Goal: Task Accomplishment & Management: Complete application form

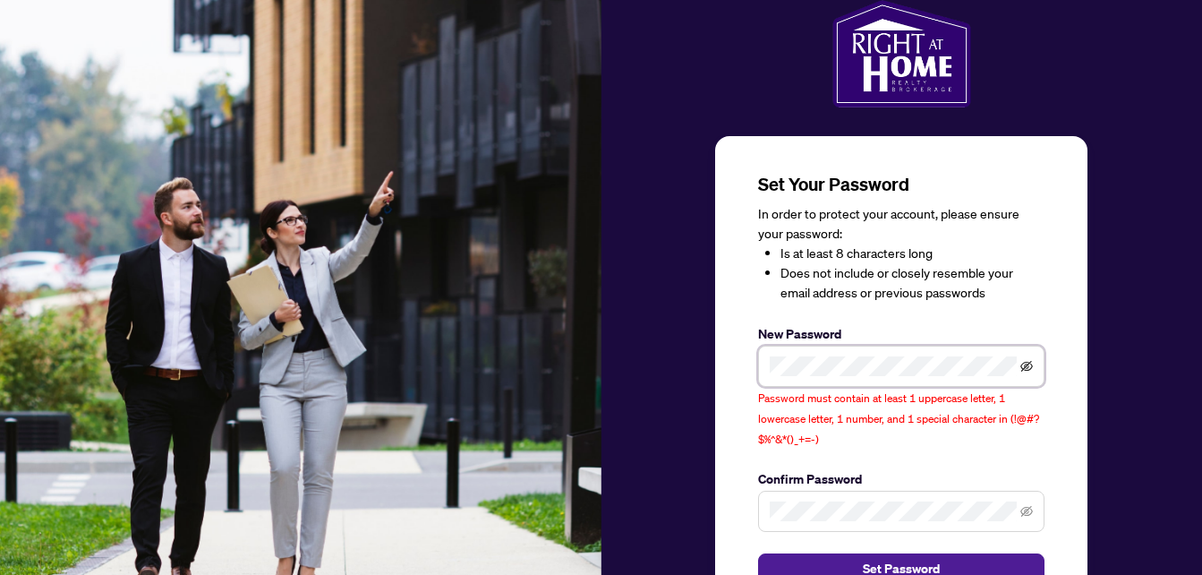
click at [1024, 362] on icon "eye-invisible" at bounding box center [1027, 366] width 13 height 13
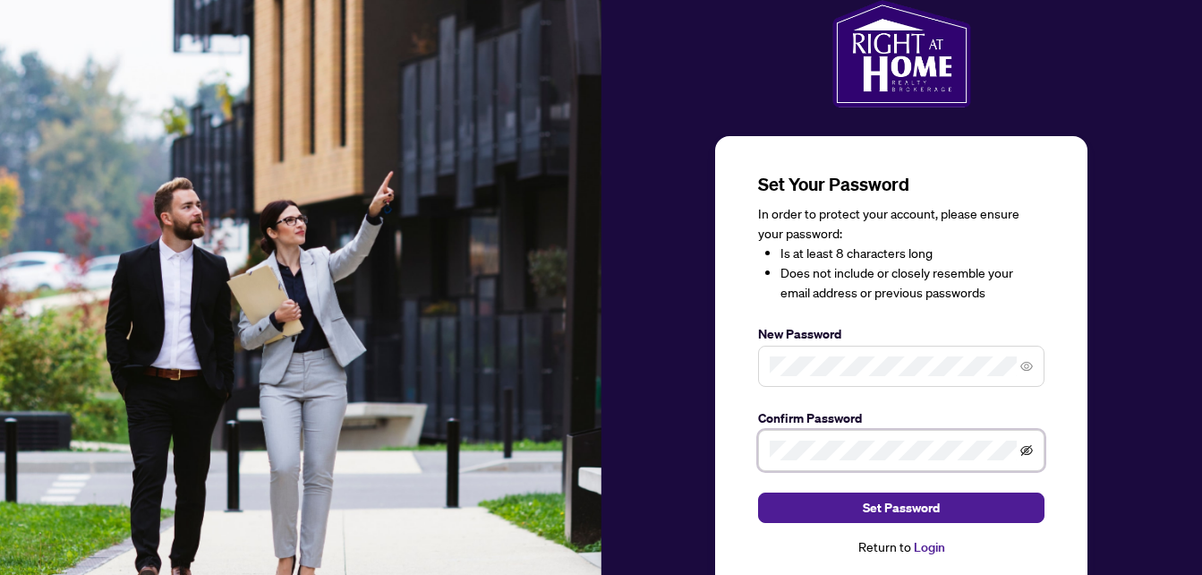
click at [1026, 446] on icon "eye-invisible" at bounding box center [1027, 450] width 13 height 11
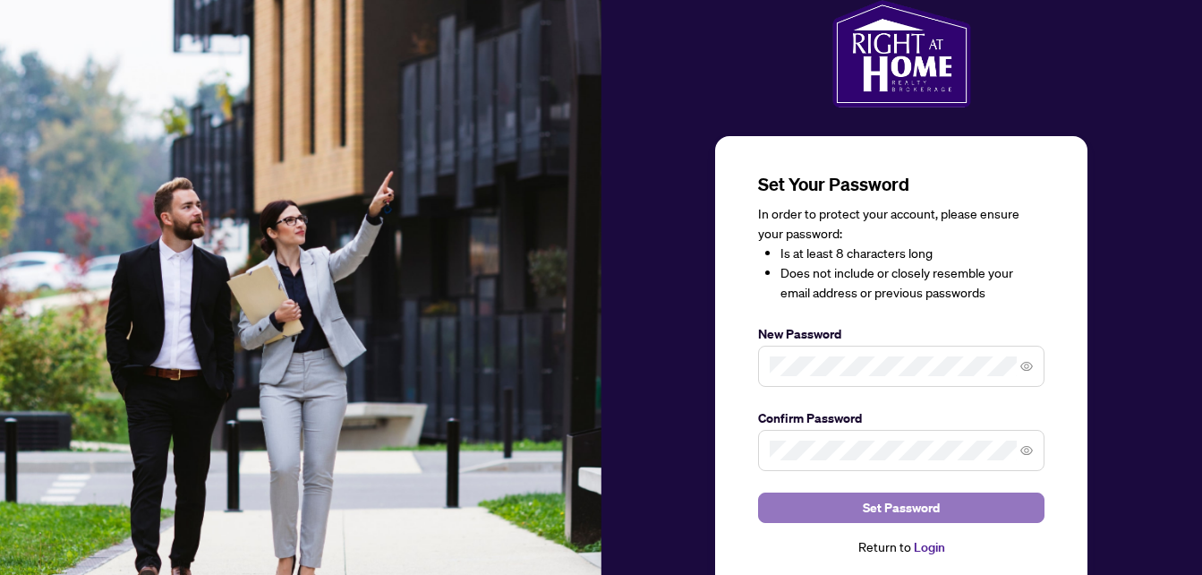
click at [962, 499] on button "Set Password" at bounding box center [901, 507] width 286 height 30
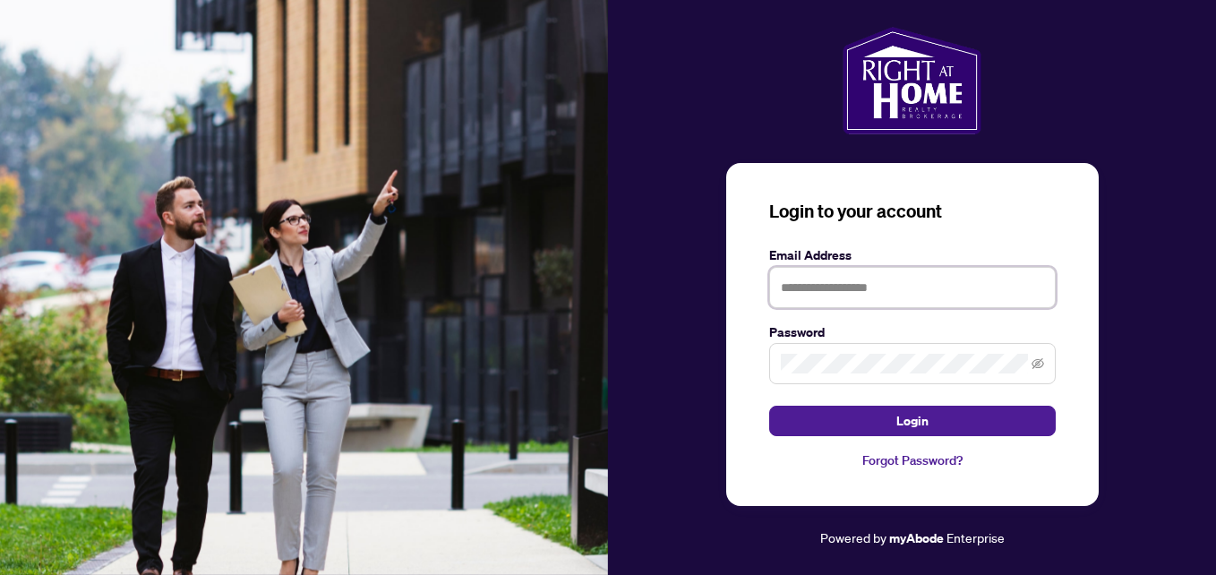
click at [840, 282] on input "text" at bounding box center [912, 287] width 286 height 41
type input "**********"
click at [1083, 337] on div "**********" at bounding box center [912, 335] width 372 height 344
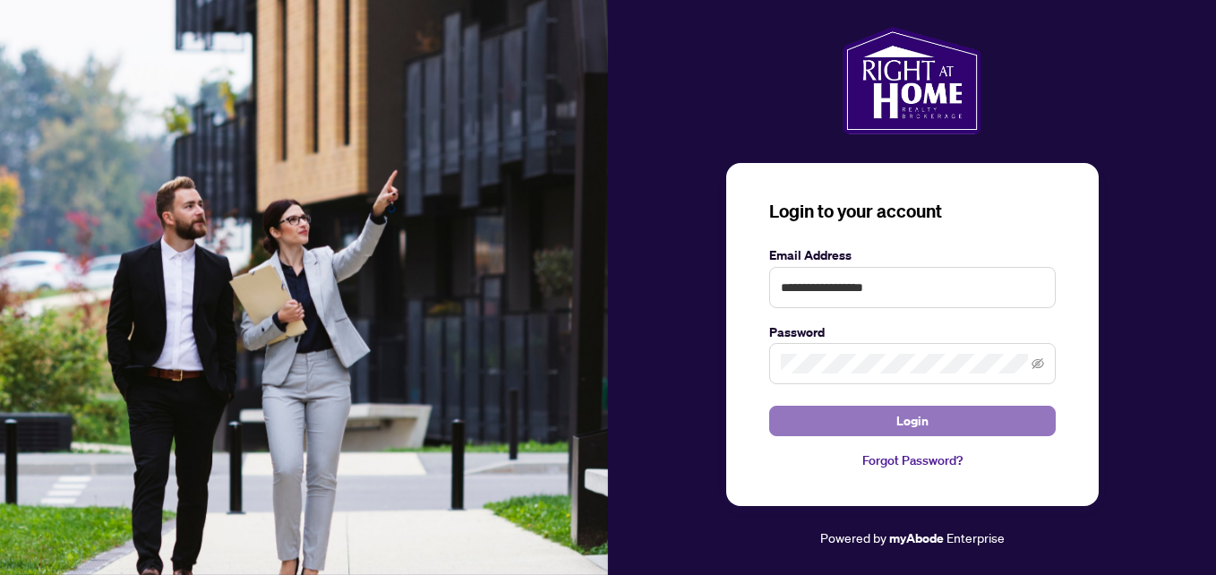
click at [978, 414] on button "Login" at bounding box center [912, 421] width 286 height 30
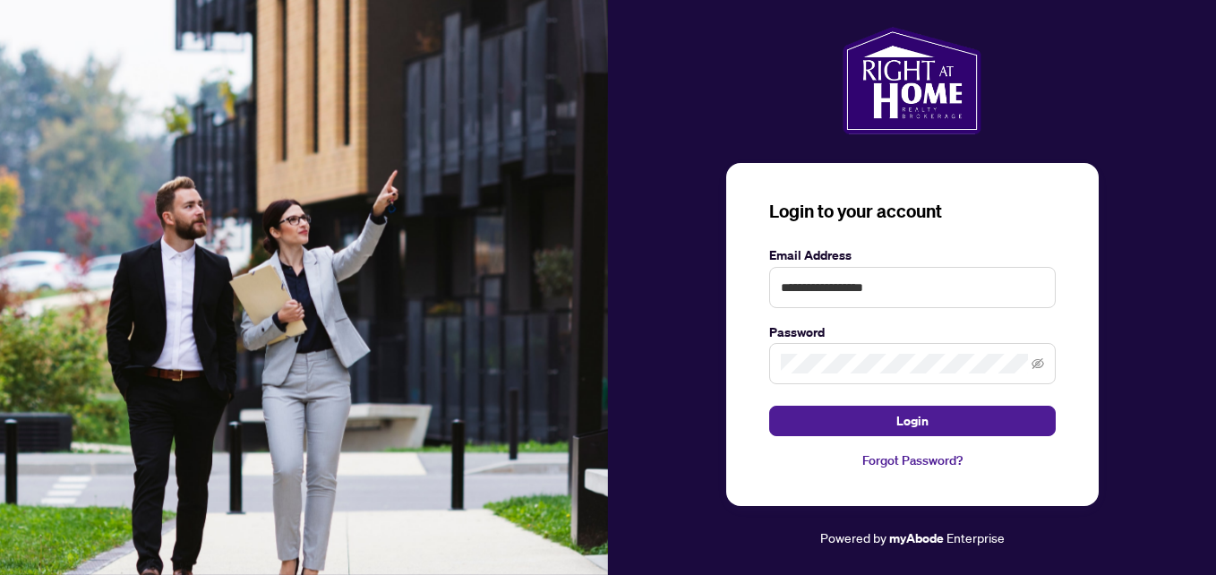
click at [1151, 266] on div "**********" at bounding box center [912, 288] width 608 height 522
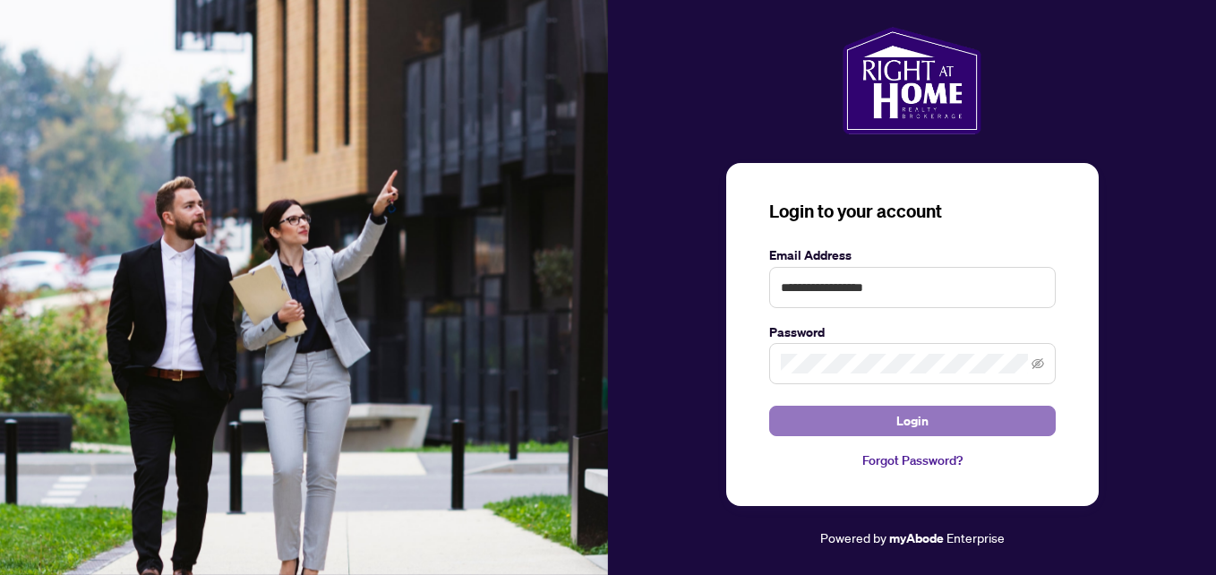
click at [923, 420] on span "Login" at bounding box center [912, 420] width 32 height 29
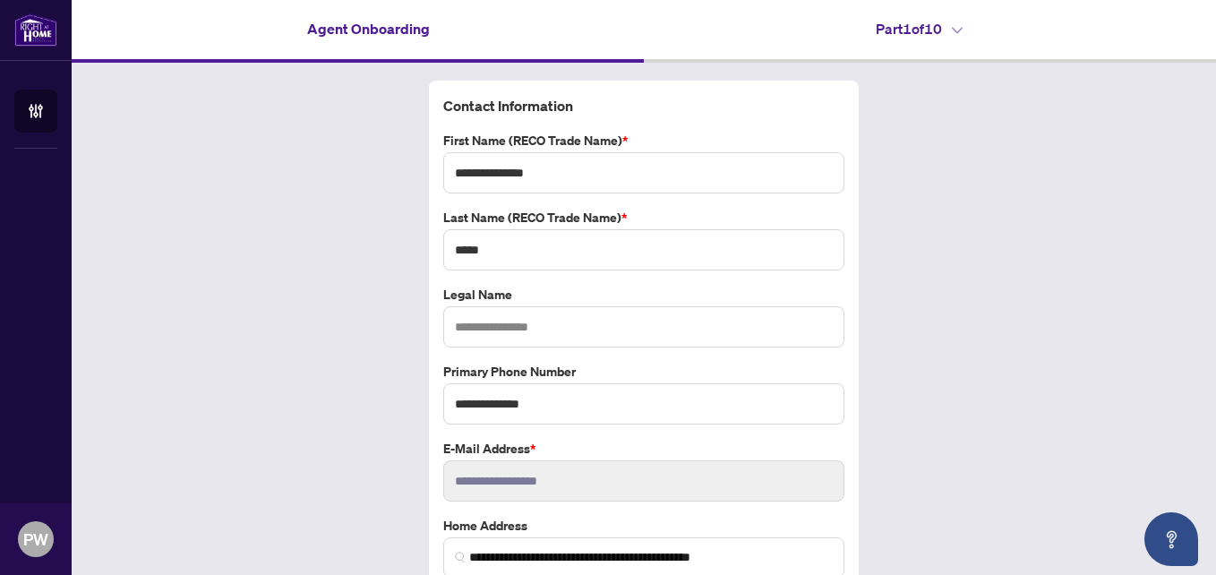
scroll to position [80, 0]
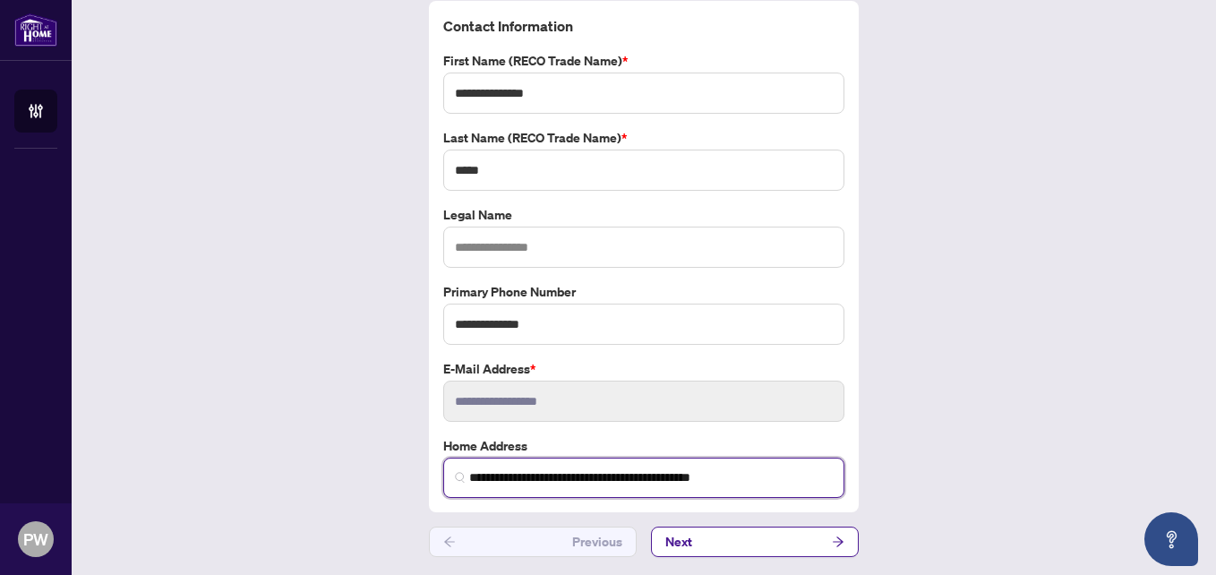
click at [469, 475] on input "**********" at bounding box center [650, 477] width 363 height 19
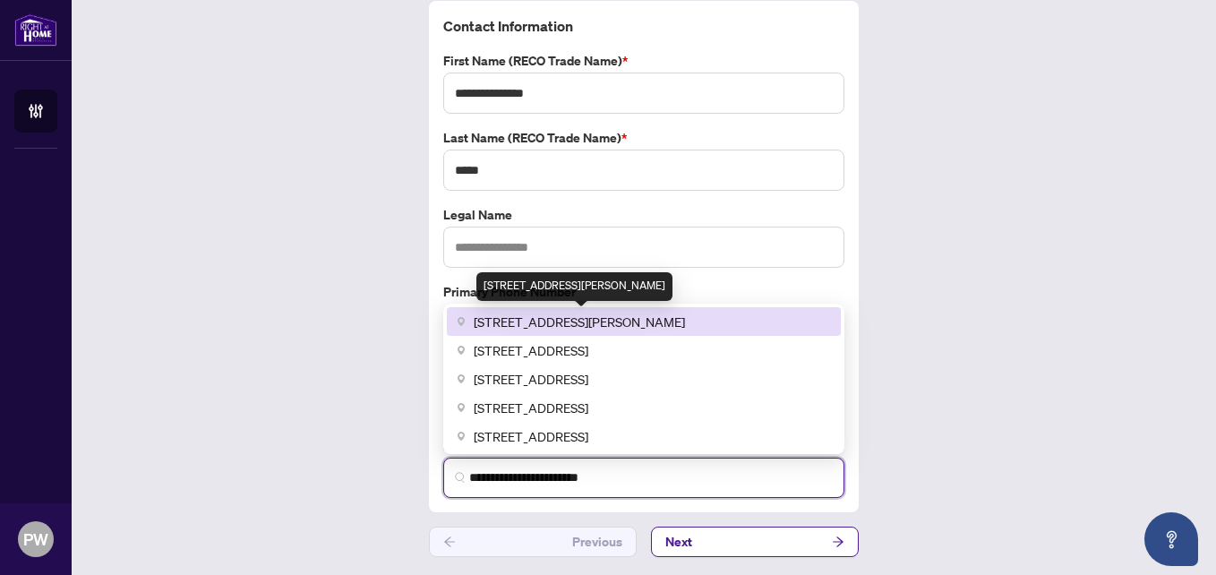
click at [634, 320] on span "[STREET_ADDRESS][PERSON_NAME]" at bounding box center [579, 322] width 211 height 20
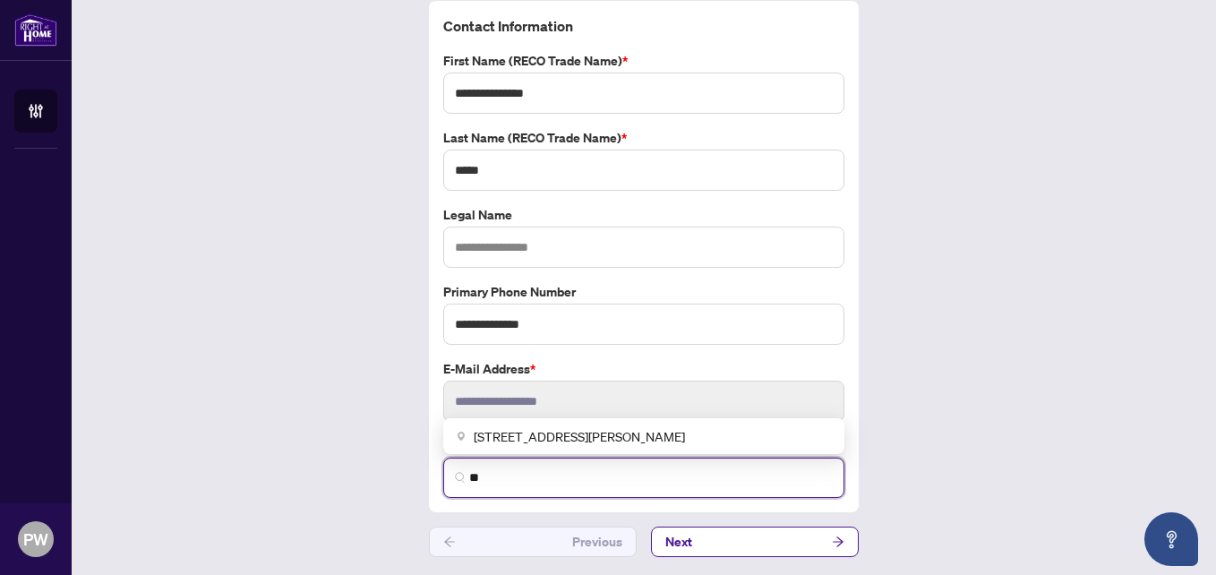
type input "*"
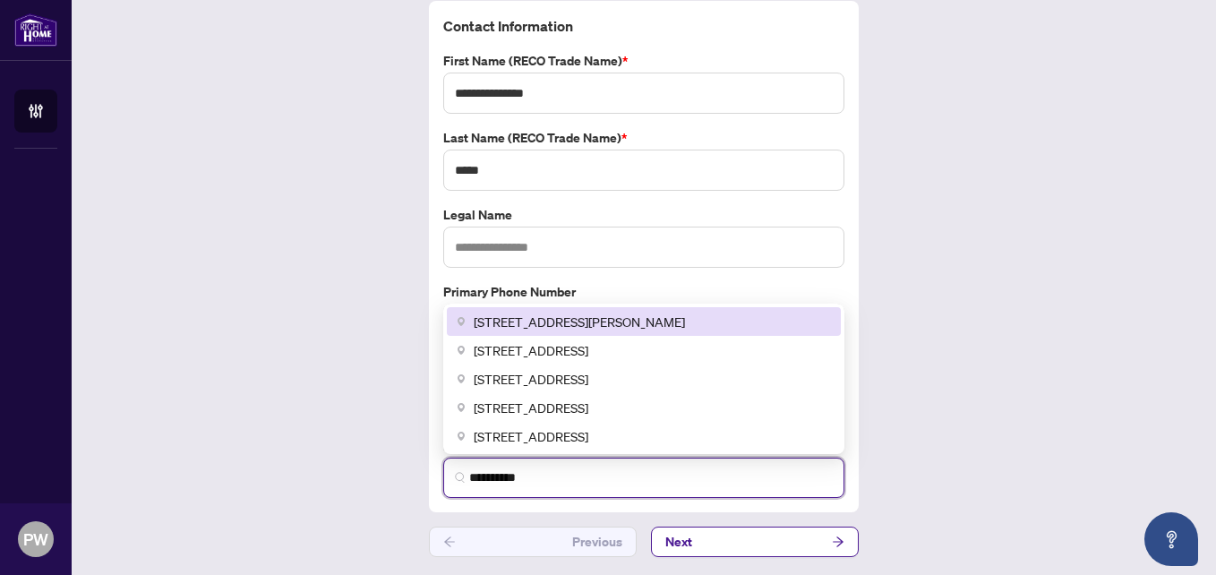
click at [587, 316] on span "[STREET_ADDRESS][PERSON_NAME]" at bounding box center [579, 322] width 211 height 20
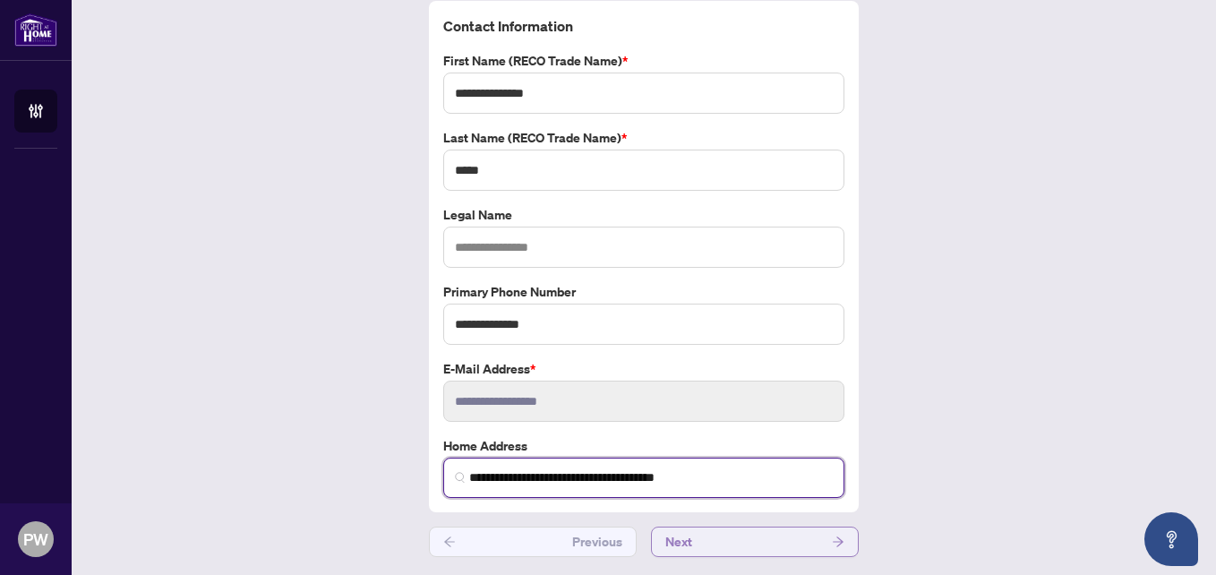
type input "**********"
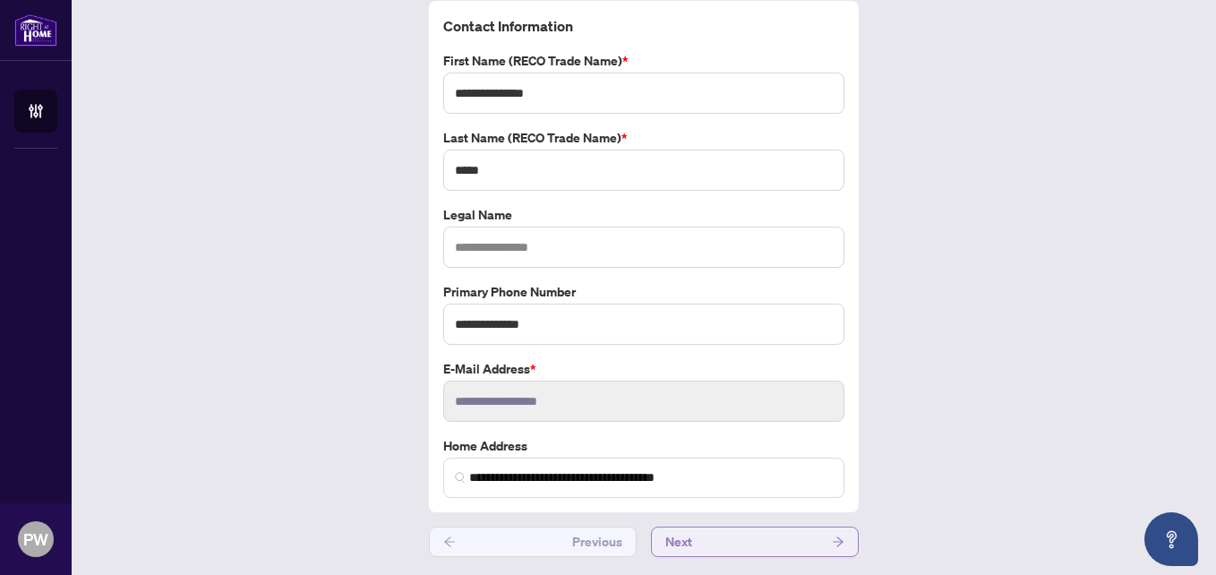
click at [668, 543] on span "Next" at bounding box center [678, 541] width 27 height 29
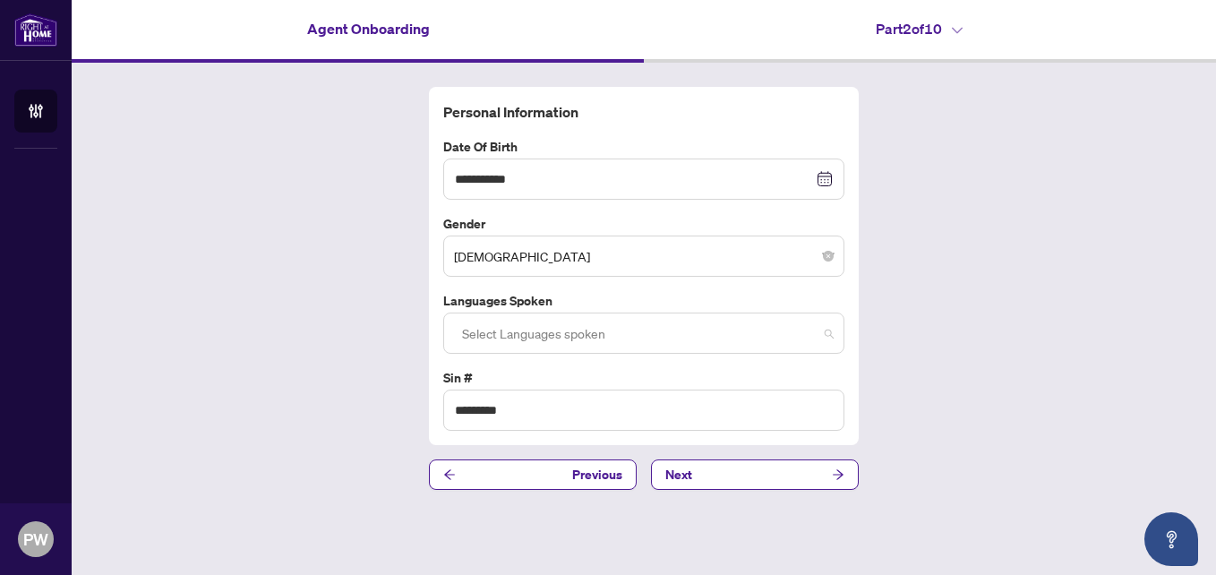
click at [829, 337] on div at bounding box center [644, 333] width 378 height 32
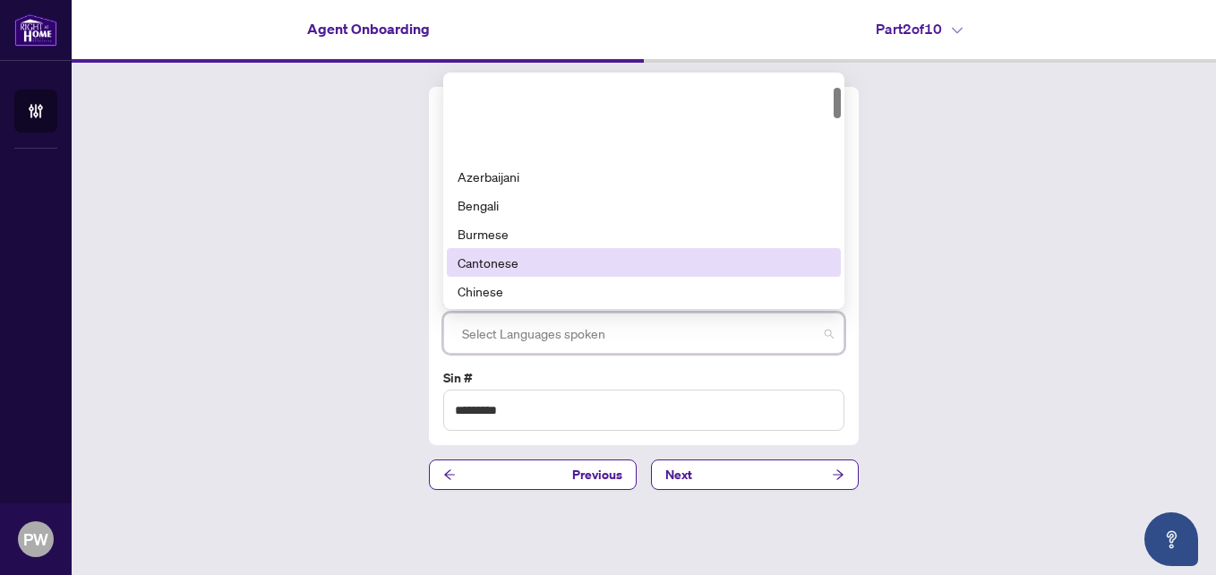
scroll to position [90, 0]
click at [474, 263] on div "Dutch" at bounding box center [643, 259] width 372 height 20
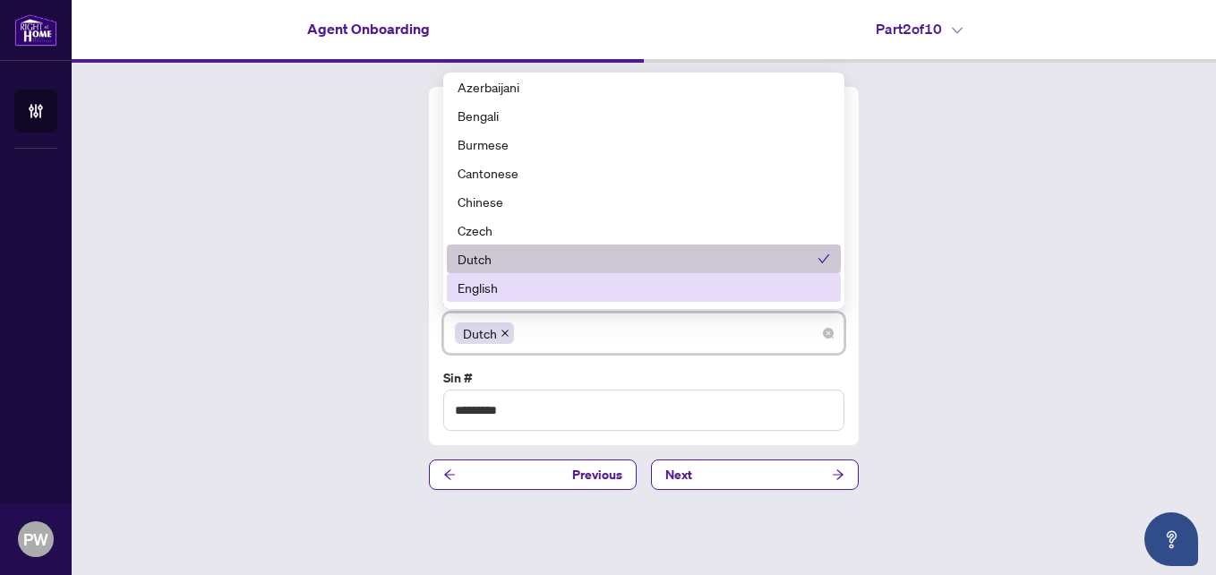
click at [475, 278] on div "English" at bounding box center [643, 288] width 372 height 20
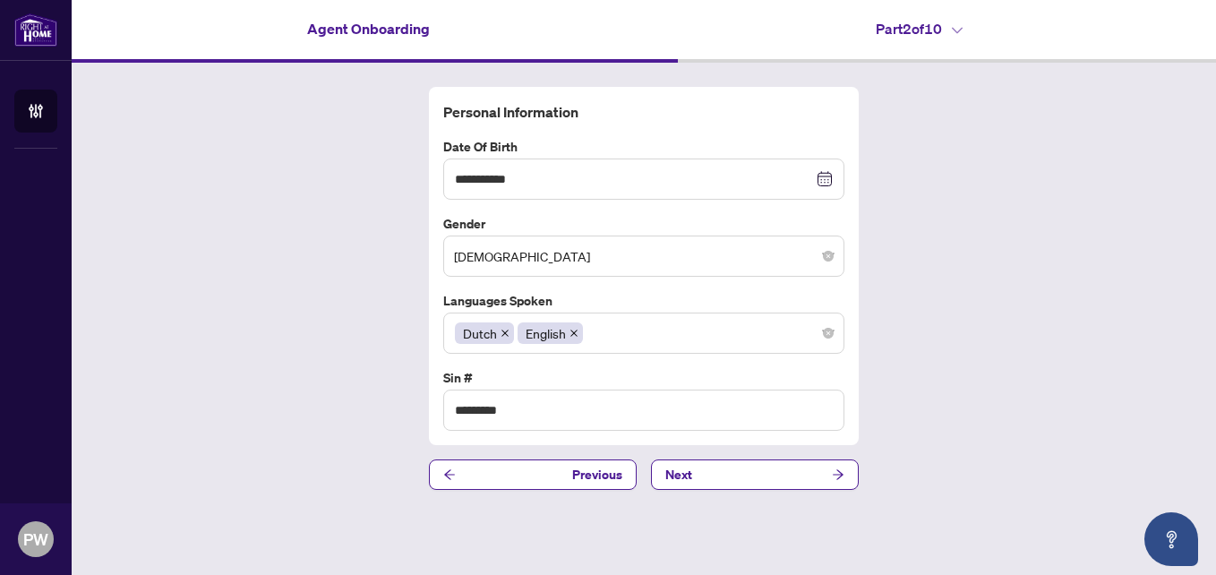
click at [1012, 437] on div "**********" at bounding box center [644, 288] width 1144 height 451
click at [685, 478] on span "Next" at bounding box center [678, 474] width 27 height 29
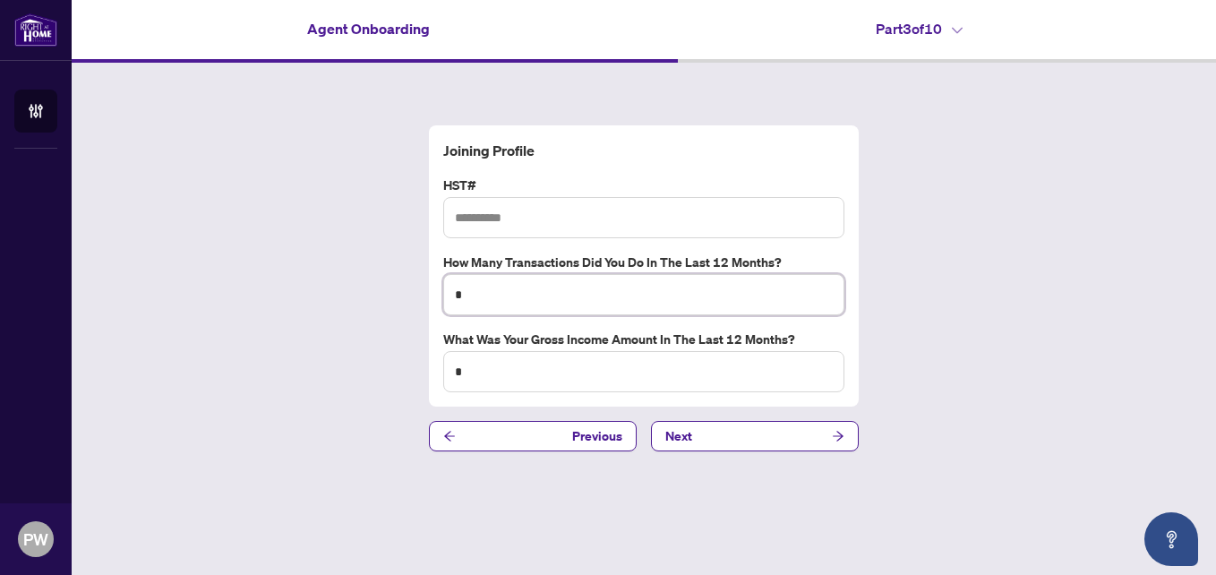
click at [463, 291] on input "*" at bounding box center [643, 294] width 401 height 41
type input "*"
click at [466, 372] on input "*" at bounding box center [643, 371] width 401 height 41
type input "*******"
click at [689, 433] on span "Next" at bounding box center [678, 436] width 27 height 29
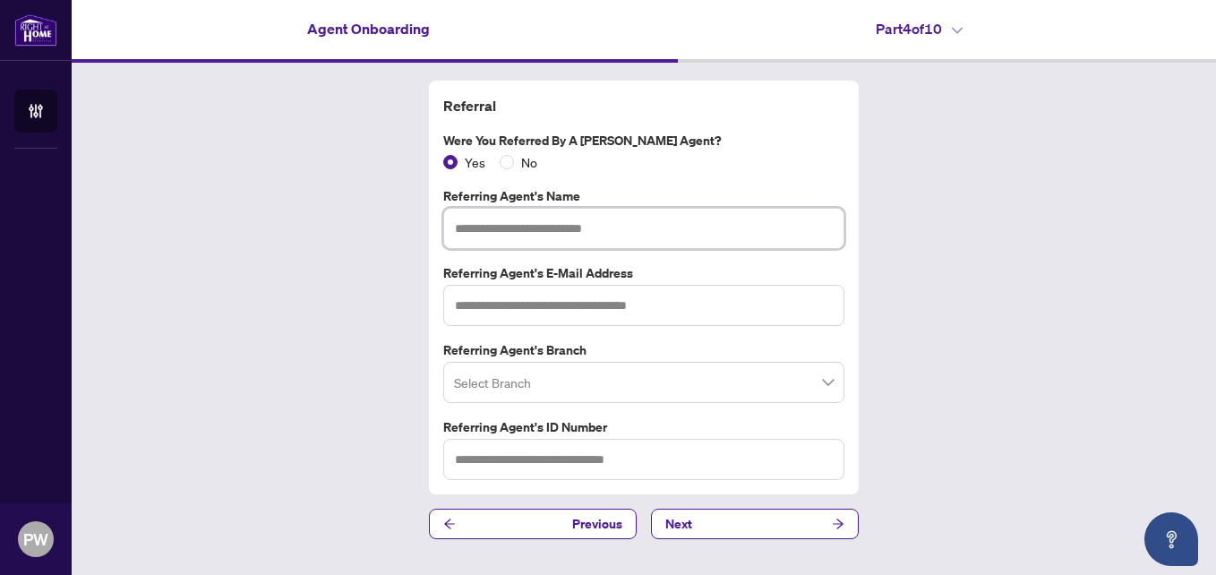
click at [463, 219] on input "text" at bounding box center [643, 228] width 401 height 41
click at [820, 377] on span at bounding box center [644, 382] width 380 height 34
type input "**********"
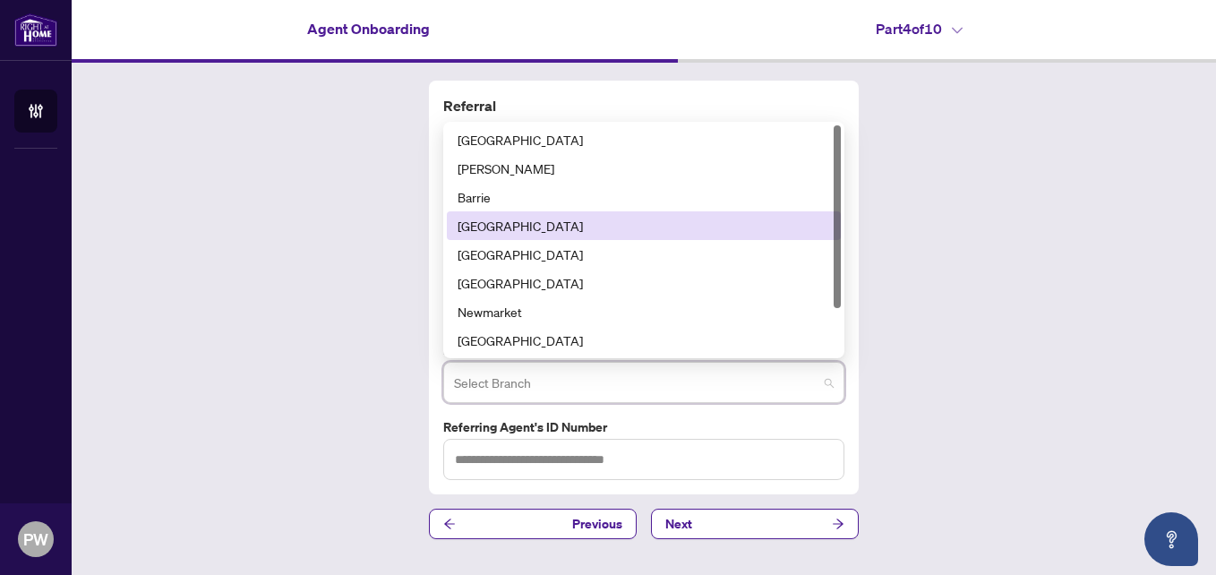
click at [492, 228] on div "[GEOGRAPHIC_DATA]" at bounding box center [643, 226] width 372 height 20
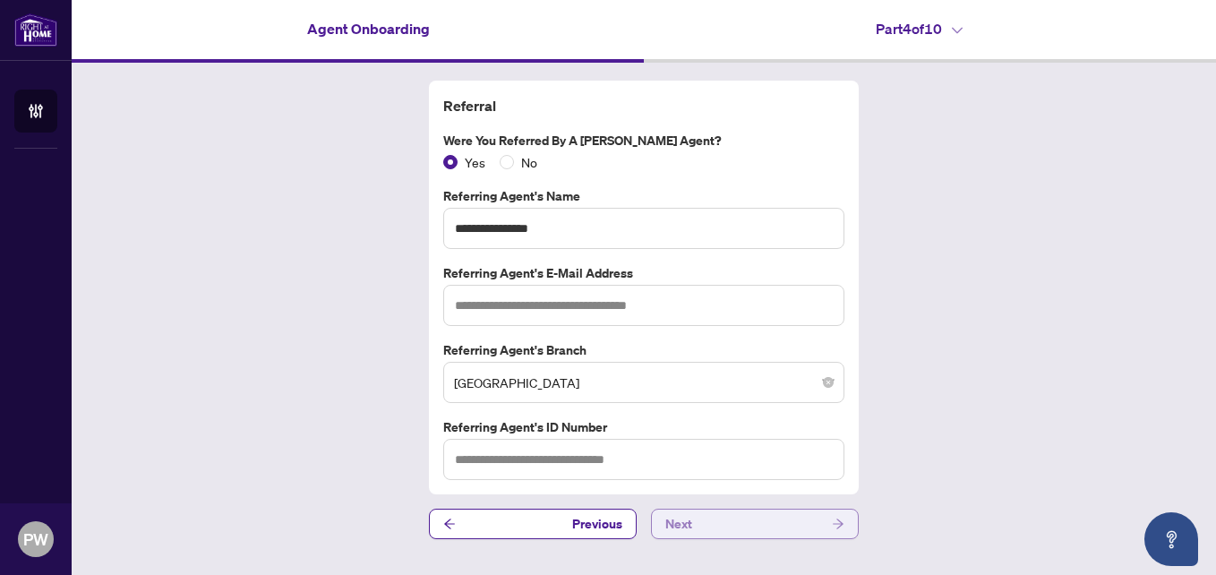
click at [680, 527] on span "Next" at bounding box center [678, 523] width 27 height 29
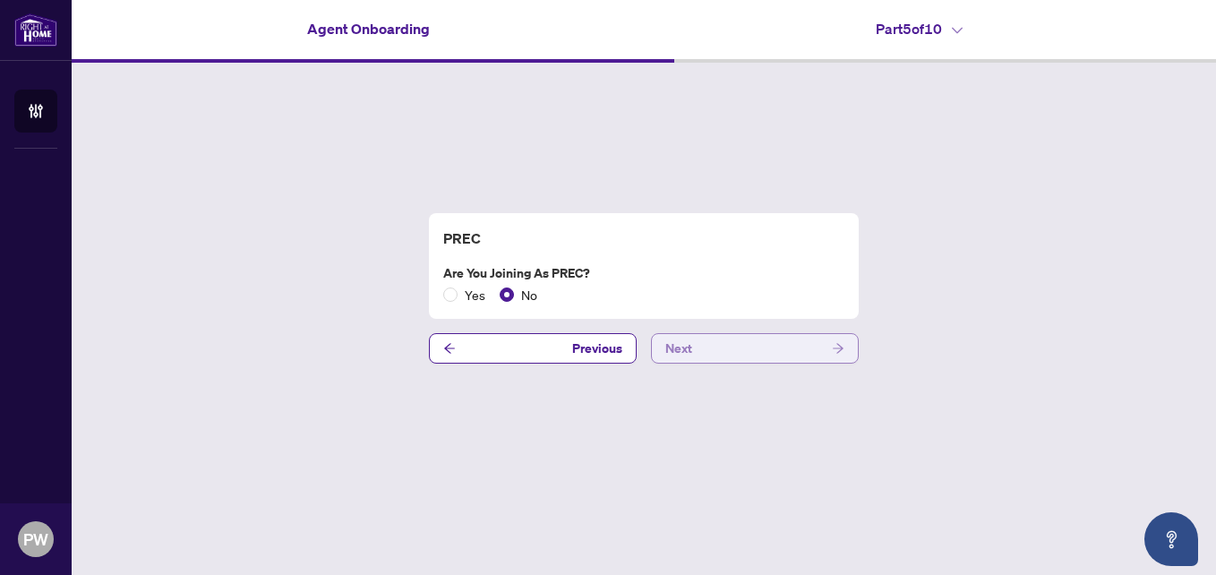
click at [698, 348] on button "Next" at bounding box center [755, 348] width 208 height 30
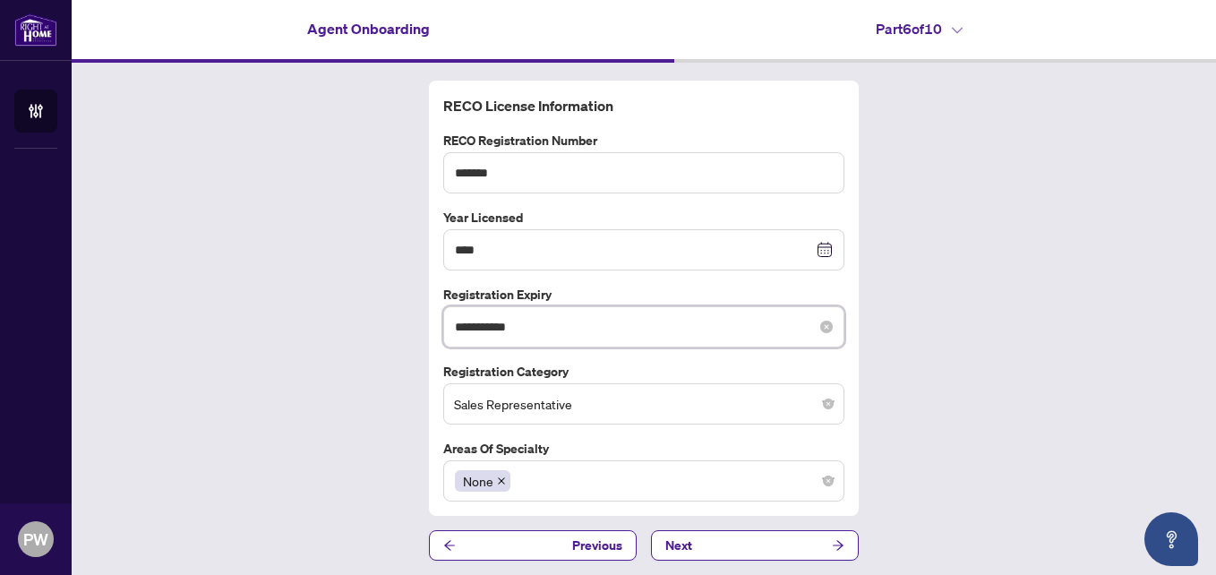
click at [538, 326] on input "**********" at bounding box center [634, 327] width 358 height 20
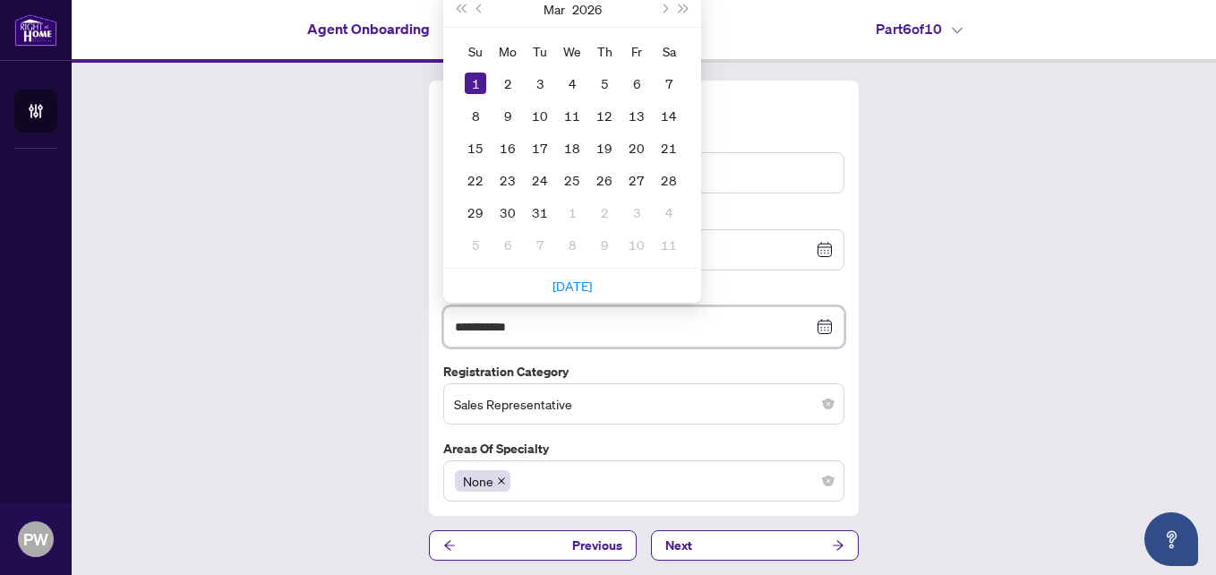
type input "**********"
click at [388, 317] on div "**********" at bounding box center [644, 321] width 1144 height 516
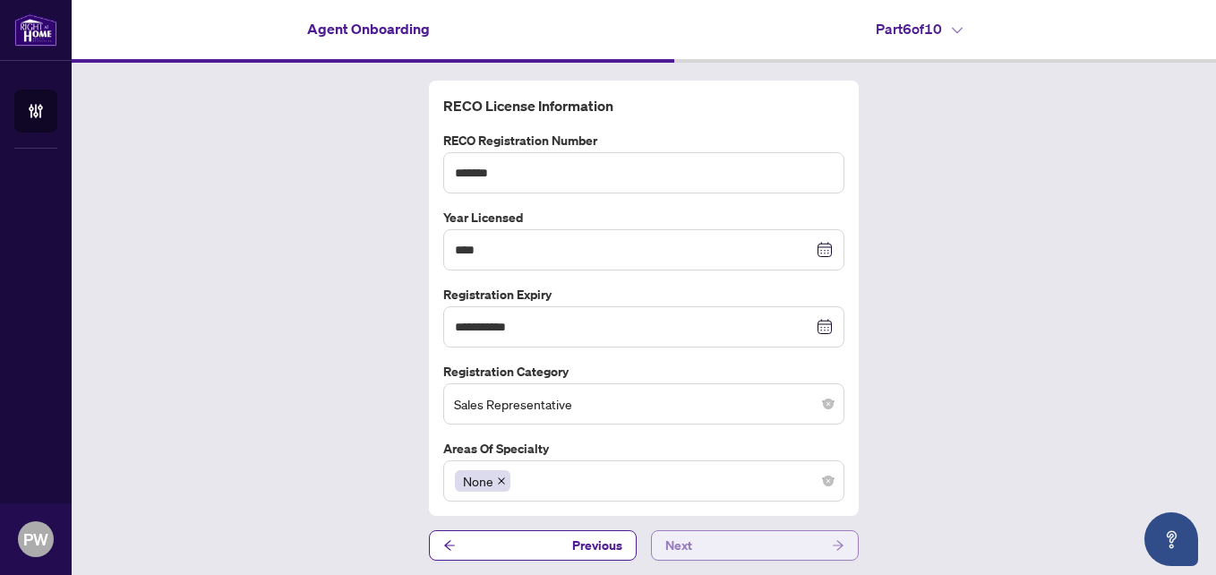
click at [688, 546] on button "Next" at bounding box center [755, 545] width 208 height 30
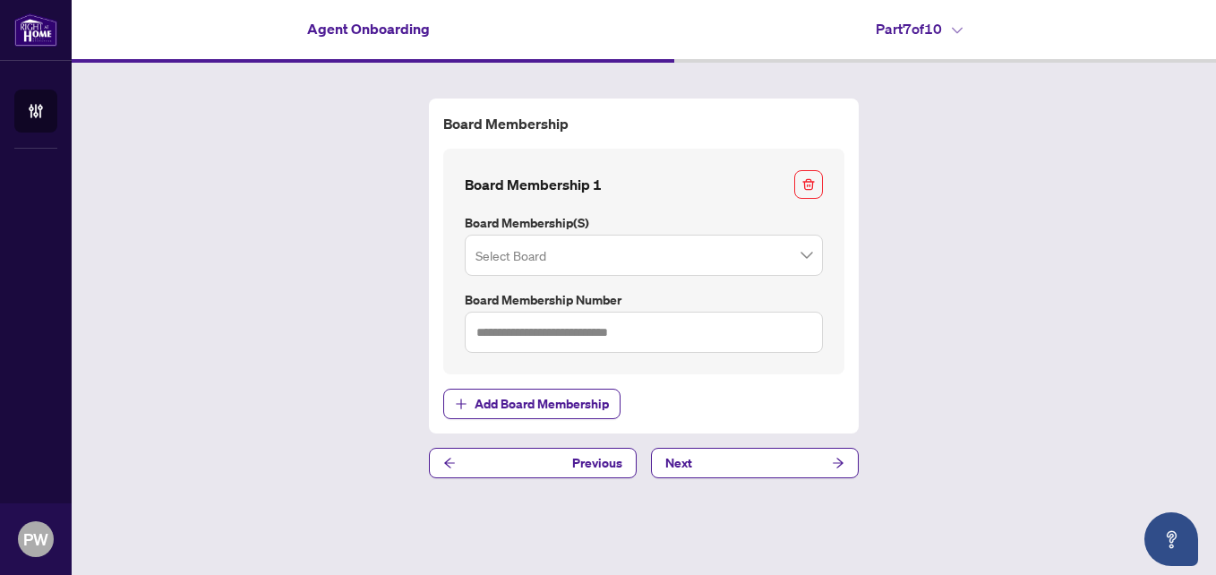
click at [671, 250] on input "search" at bounding box center [635, 257] width 321 height 39
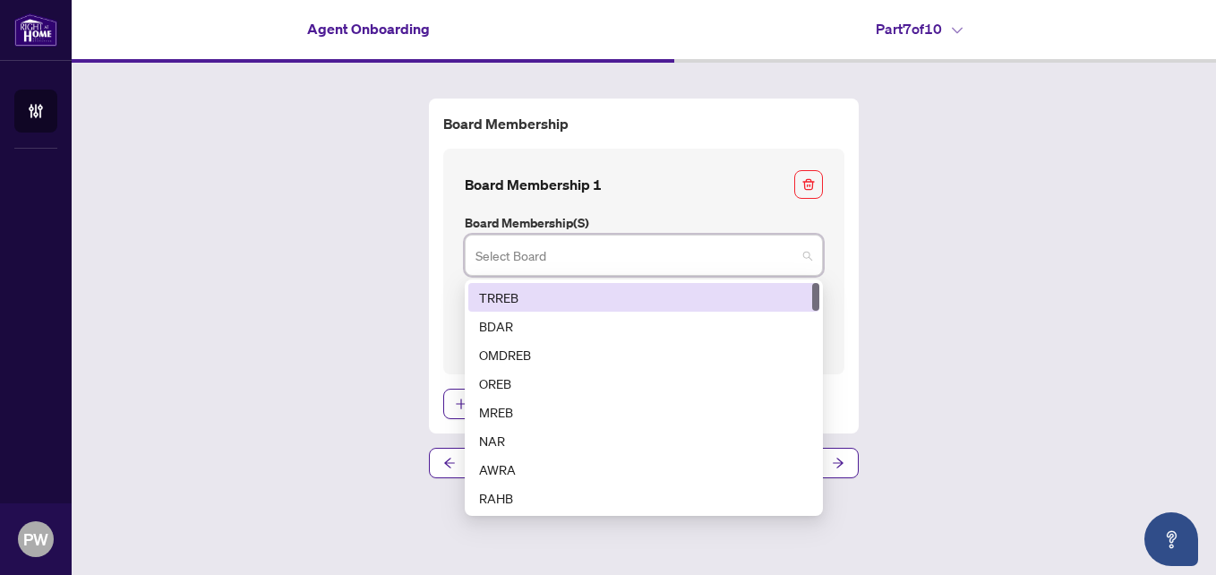
click at [493, 297] on div "TRREB" at bounding box center [643, 297] width 329 height 20
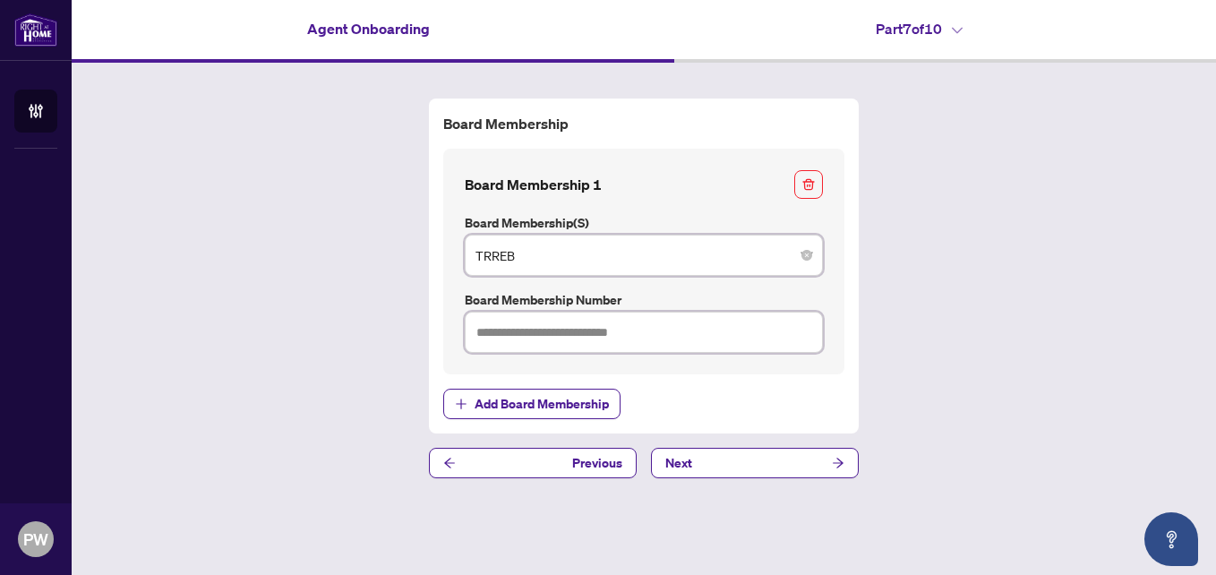
click at [481, 321] on input "text" at bounding box center [644, 332] width 358 height 41
type input "*******"
click at [703, 464] on button "Next" at bounding box center [755, 463] width 208 height 30
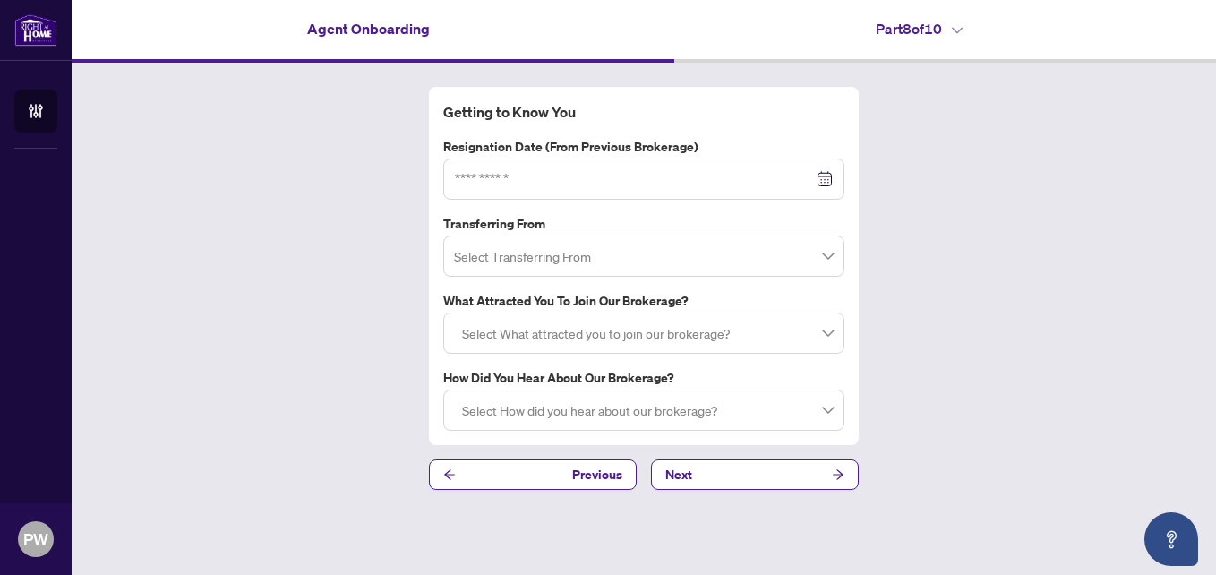
click at [827, 184] on div at bounding box center [644, 179] width 378 height 20
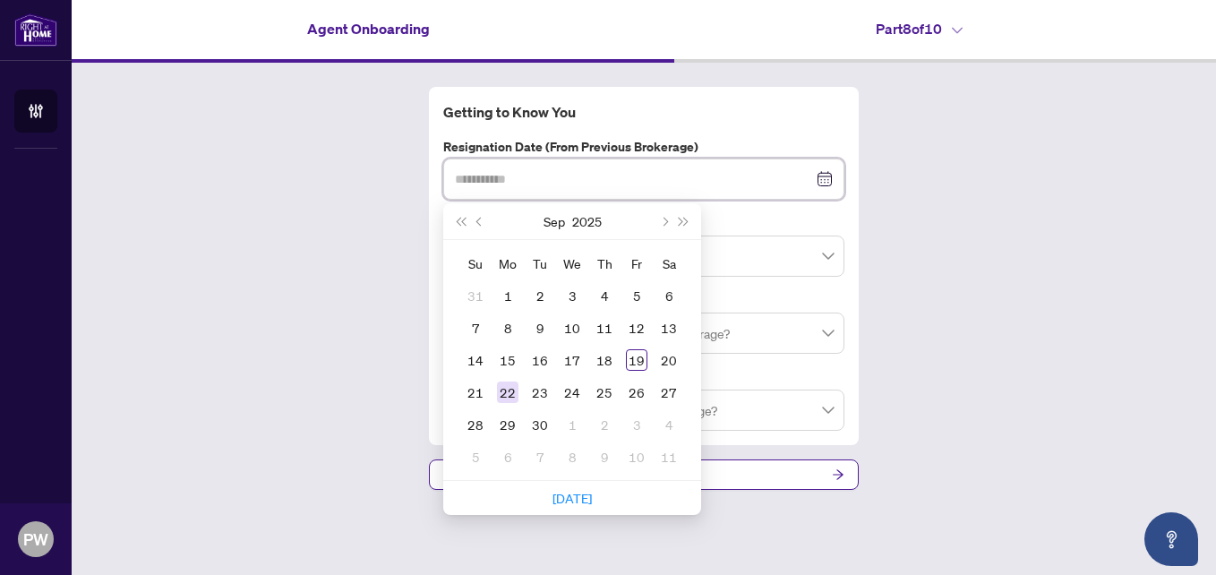
type input "**********"
click at [506, 391] on div "22" at bounding box center [507, 391] width 21 height 21
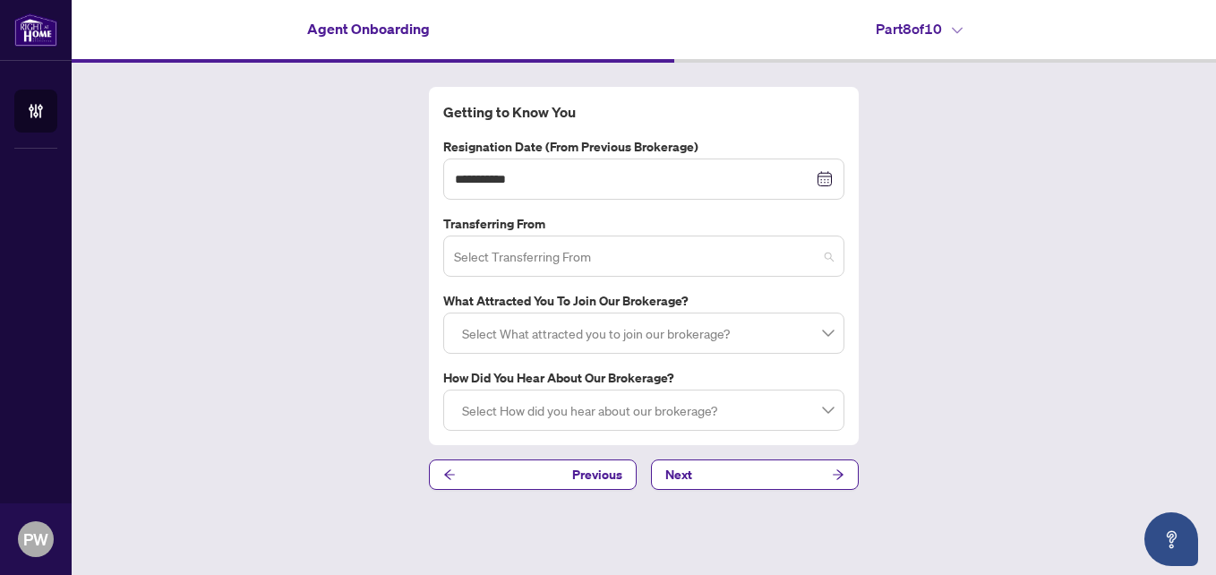
click at [476, 260] on input "search" at bounding box center [635, 258] width 363 height 39
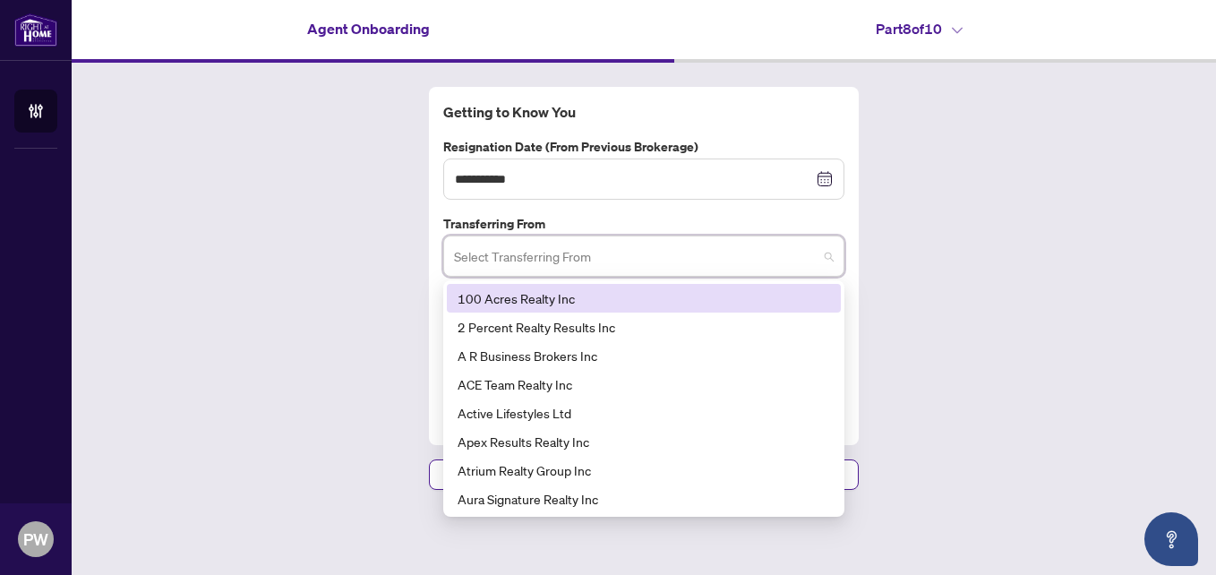
type input "*"
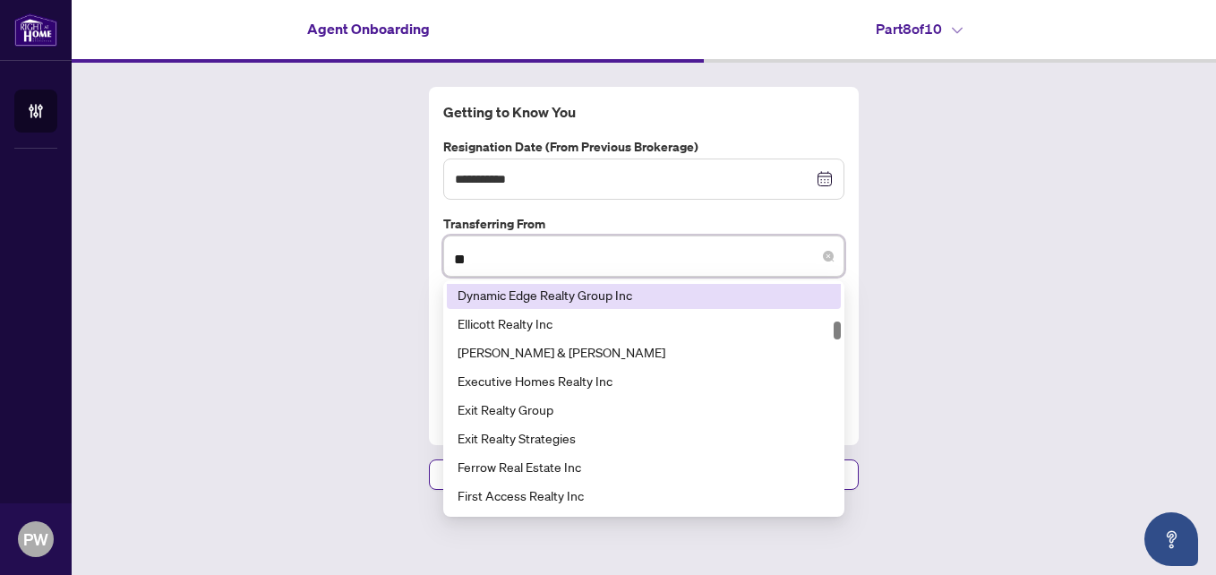
scroll to position [430, 0]
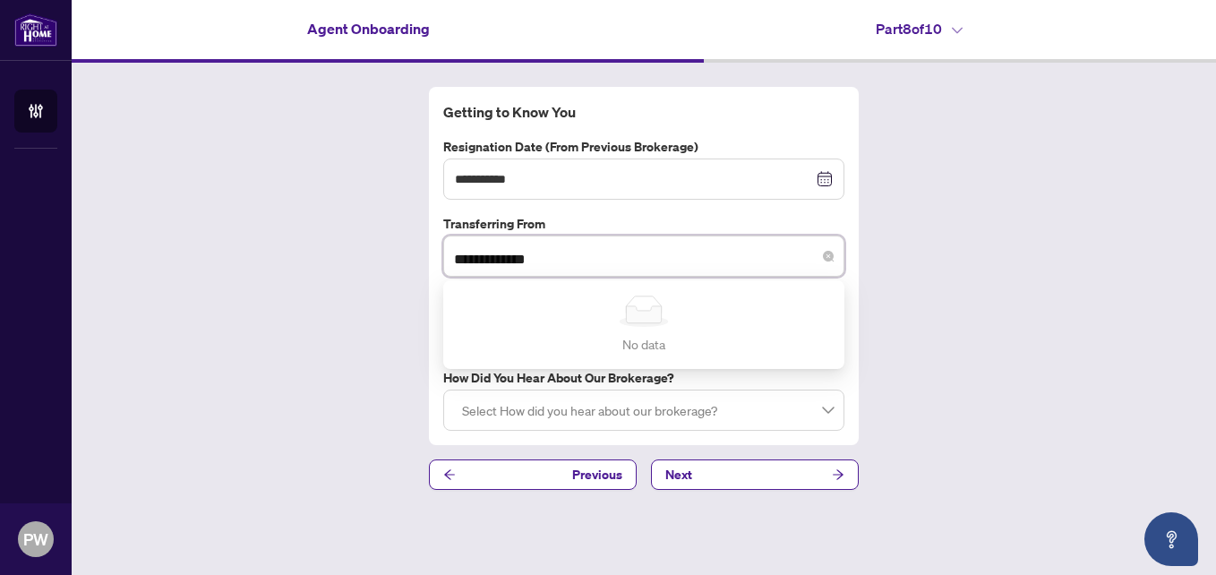
click at [517, 260] on input "**********" at bounding box center [635, 258] width 363 height 39
type input "**********"
click at [825, 409] on div at bounding box center [644, 410] width 378 height 32
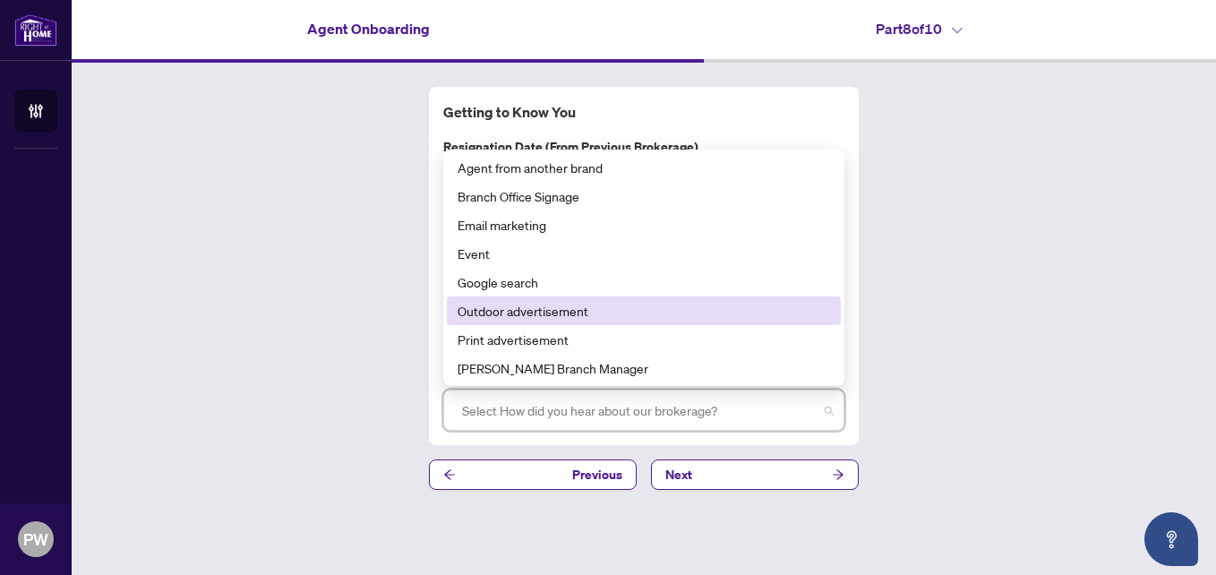
scroll to position [179, 0]
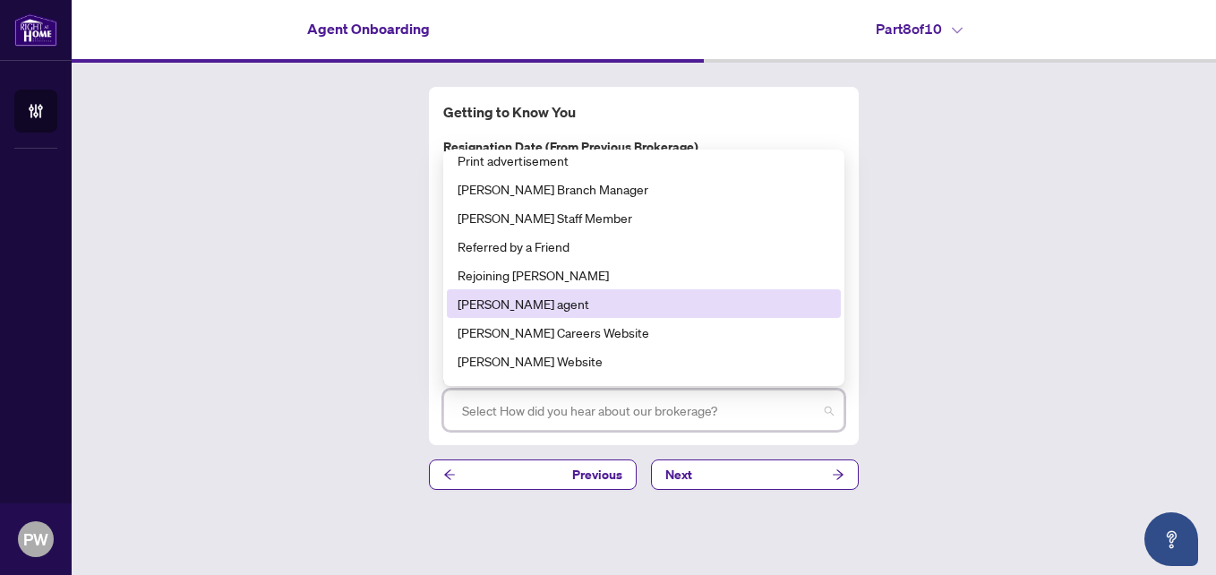
click at [517, 309] on div "[PERSON_NAME] agent" at bounding box center [643, 304] width 372 height 20
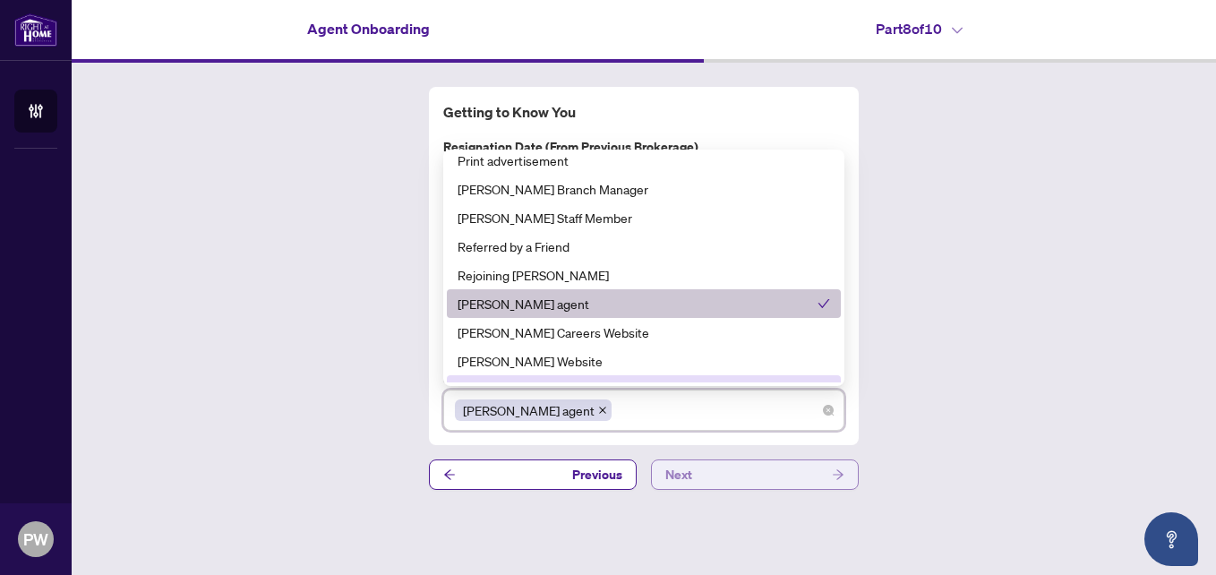
click at [713, 480] on button "Next" at bounding box center [755, 474] width 208 height 30
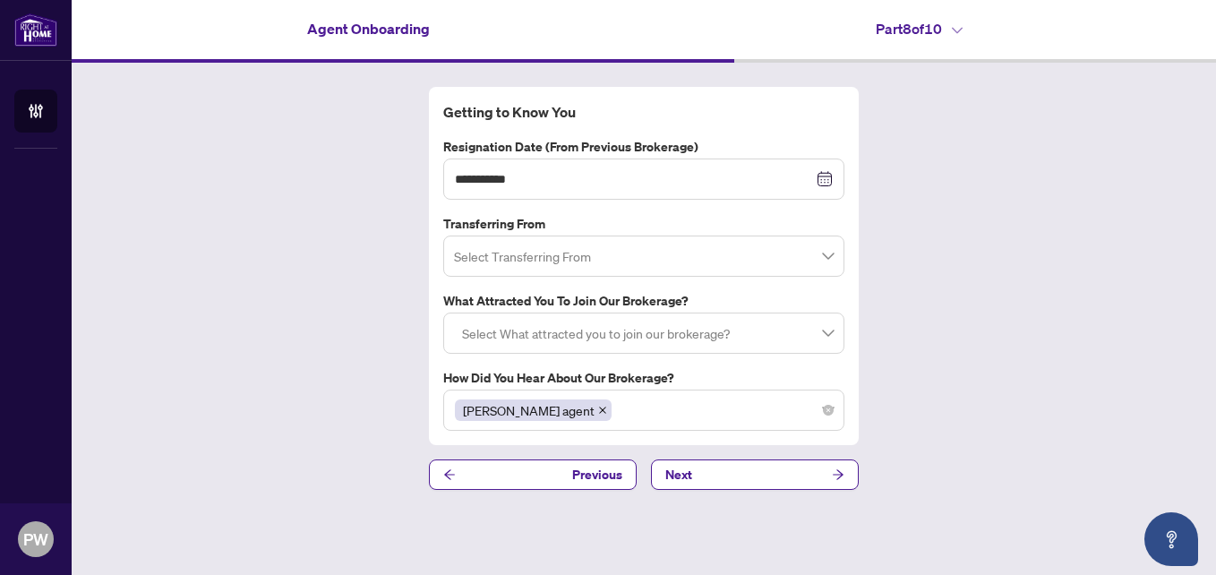
click at [826, 335] on div at bounding box center [644, 333] width 378 height 32
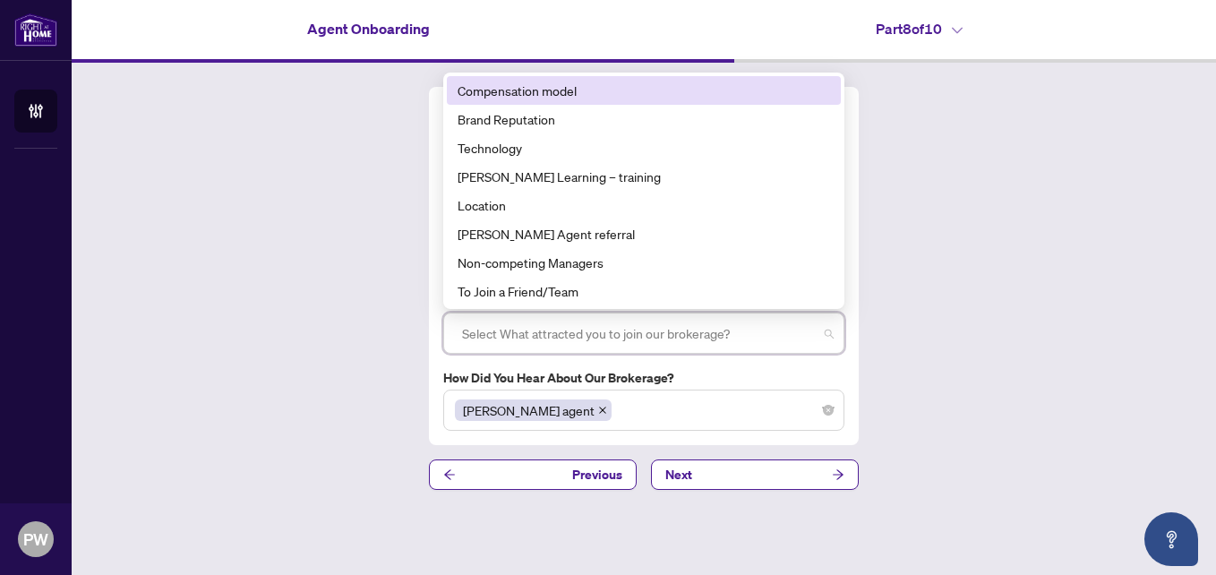
click at [498, 90] on div "Compensation model" at bounding box center [643, 91] width 372 height 20
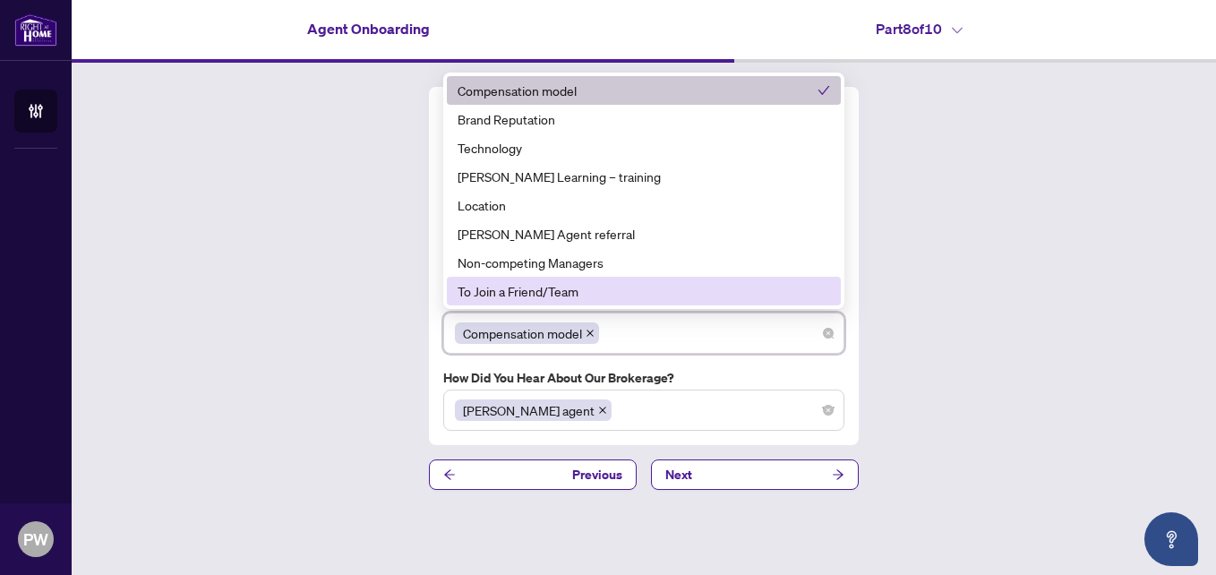
click at [516, 546] on main "**********" at bounding box center [644, 287] width 1144 height 575
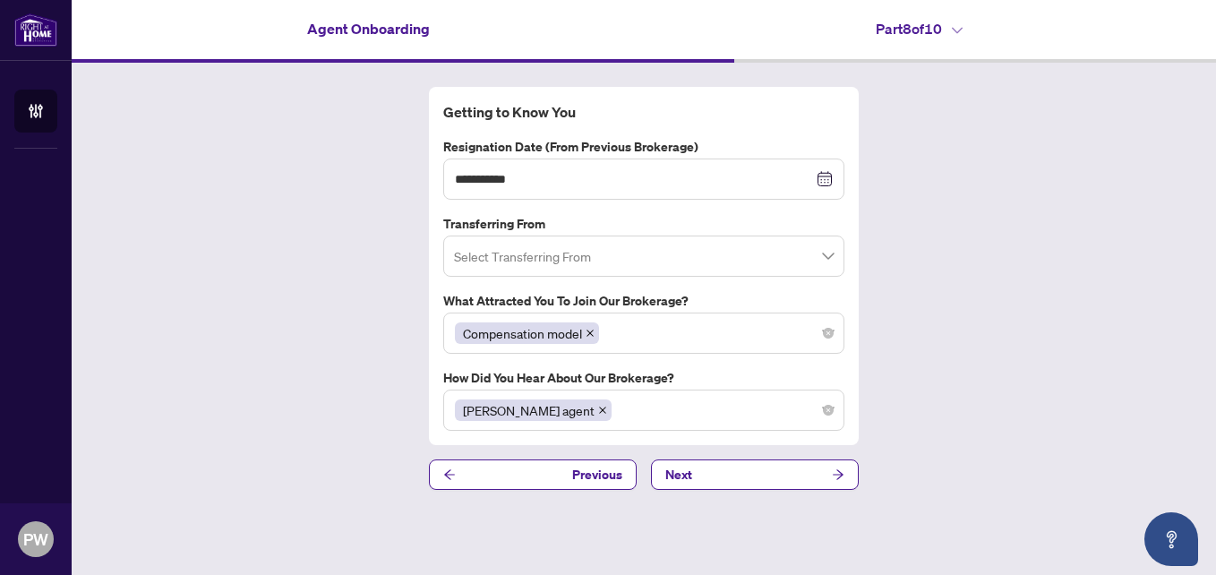
click at [827, 256] on span at bounding box center [644, 256] width 380 height 34
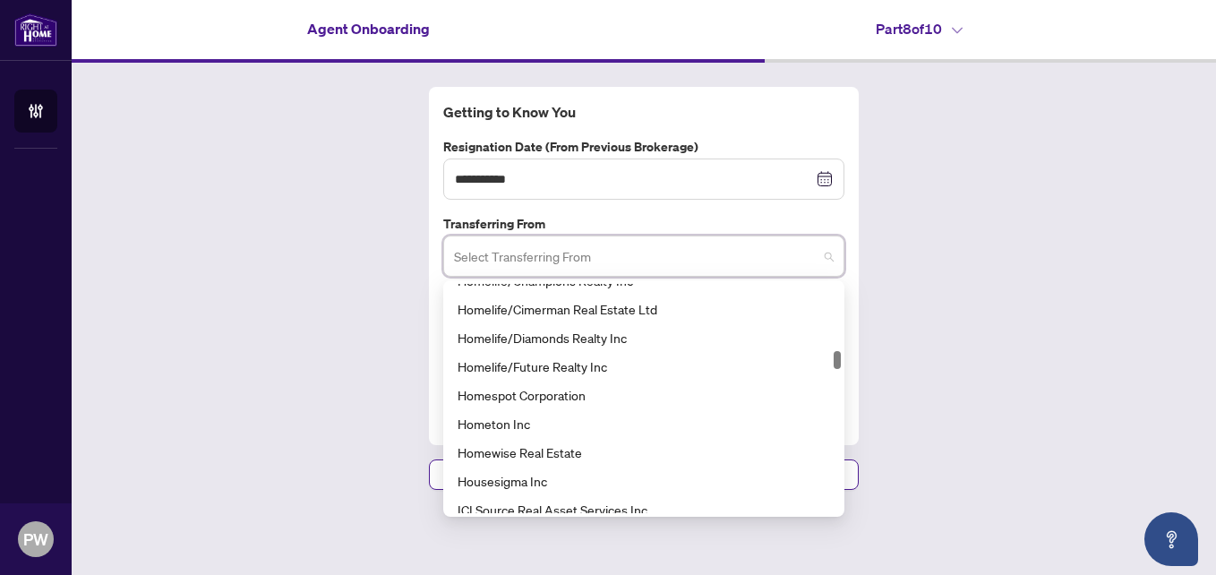
scroll to position [3492, 0]
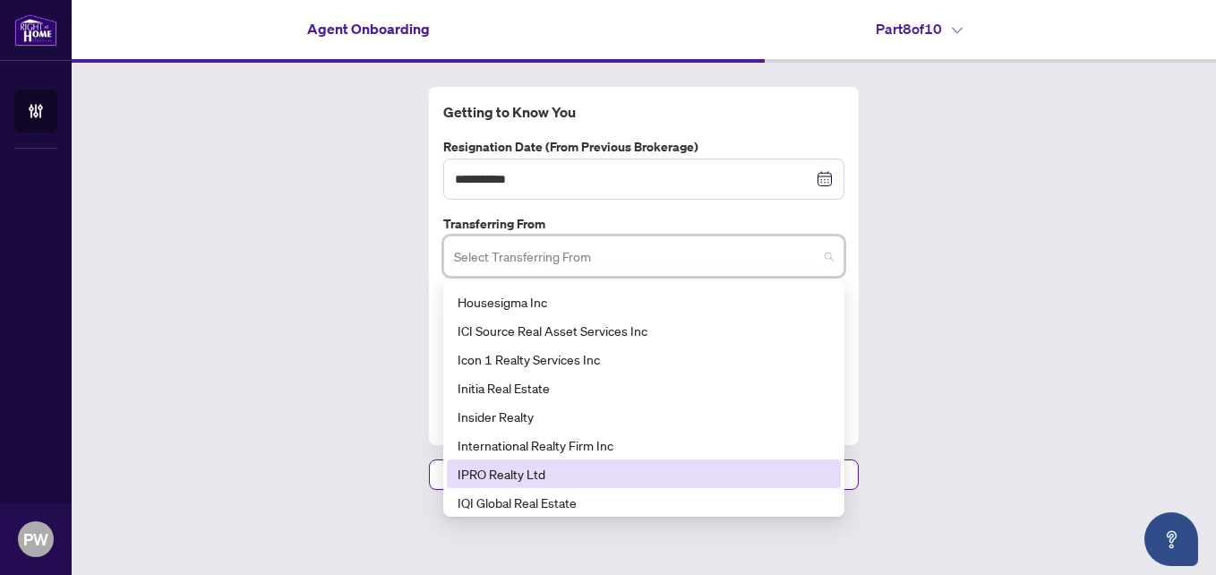
click at [500, 472] on div "IPRO Realty Ltd" at bounding box center [643, 474] width 372 height 20
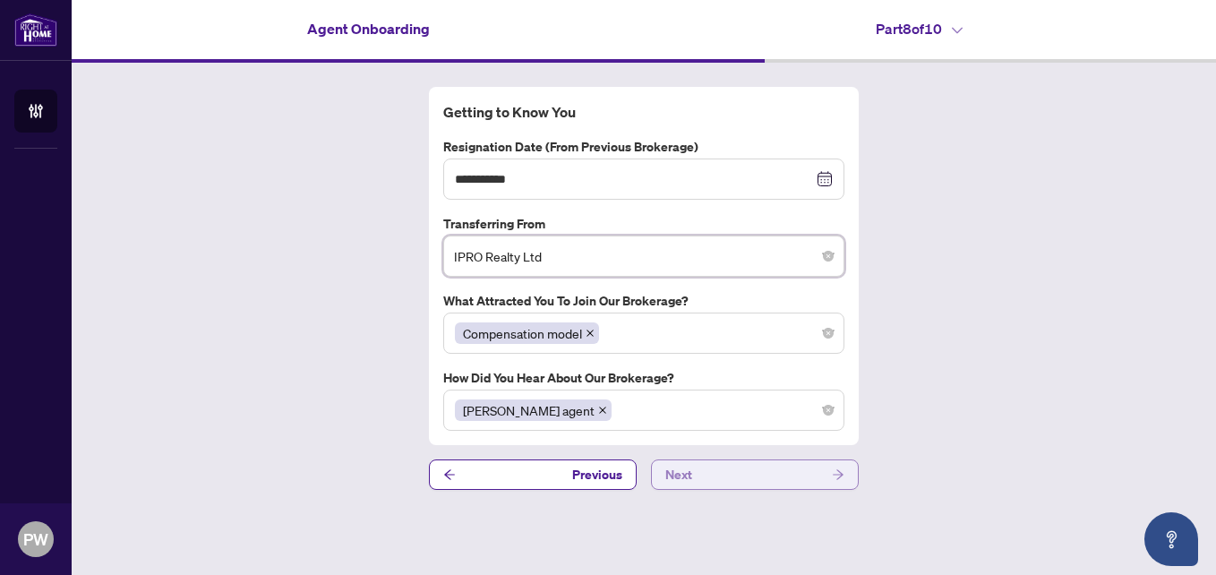
click at [691, 476] on span "Next" at bounding box center [678, 474] width 27 height 29
click at [841, 474] on icon "arrow-right" at bounding box center [838, 474] width 11 height 10
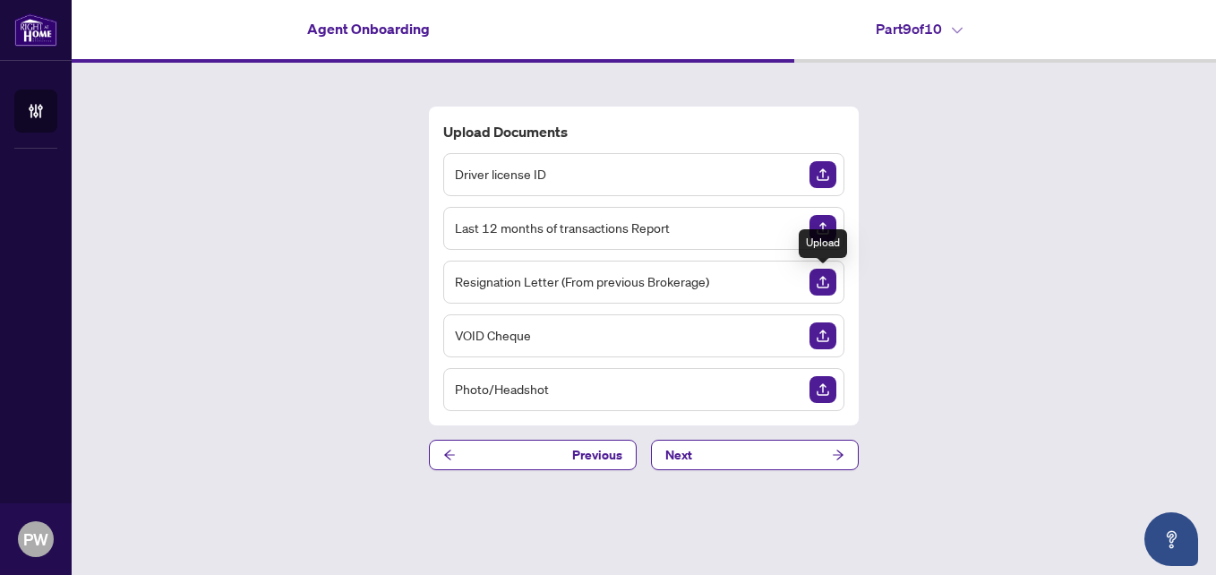
click at [817, 280] on img "Upload Document" at bounding box center [822, 282] width 27 height 27
click at [682, 453] on span "Next" at bounding box center [678, 454] width 27 height 29
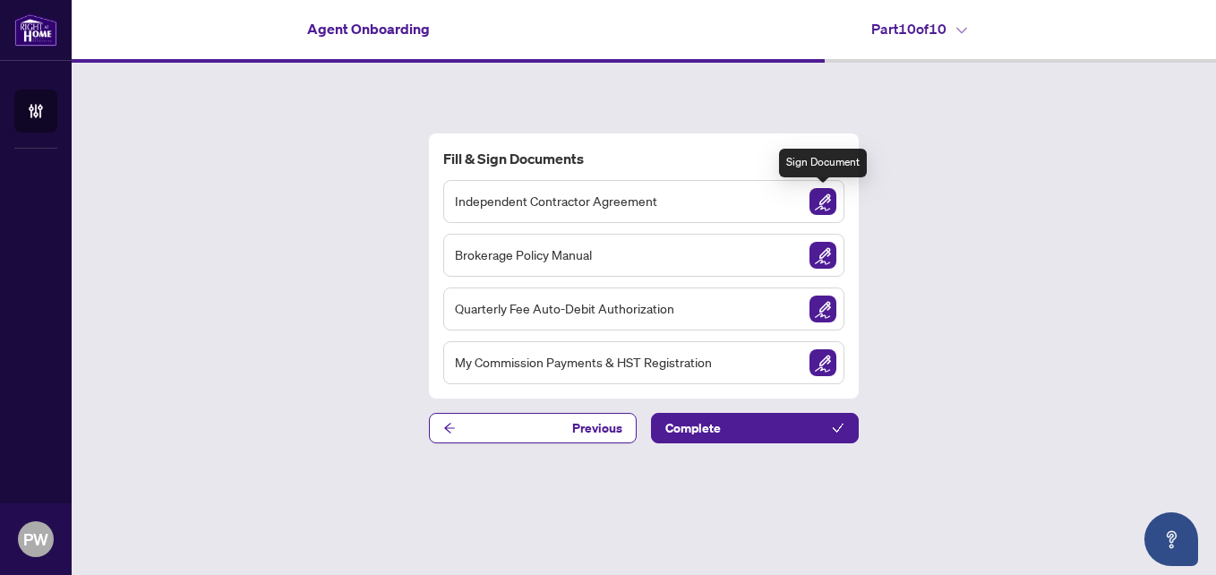
click at [821, 202] on img "Sign Document" at bounding box center [822, 201] width 27 height 27
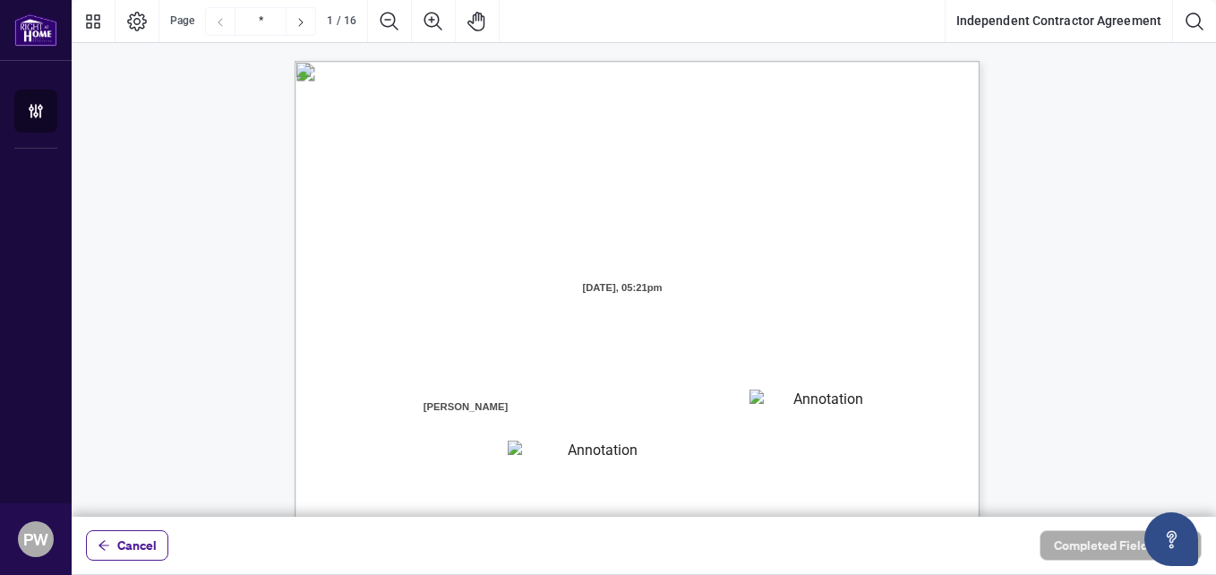
click at [763, 403] on textarea "01JYGZAKFHWMPY1N8C3Z46THAB" at bounding box center [820, 402] width 143 height 27
click at [763, 403] on textarea "01JYGZAKFHWMPY1N8C3Z46THAB" at bounding box center [821, 402] width 144 height 27
click at [768, 402] on textarea "01JYGZAKFHWMPY1N8C3Z46THAB" at bounding box center [821, 402] width 144 height 27
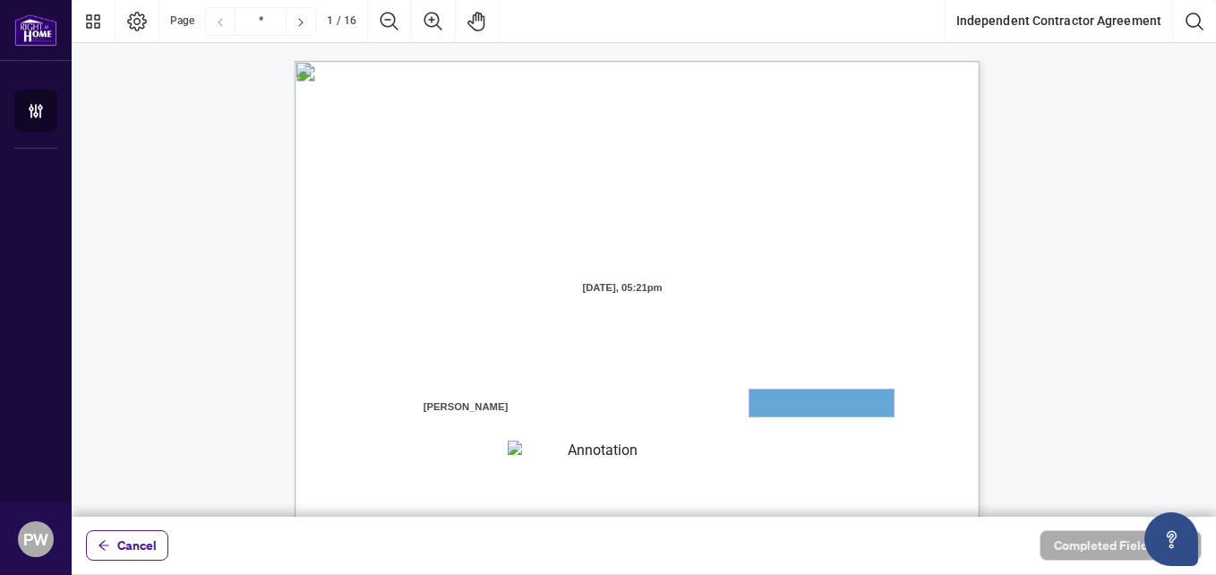
click at [766, 400] on textarea "01JYGZAKFHWMPY1N8C3Z46THAB" at bounding box center [821, 402] width 144 height 27
click at [764, 402] on textarea "01JYGZAKFHWMPY1N8C3Z46THAB" at bounding box center [821, 402] width 144 height 27
click at [477, 17] on icon "Pan Mode" at bounding box center [475, 22] width 17 height 20
click at [791, 406] on textarea "01JYGZAKFHWMPY1N8C3Z46THAB" at bounding box center [821, 402] width 144 height 27
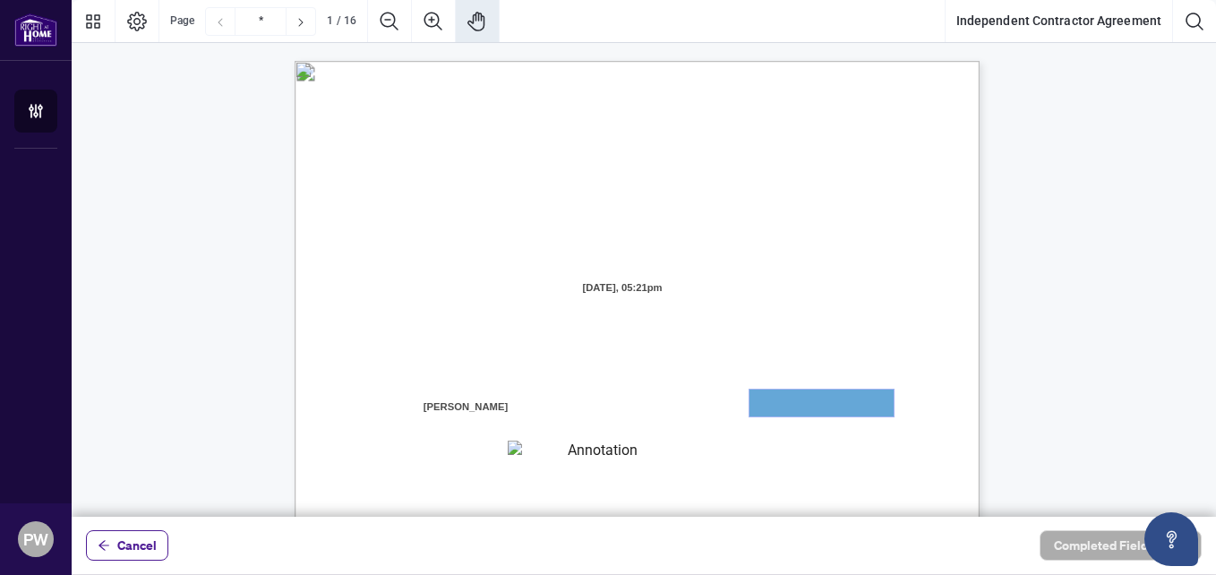
click at [791, 406] on textarea "01JYGZAKFHWMPY1N8C3Z46THAB" at bounding box center [821, 402] width 144 height 27
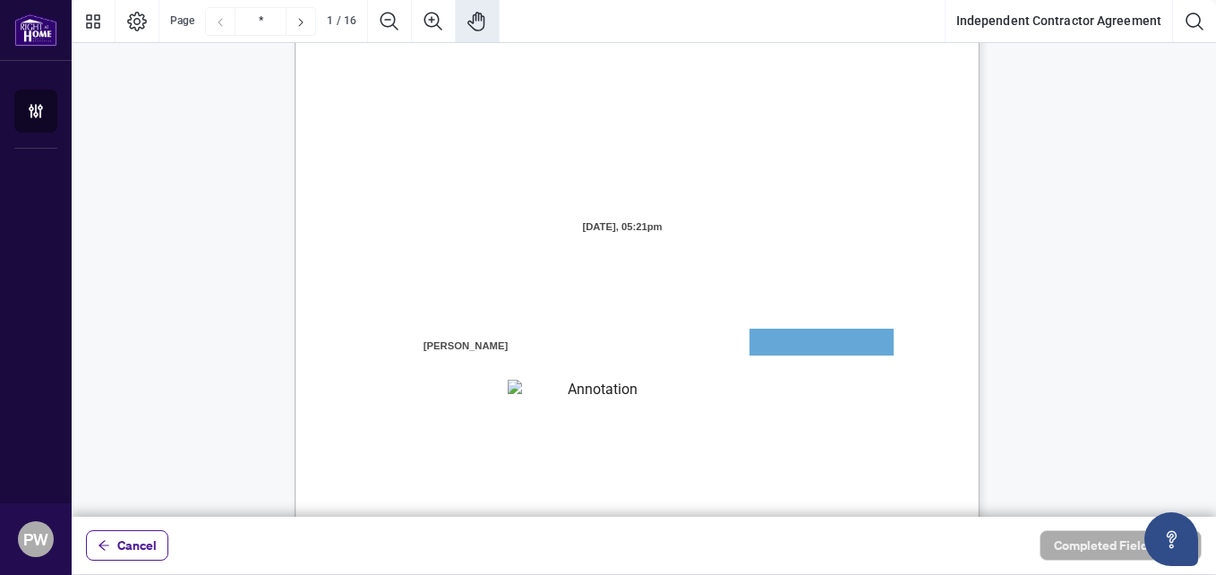
scroll to position [90, 0]
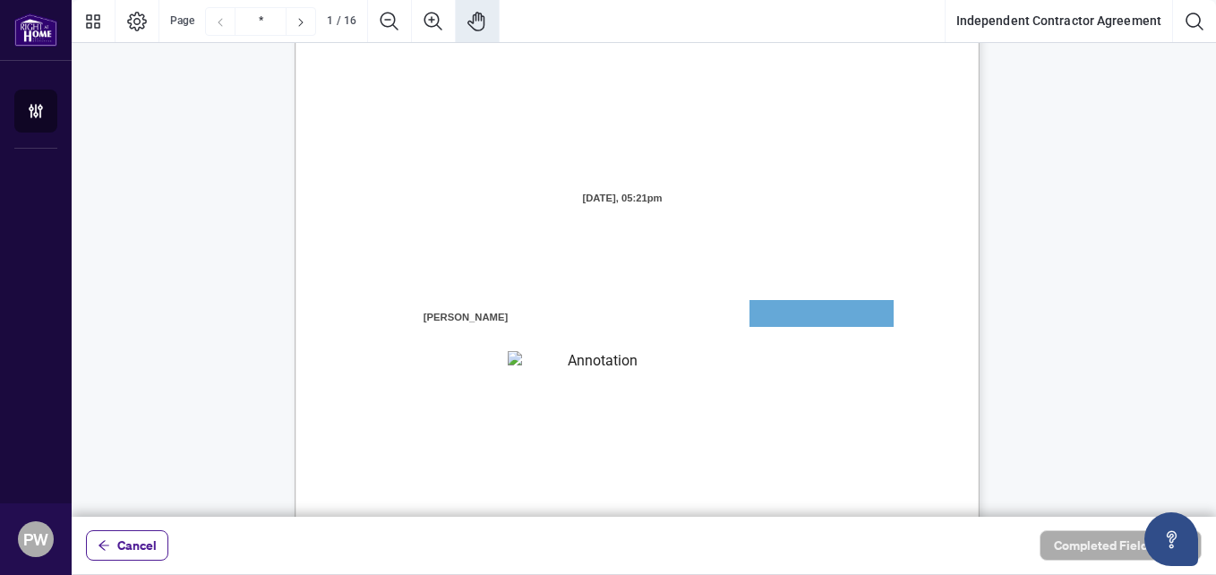
click at [607, 365] on textarea "01JYGZAQMTWRDFJQJ4WJ0G3B21" at bounding box center [595, 362] width 175 height 22
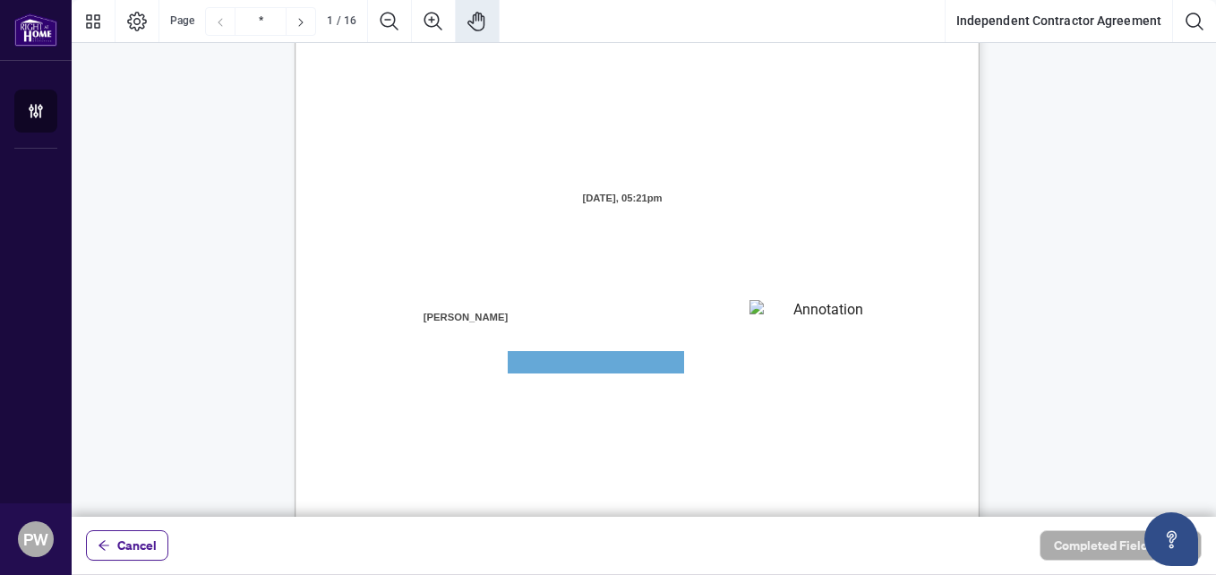
scroll to position [0, 0]
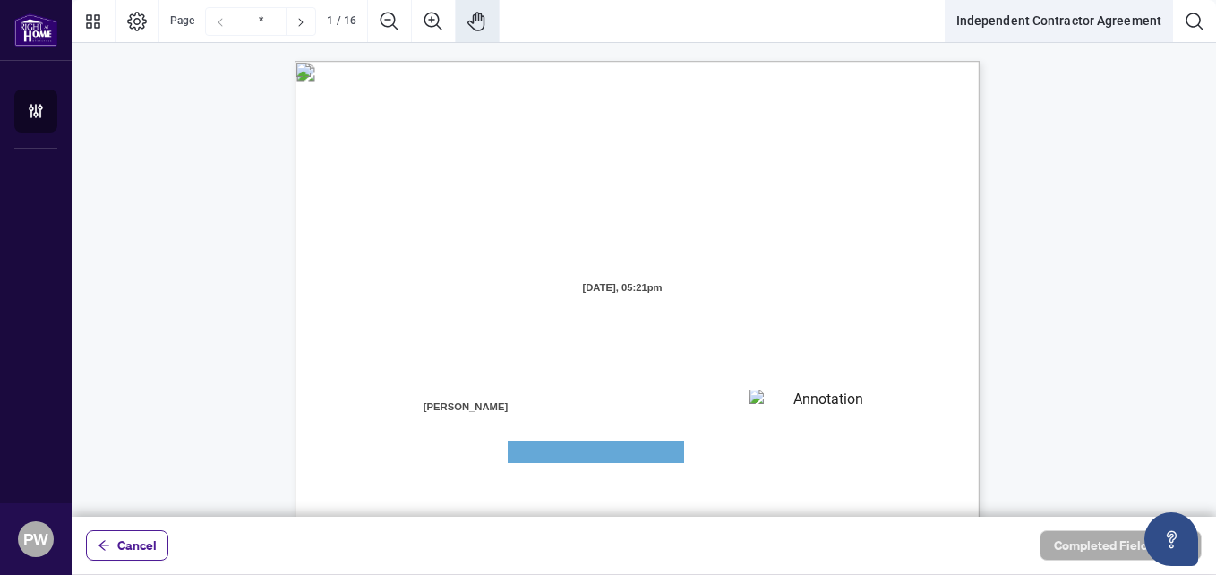
click at [1046, 21] on button "Independent Contractor Agreement" at bounding box center [1058, 21] width 227 height 43
click at [830, 406] on textarea "01JYGZAKFHWMPY1N8C3Z46THAB" at bounding box center [820, 402] width 143 height 27
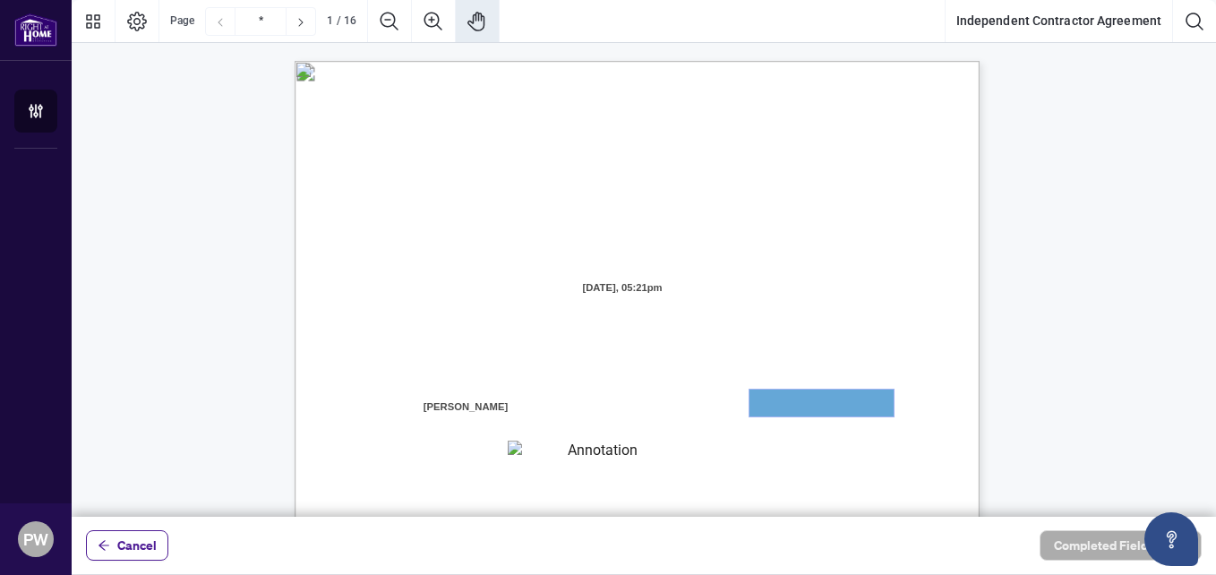
click at [830, 406] on textarea "01JYGZAKFHWMPY1N8C3Z46THAB" at bounding box center [821, 402] width 144 height 27
drag, startPoint x: 830, startPoint y: 406, endPoint x: 785, endPoint y: 393, distance: 46.7
click at [785, 393] on textarea "01JYGZAKFHWMPY1N8C3Z46THAB" at bounding box center [821, 402] width 144 height 27
click at [784, 406] on textarea "01JYGZAKFHWMPY1N8C3Z46THAB" at bounding box center [820, 402] width 143 height 27
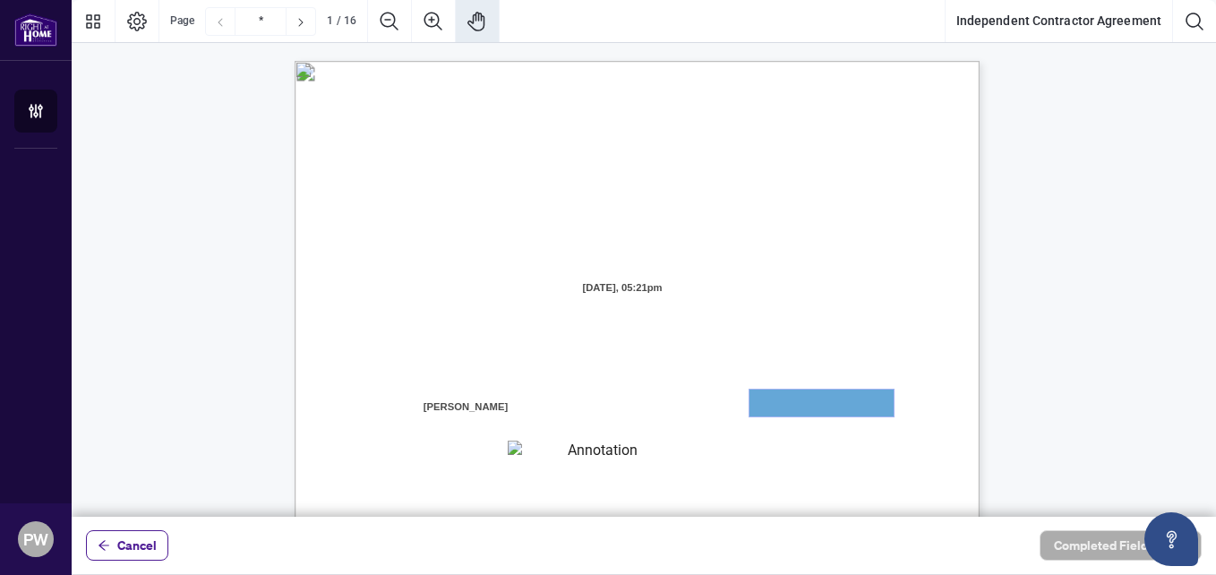
click at [784, 406] on textarea "01JYGZAKFHWMPY1N8C3Z46THAB" at bounding box center [821, 402] width 144 height 27
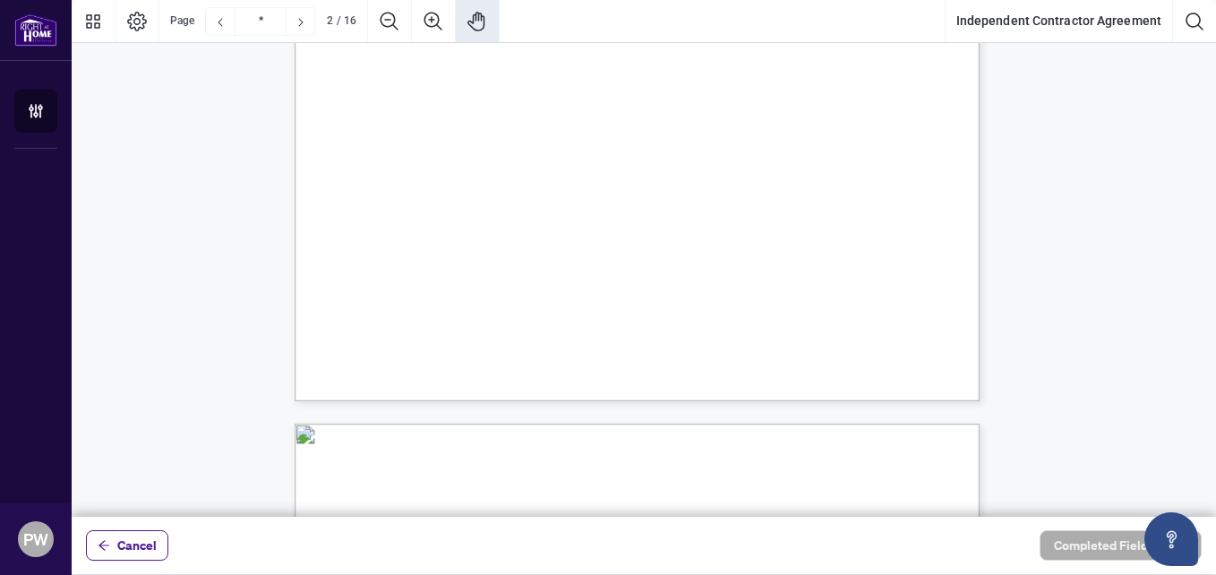
scroll to position [1366, 0]
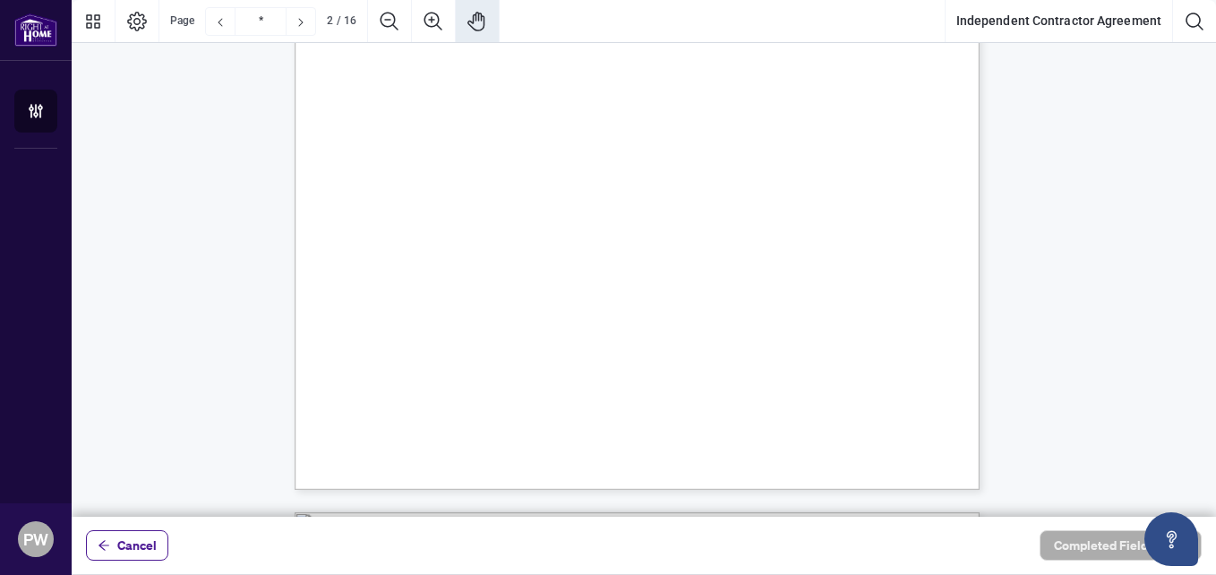
click at [736, 175] on span "the Contractor may conduct real estate business. Should the Contractor move to" at bounding box center [626, 178] width 381 height 16
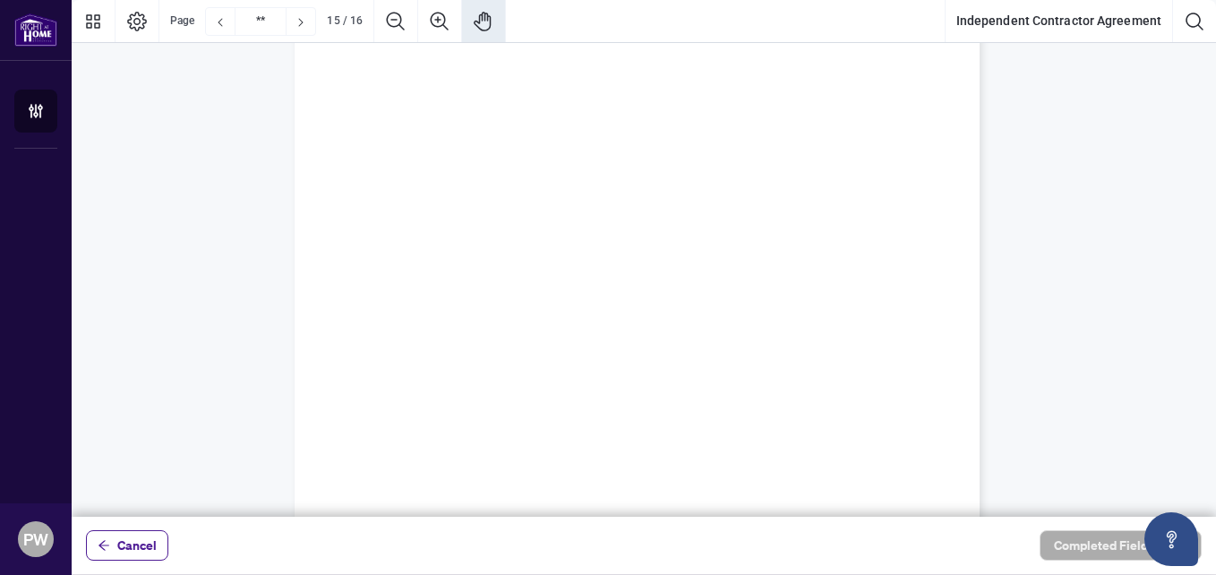
scroll to position [14080, 0]
type input "**"
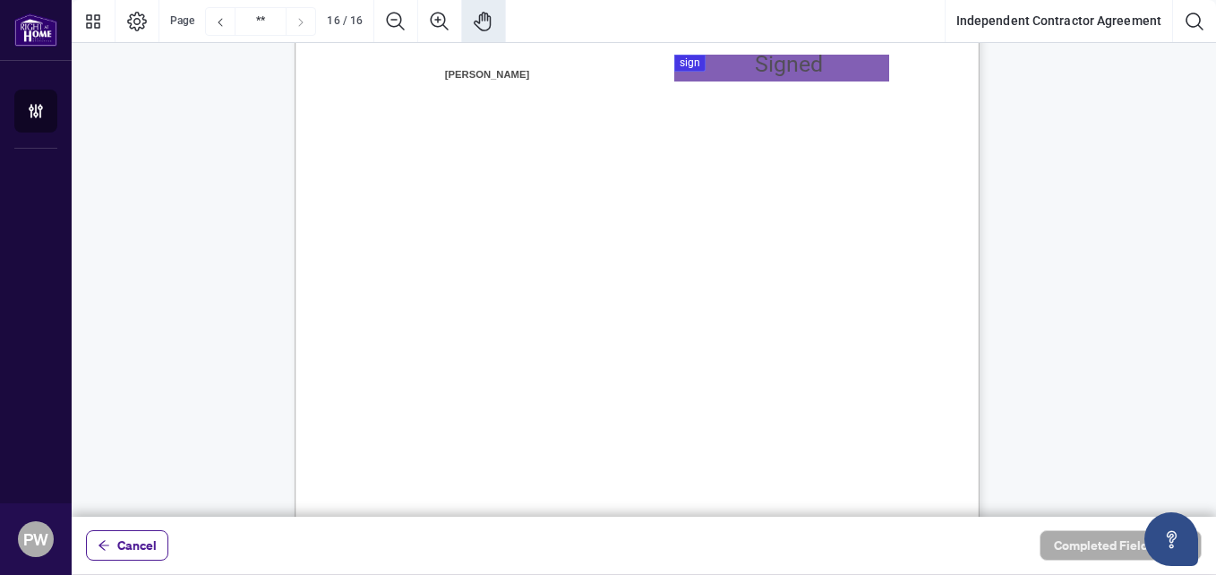
scroll to position [13721, 0]
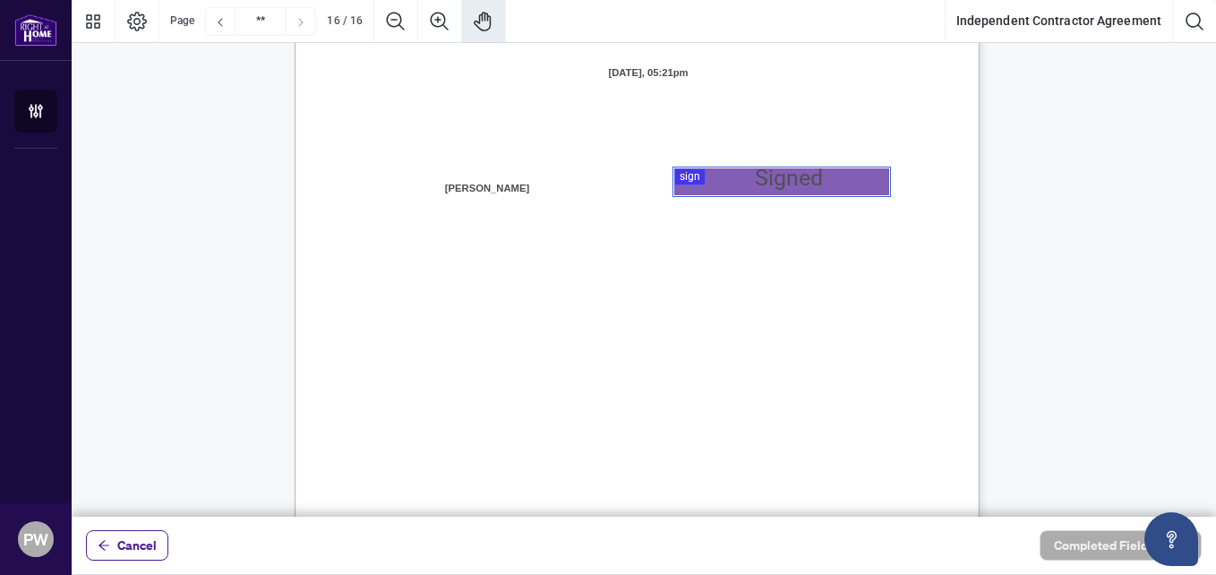
click at [707, 174] on div at bounding box center [644, 258] width 1144 height 517
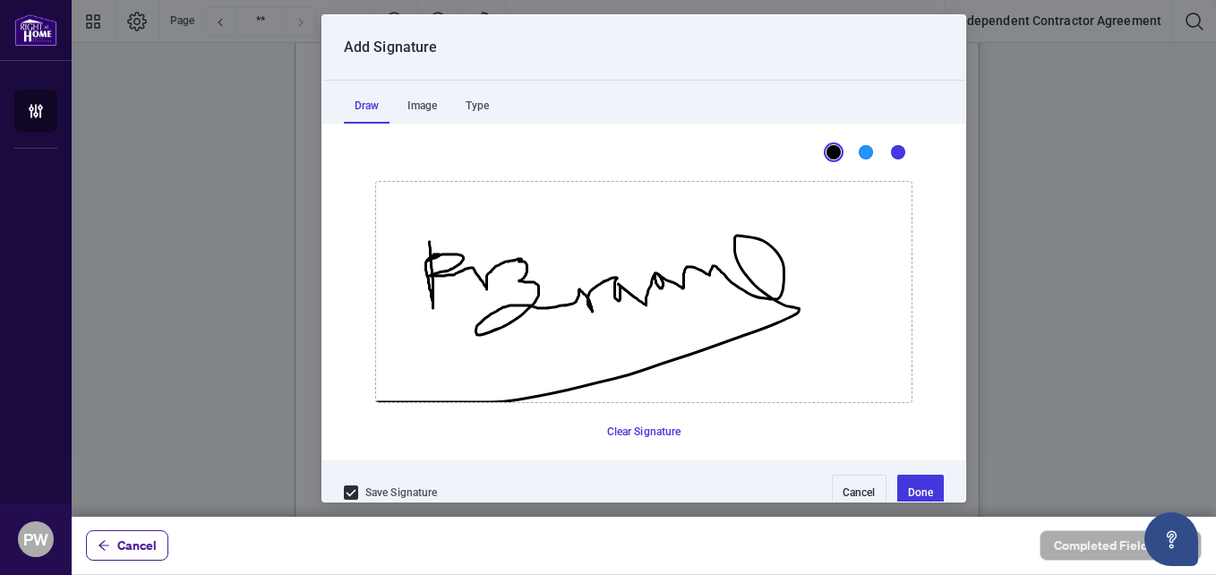
drag, startPoint x: 423, startPoint y: 242, endPoint x: 347, endPoint y: 425, distance: 198.3
click at [376, 402] on icon "Drawing canvas" at bounding box center [643, 292] width 535 height 220
click at [619, 428] on button "Clear Signature" at bounding box center [644, 431] width 89 height 29
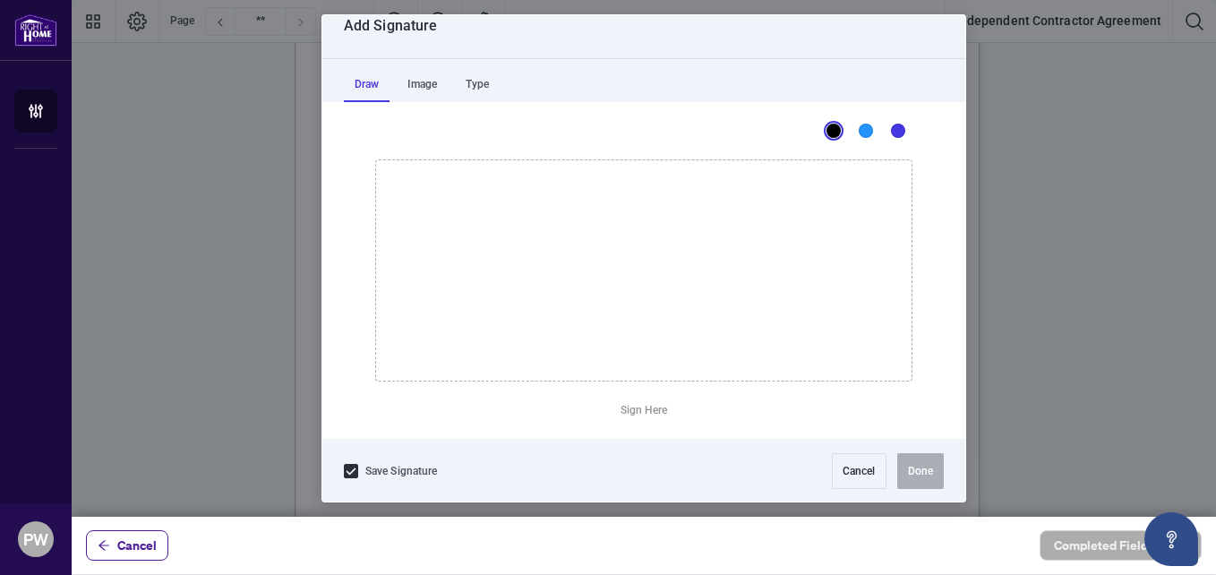
scroll to position [23, 0]
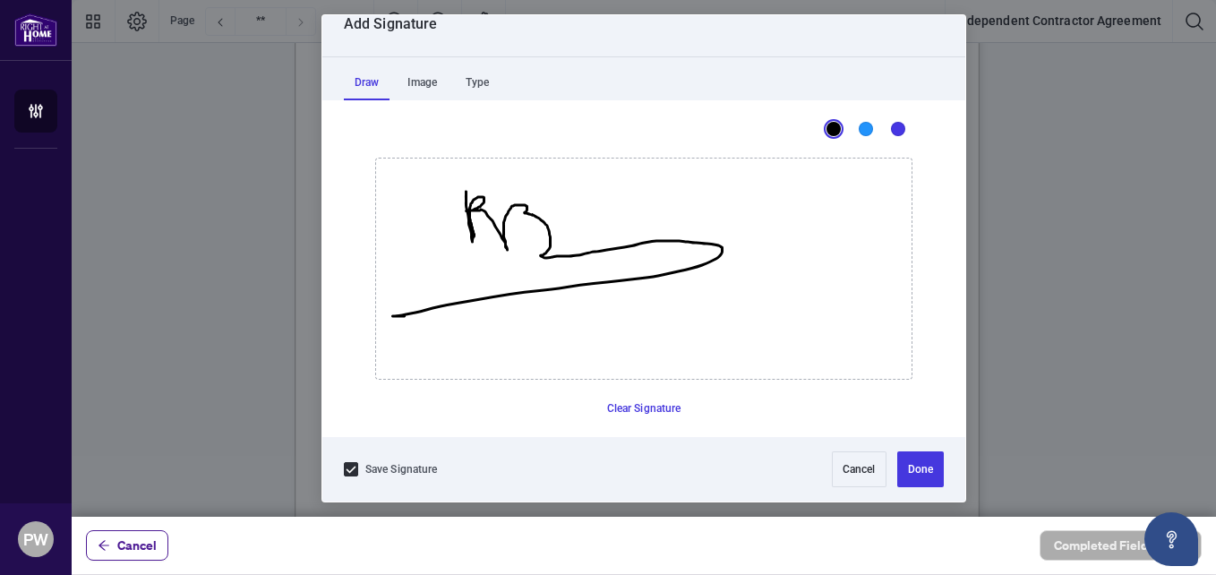
drag, startPoint x: 459, startPoint y: 192, endPoint x: 433, endPoint y: 325, distance: 135.9
click at [398, 316] on icon "Drawing canvas" at bounding box center [643, 268] width 535 height 220
click at [617, 408] on button "Clear Signature" at bounding box center [644, 408] width 89 height 29
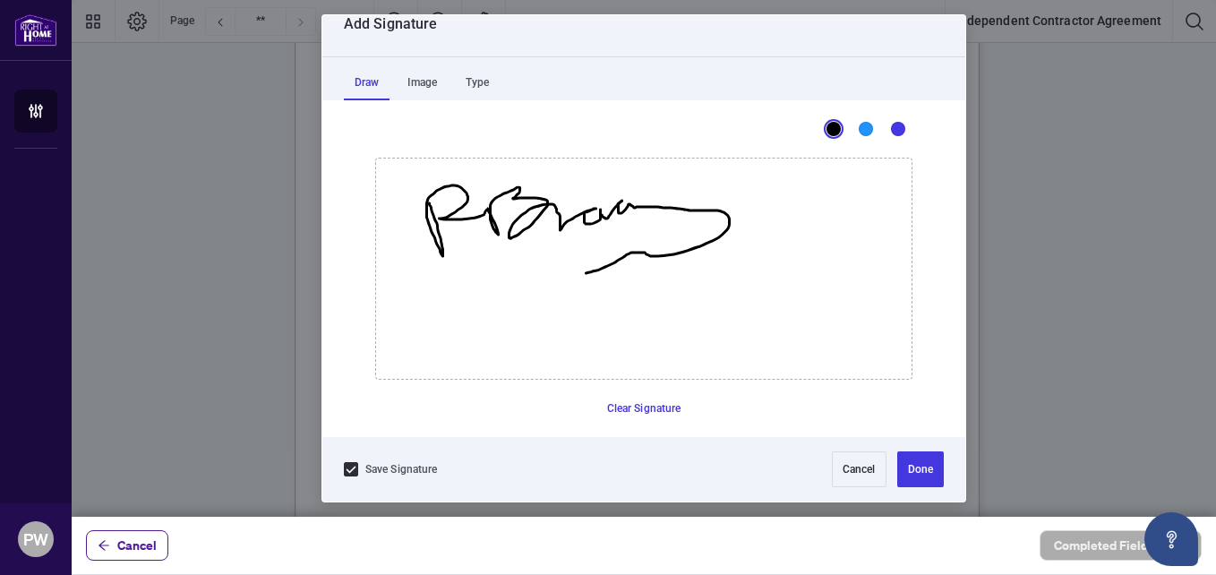
drag, startPoint x: 423, startPoint y: 203, endPoint x: 579, endPoint y: 273, distance: 171.5
click at [579, 273] on icon "Drawing canvas" at bounding box center [643, 268] width 535 height 220
click at [897, 475] on button "Done" at bounding box center [920, 469] width 47 height 36
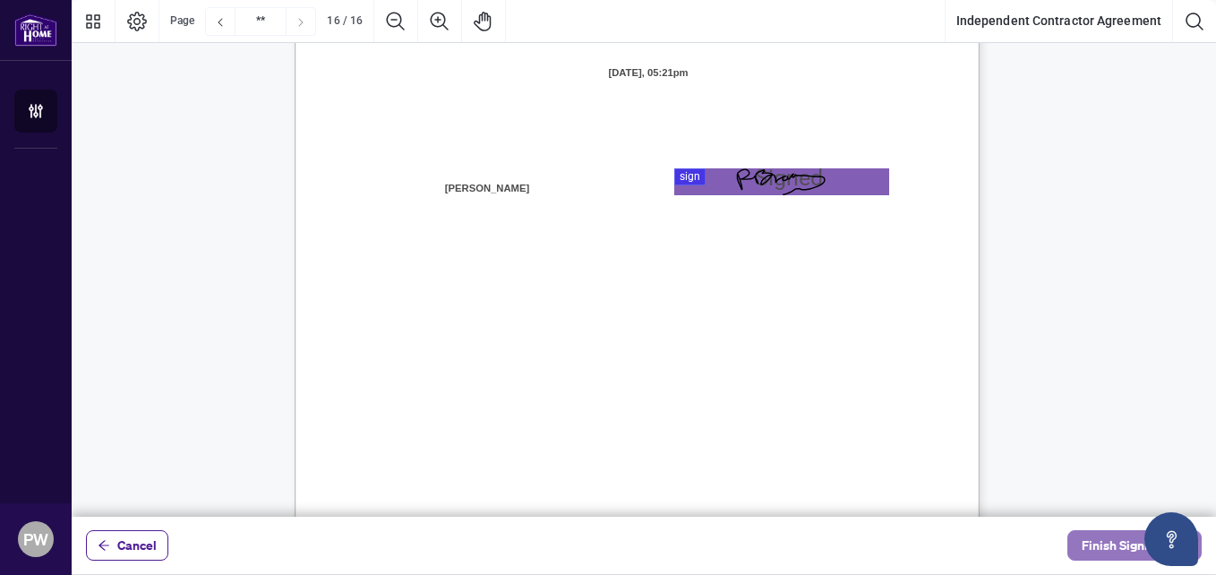
click at [1110, 541] on span "Finish Signing" at bounding box center [1122, 545] width 81 height 29
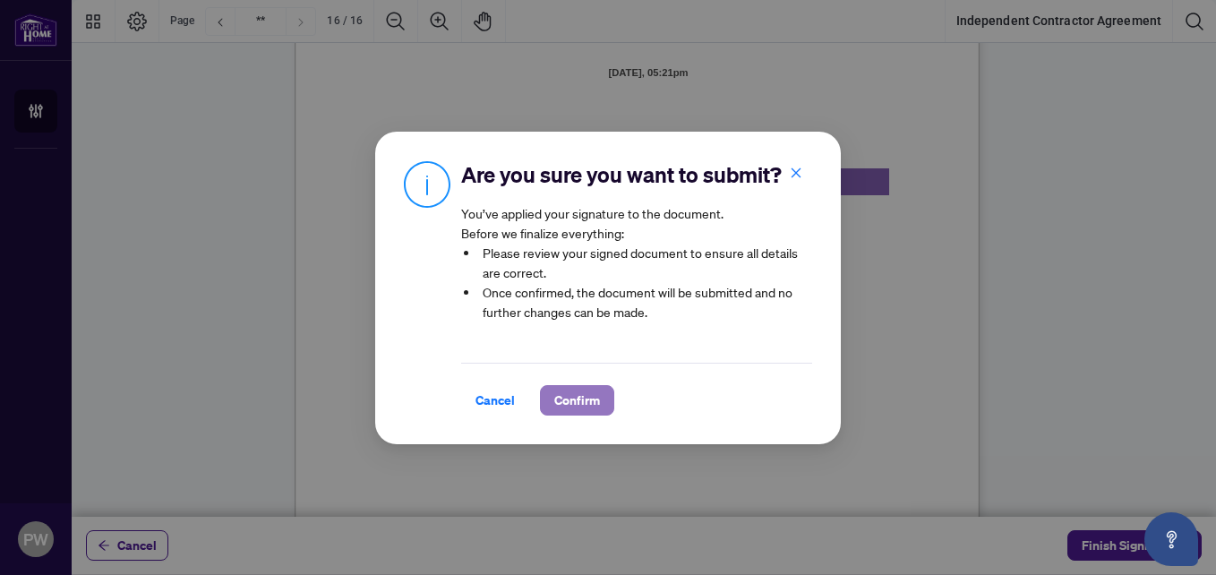
click at [585, 398] on span "Confirm" at bounding box center [577, 400] width 46 height 29
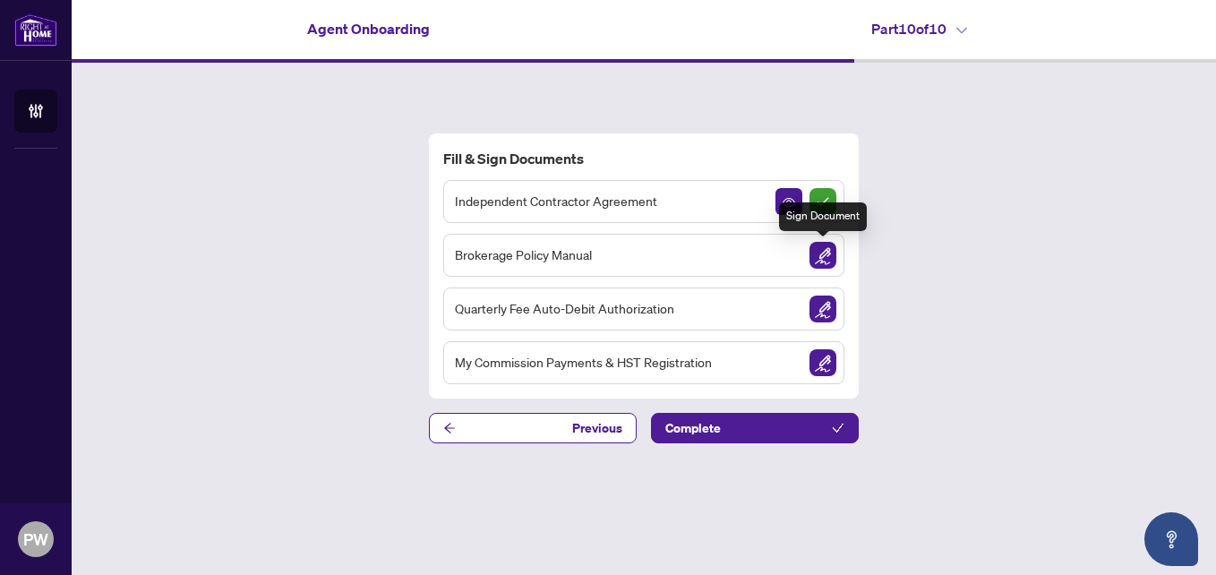
click at [818, 255] on img "Sign Document" at bounding box center [822, 255] width 27 height 27
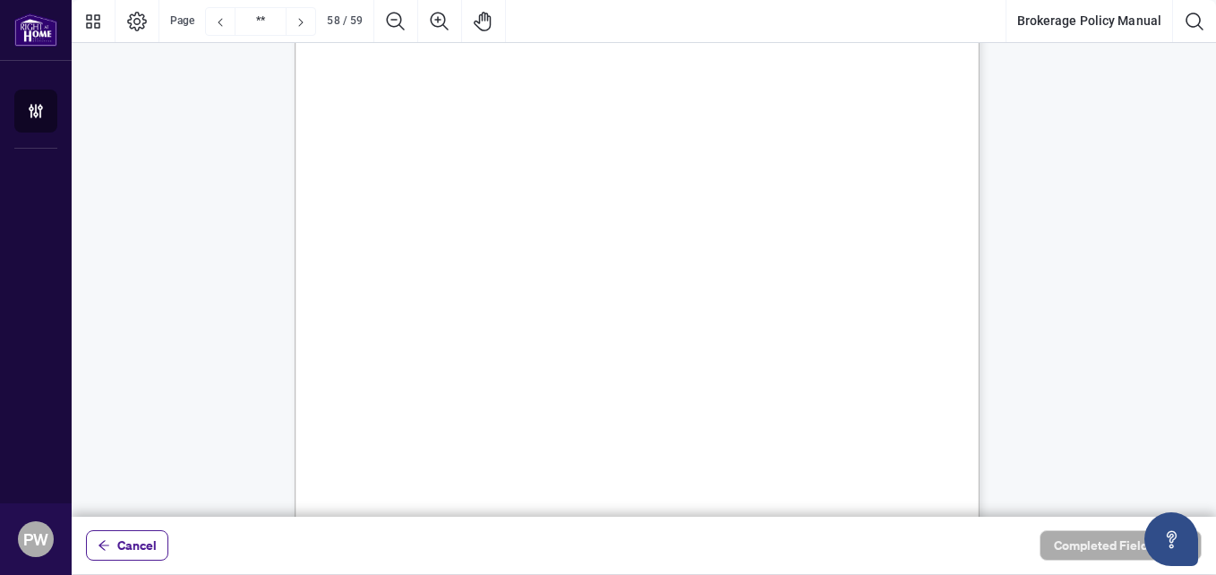
scroll to position [51945, 0]
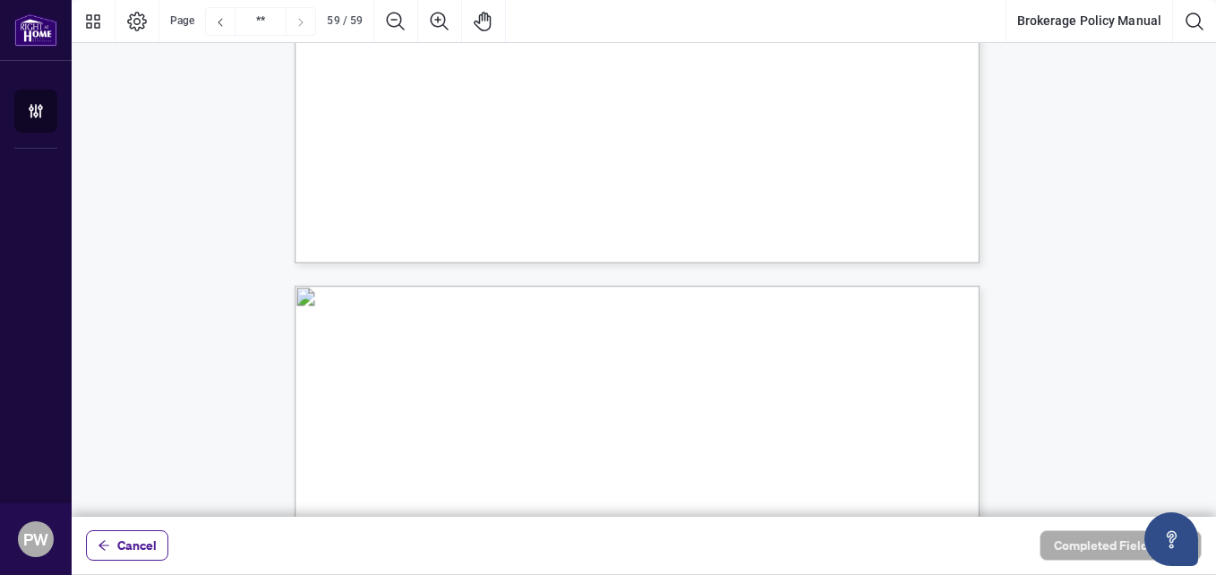
type input "**"
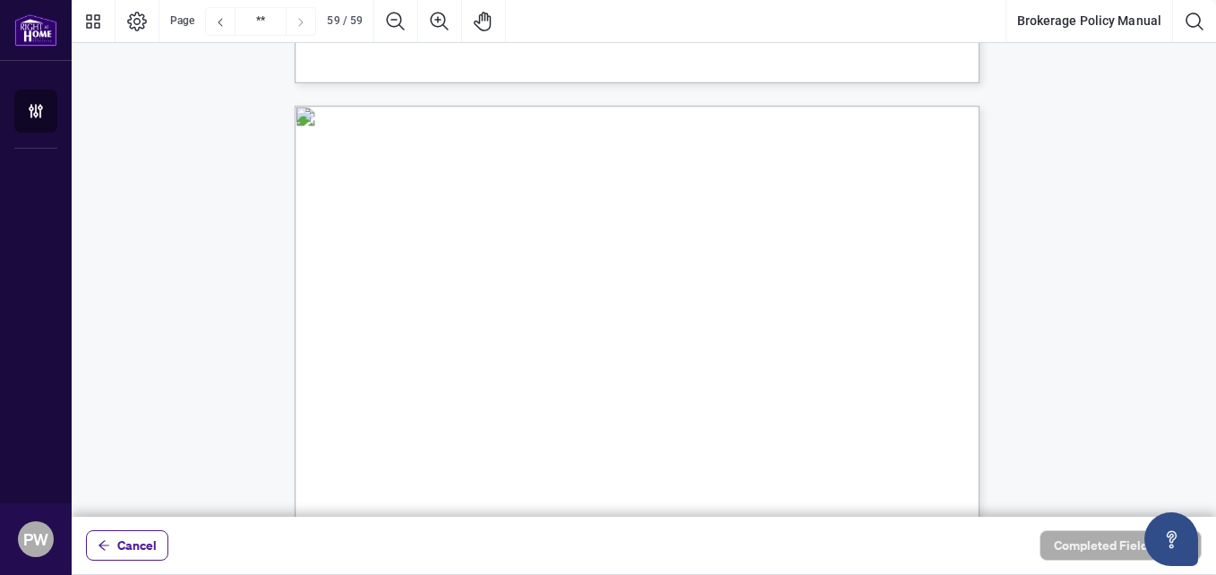
scroll to position [52930, 0]
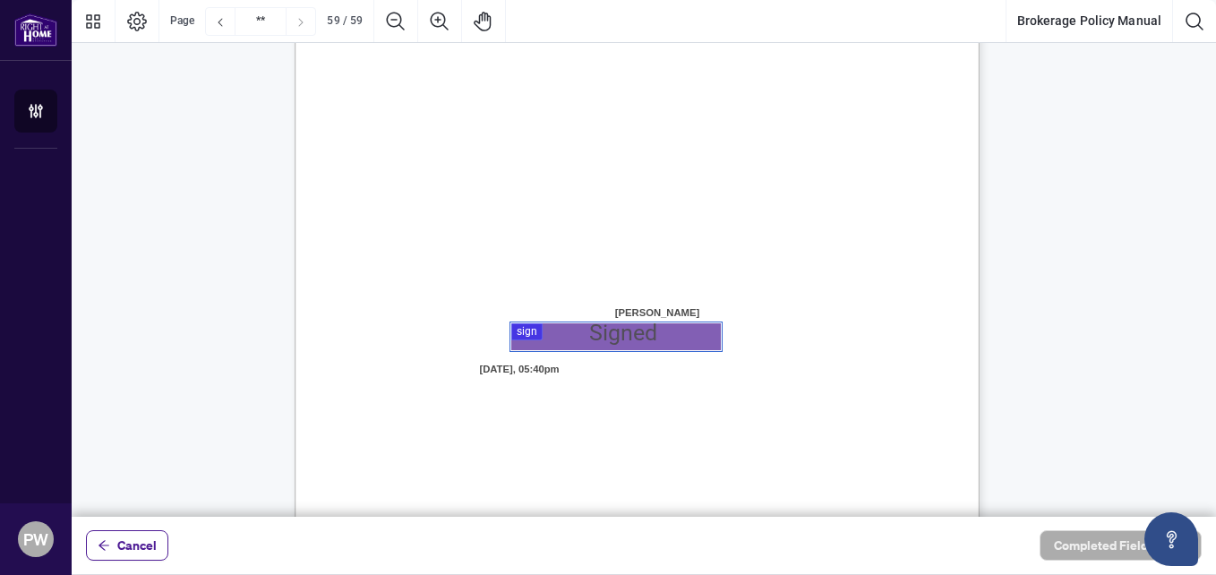
click at [546, 333] on div at bounding box center [644, 258] width 1144 height 517
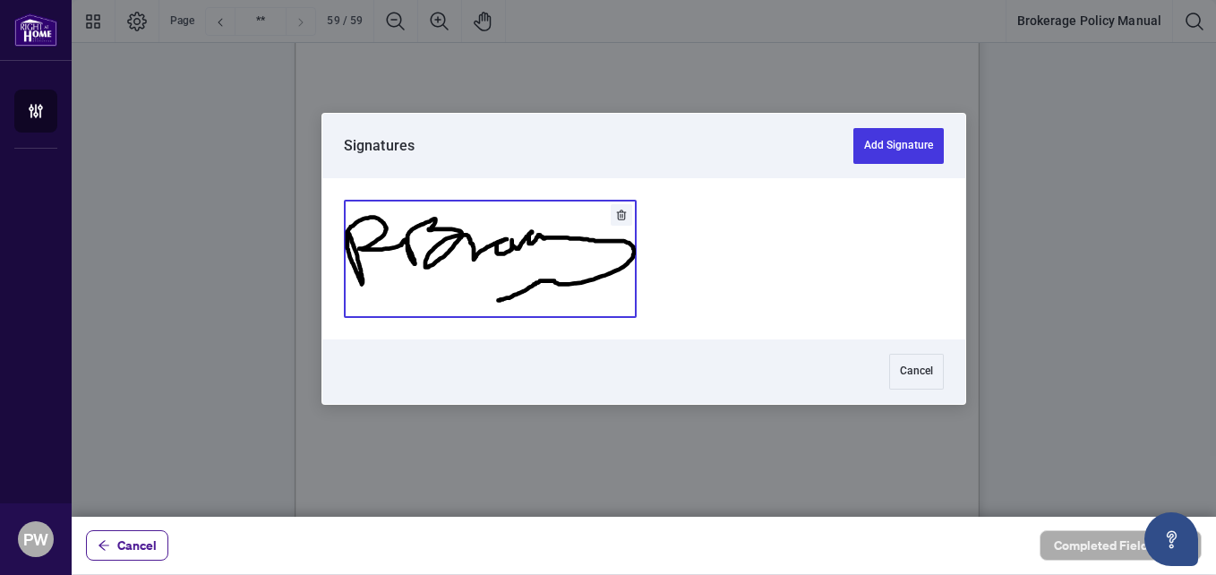
click at [578, 280] on button "Add Signature" at bounding box center [490, 259] width 291 height 116
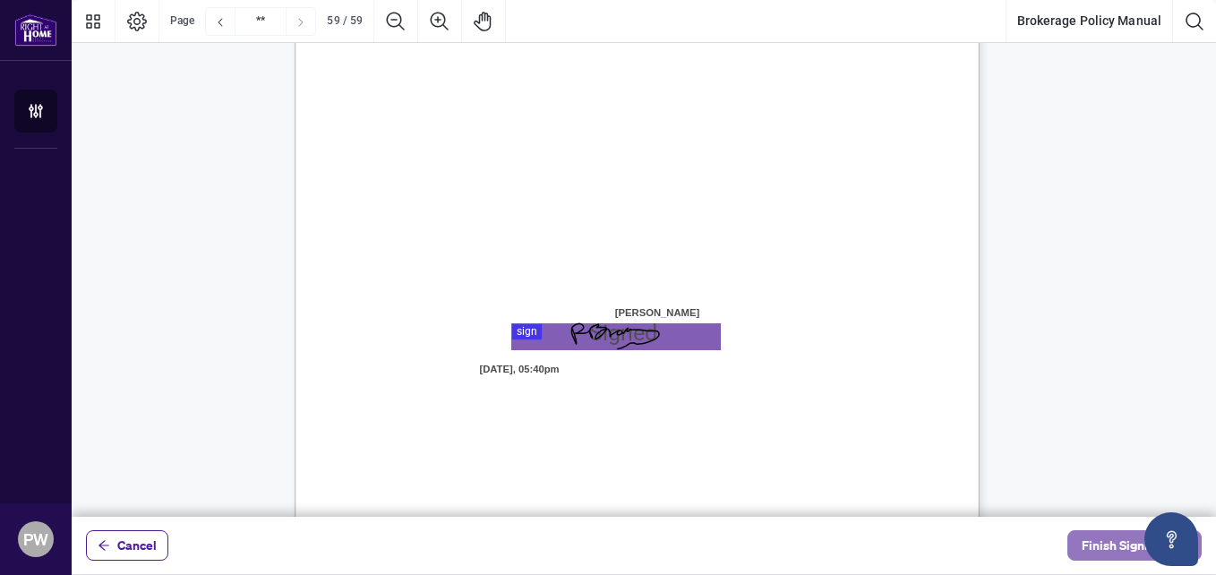
click at [1092, 550] on span "Finish Signing" at bounding box center [1122, 545] width 81 height 29
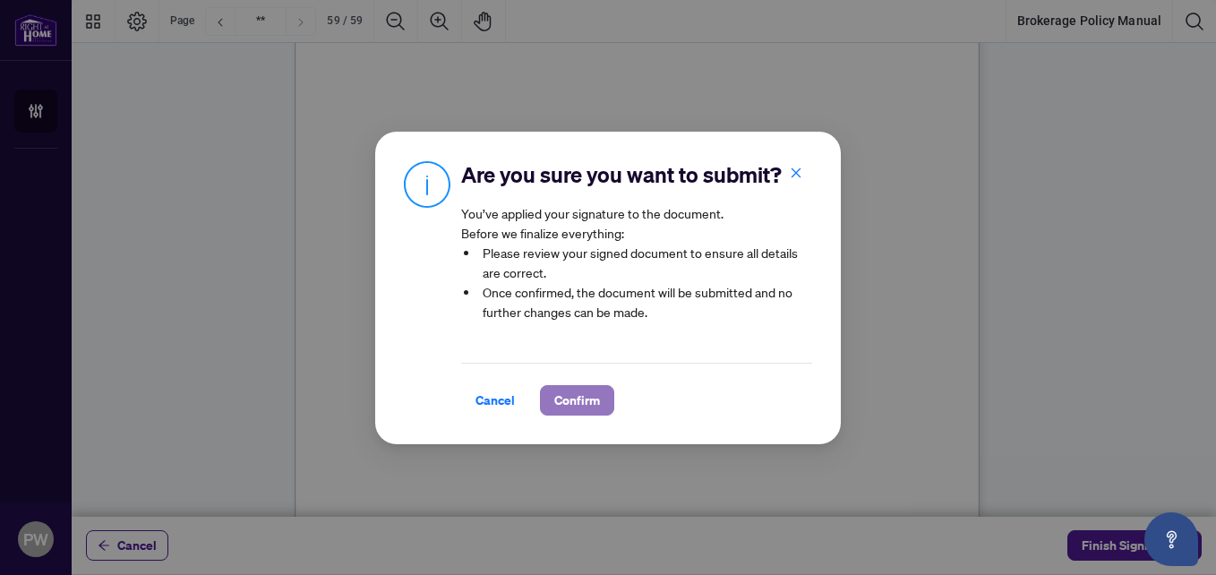
click at [580, 390] on span "Confirm" at bounding box center [577, 400] width 46 height 29
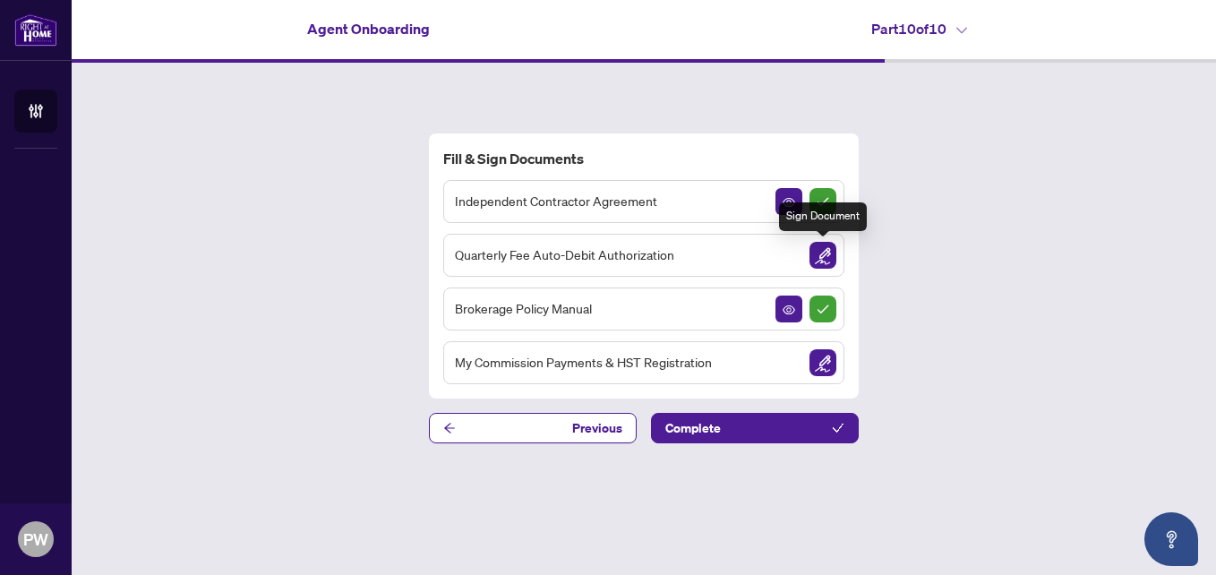
click at [821, 251] on img "Sign Document" at bounding box center [822, 255] width 27 height 27
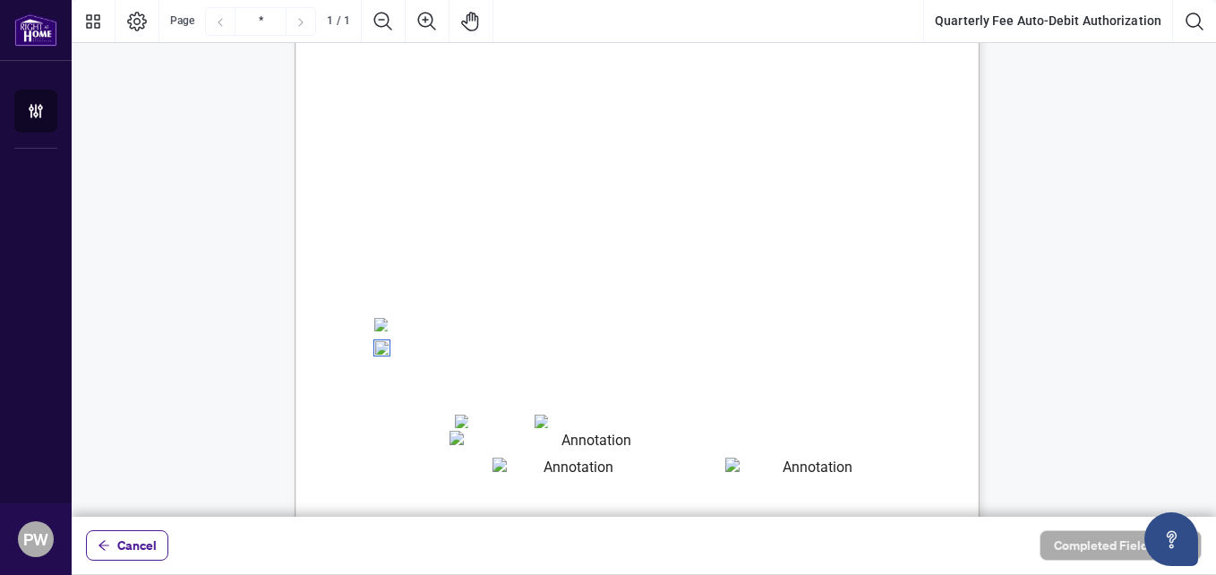
scroll to position [179, 0]
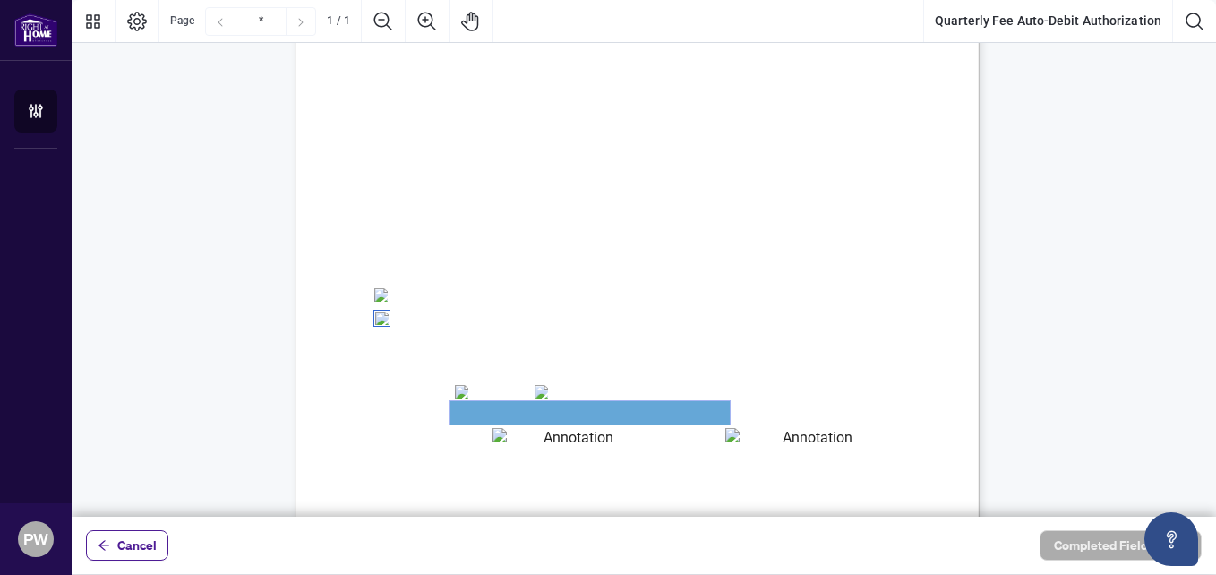
click at [461, 407] on textarea "01JYSTDXKMM2RH879KP3KYMEH1" at bounding box center [589, 412] width 280 height 23
click at [514, 409] on textarea "01JYSTDXKMM2RH879KP3KYMEH1" at bounding box center [589, 412] width 280 height 23
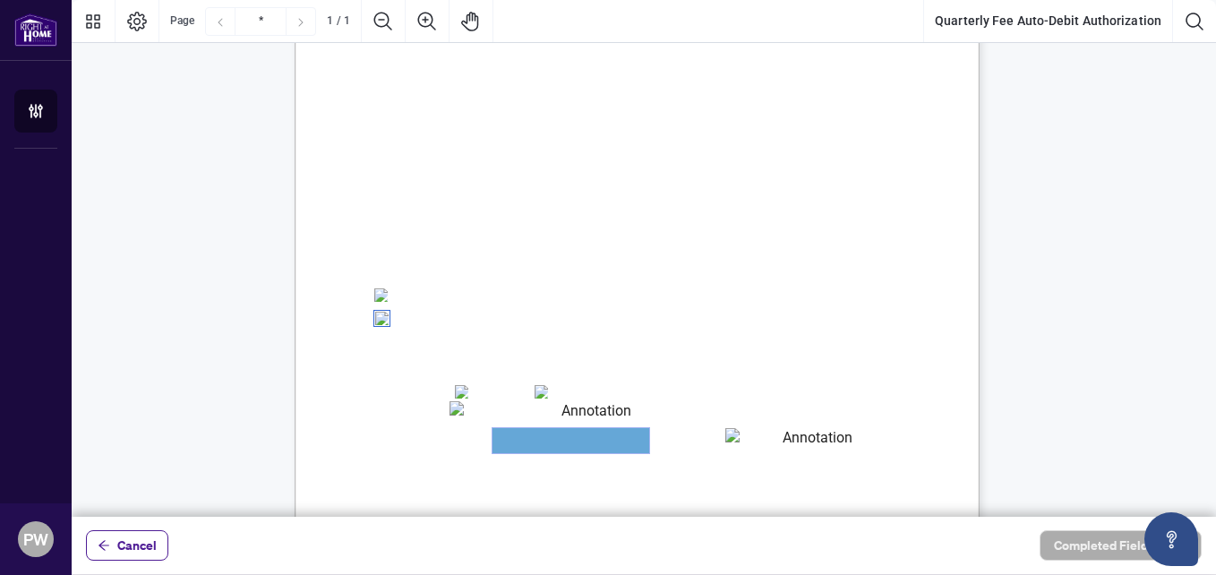
click at [527, 441] on textarea "01JYSTE5H4CSE0FAK39HWZJ8NF" at bounding box center [570, 440] width 157 height 25
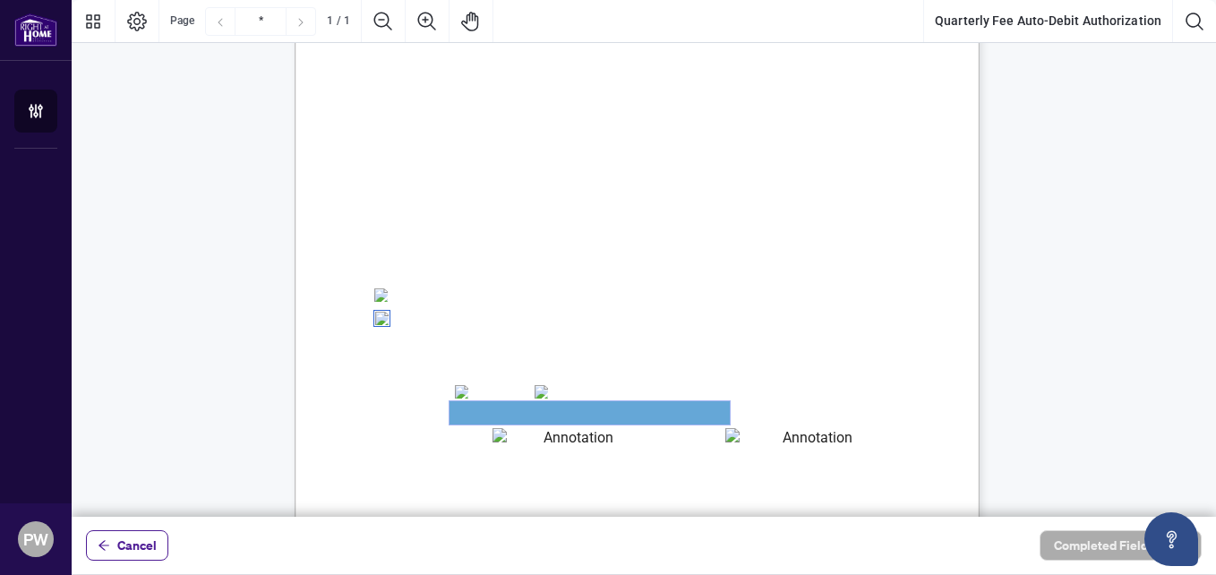
click at [504, 403] on textarea "01JYSTDXKMM2RH879KP3KYMEH1" at bounding box center [589, 412] width 280 height 23
click at [503, 440] on textarea "01JYSTE5H4CSE0FAK39HWZJ8NF" at bounding box center [570, 440] width 157 height 24
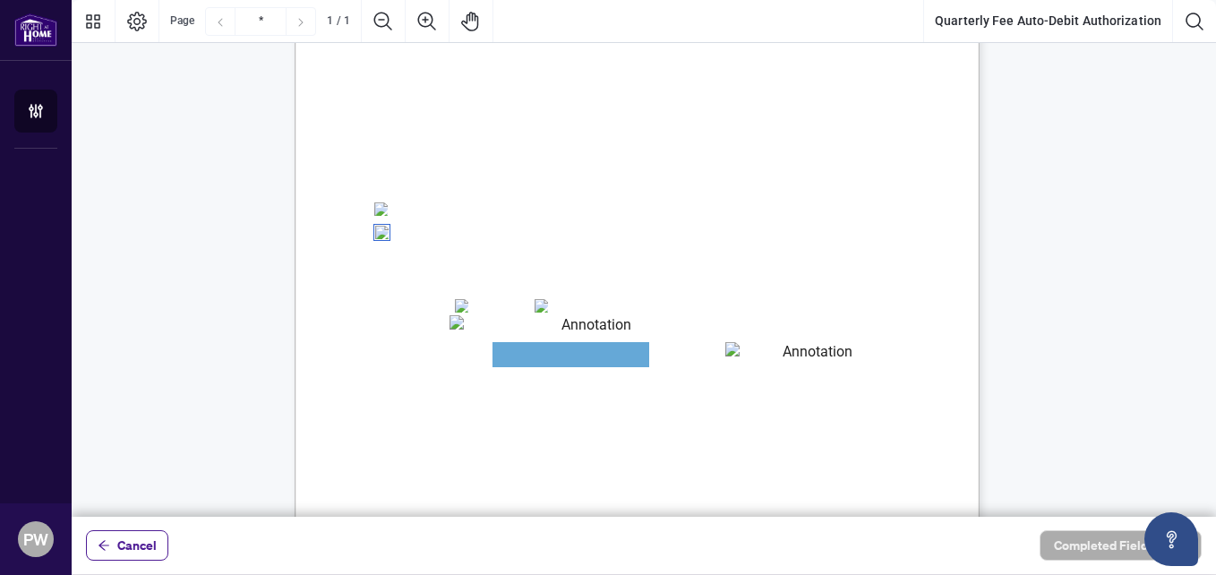
scroll to position [269, 0]
click at [509, 353] on textarea "01JYSTE5H4CSE0FAK39HWZJ8NF" at bounding box center [570, 350] width 157 height 25
click at [493, 321] on textarea "01JYSTDXKMM2RH879KP3KYMEH1" at bounding box center [589, 323] width 280 height 23
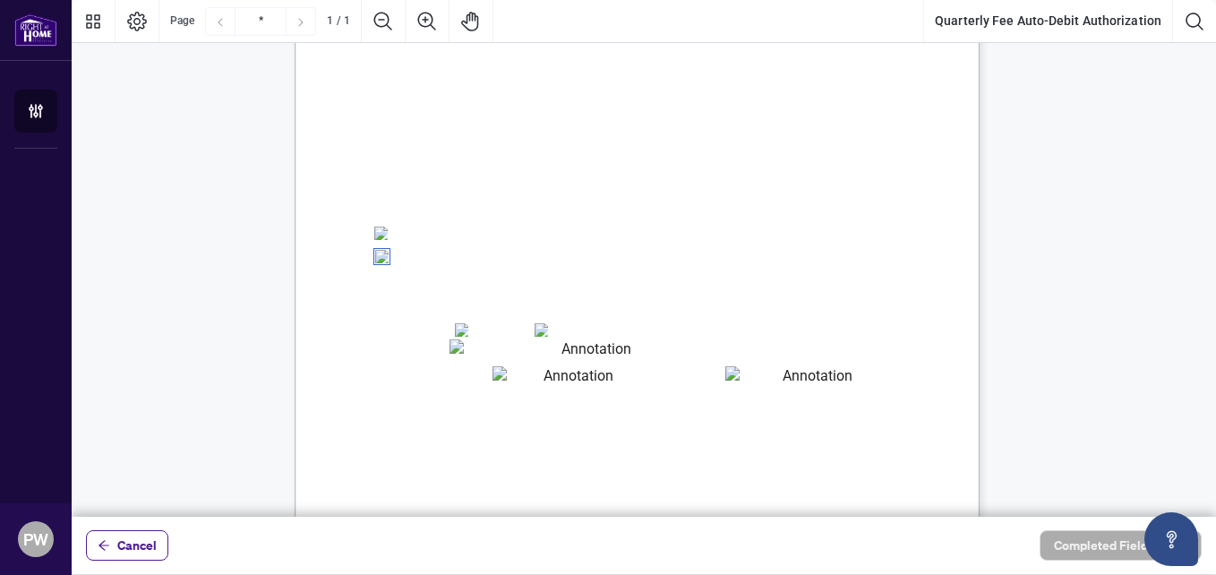
scroll to position [269, 0]
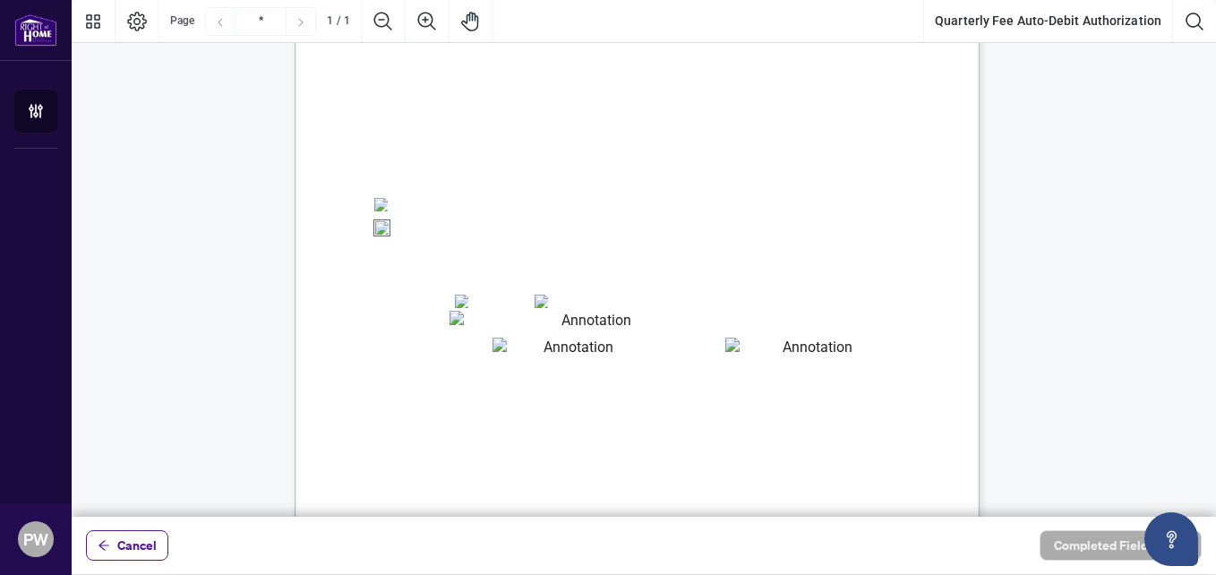
click at [480, 324] on textarea "01JYSTDXKMM2RH879KP3KYMEH1" at bounding box center [589, 322] width 280 height 23
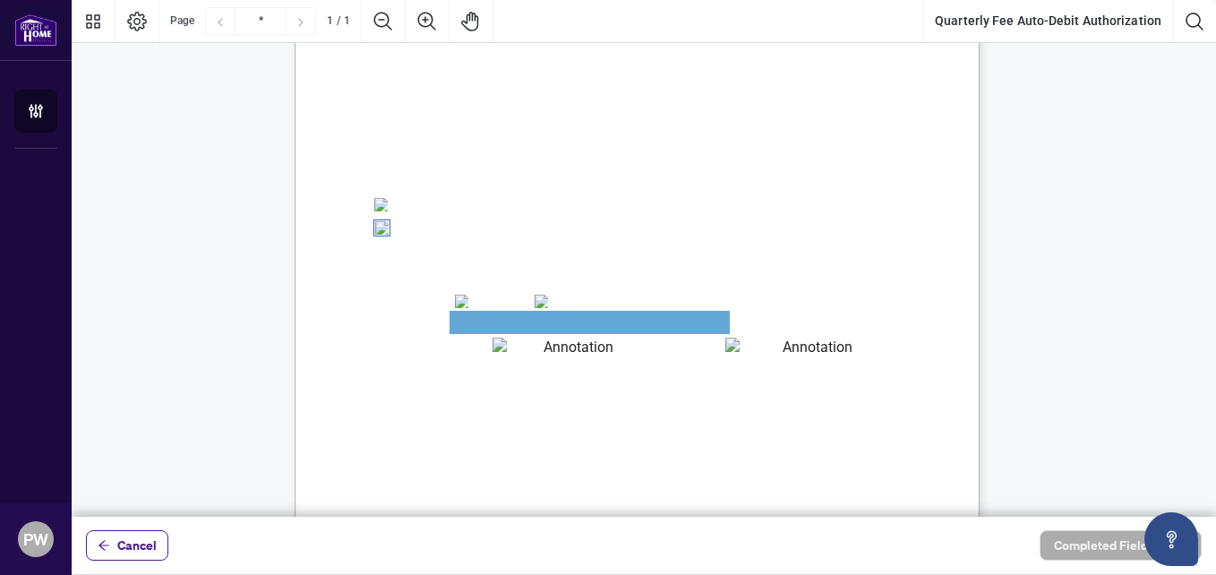
click at [499, 348] on textarea "01JYSTE5H4CSE0FAK39HWZJ8NF" at bounding box center [570, 350] width 157 height 24
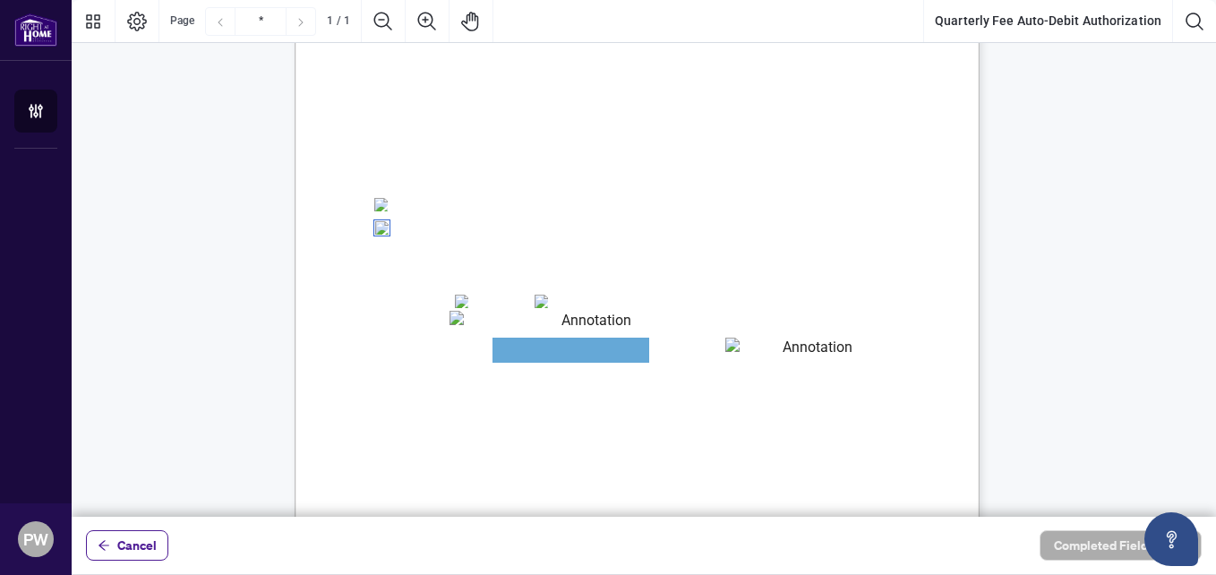
click at [756, 353] on textarea "01JYSTEDE4DHXHDCK0JEKPRH2T" at bounding box center [810, 349] width 170 height 23
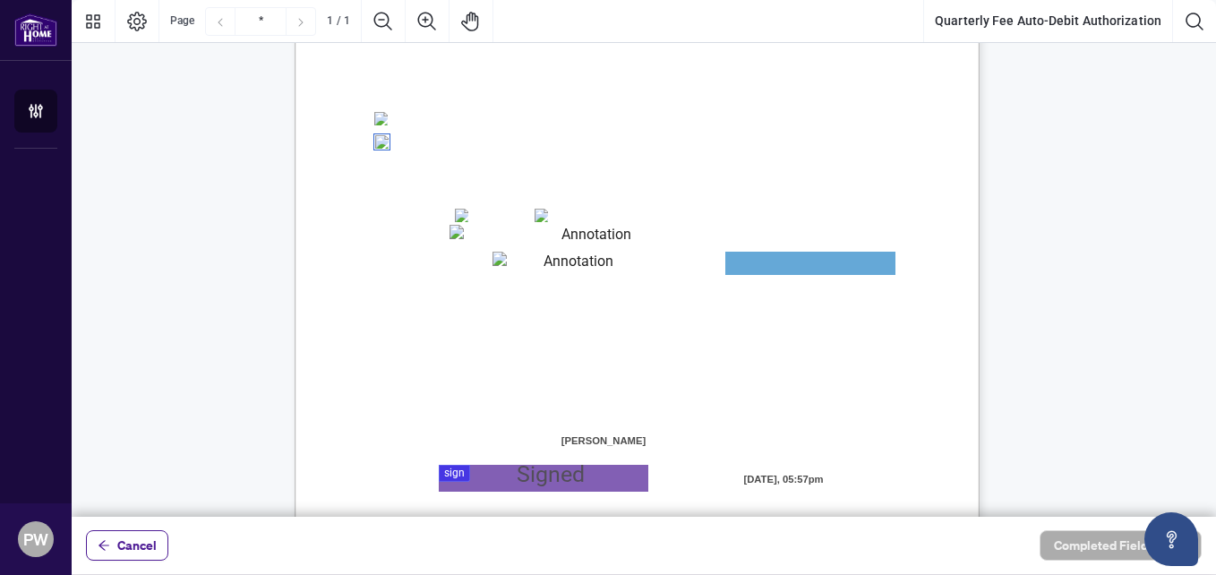
scroll to position [449, 0]
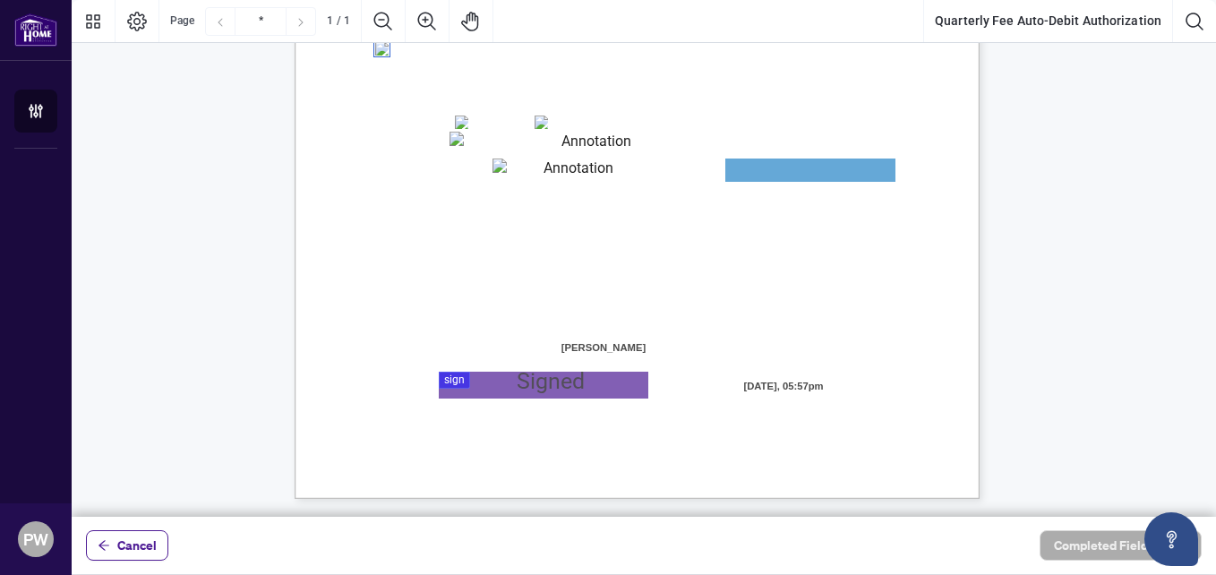
click at [453, 379] on div at bounding box center [644, 258] width 1144 height 517
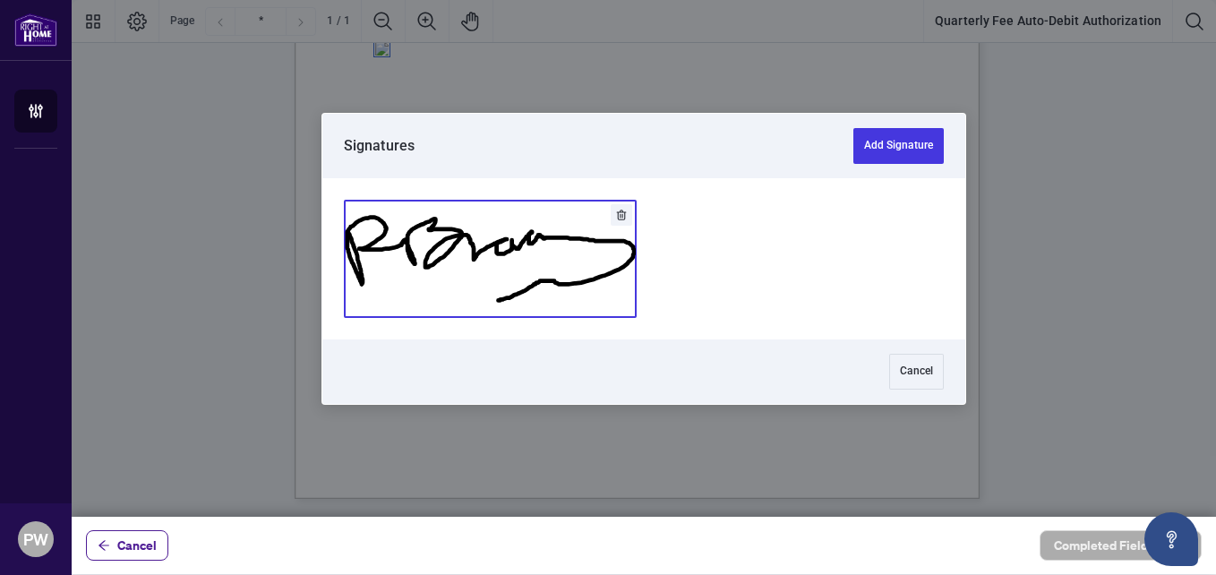
click at [563, 282] on button "Add Signature" at bounding box center [490, 259] width 291 height 116
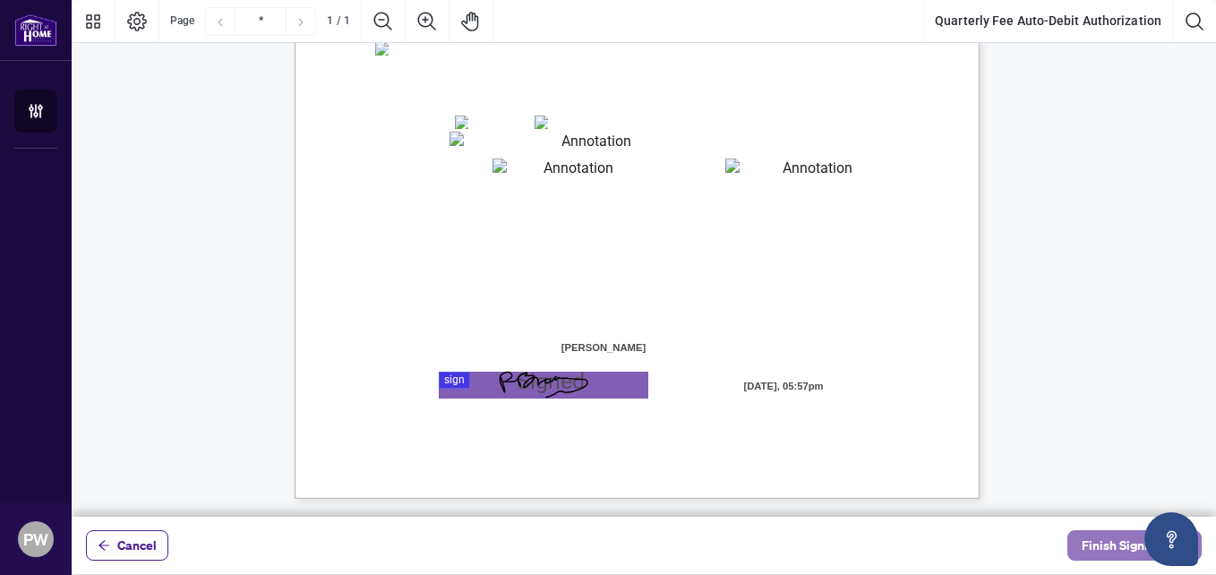
click at [1101, 543] on span "Finish Signing" at bounding box center [1122, 545] width 81 height 29
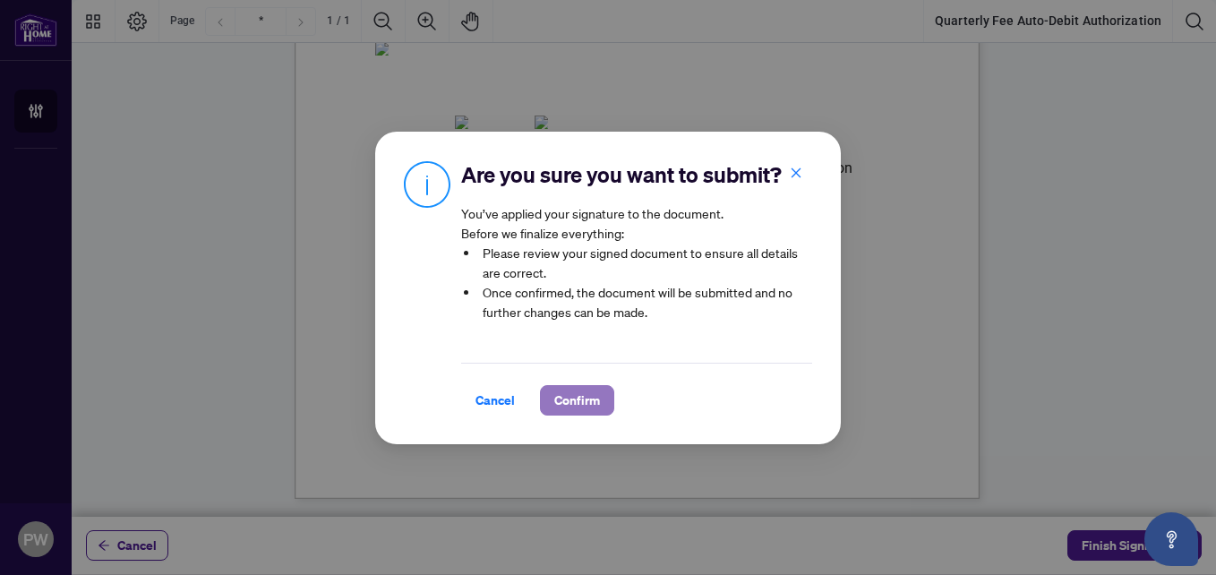
click at [573, 399] on span "Confirm" at bounding box center [577, 400] width 46 height 29
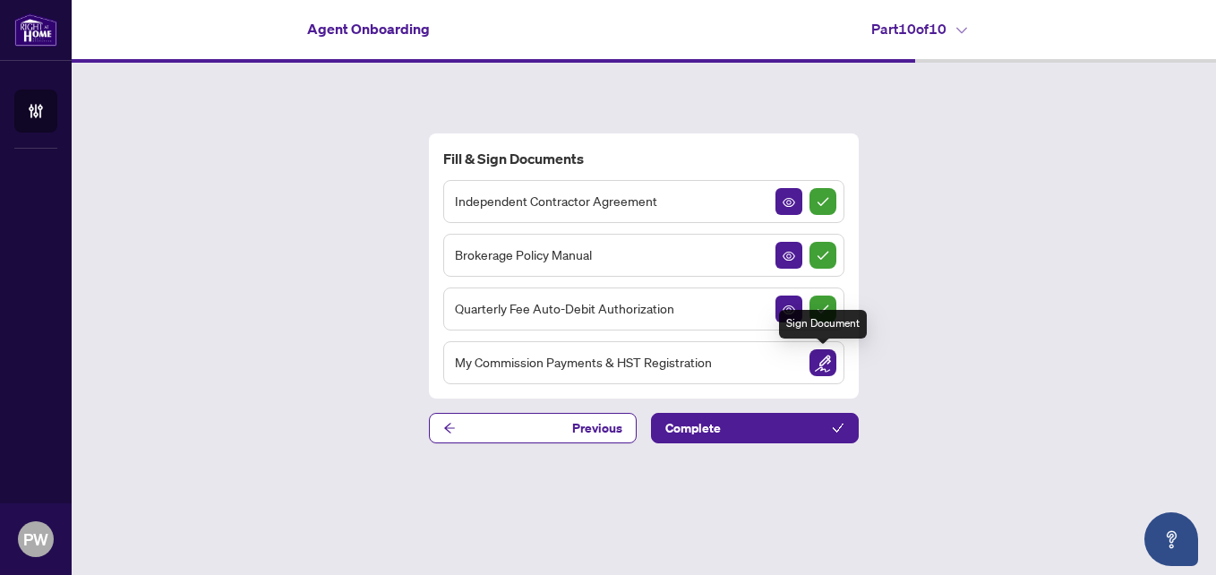
click at [823, 357] on img "Sign Document" at bounding box center [822, 362] width 27 height 27
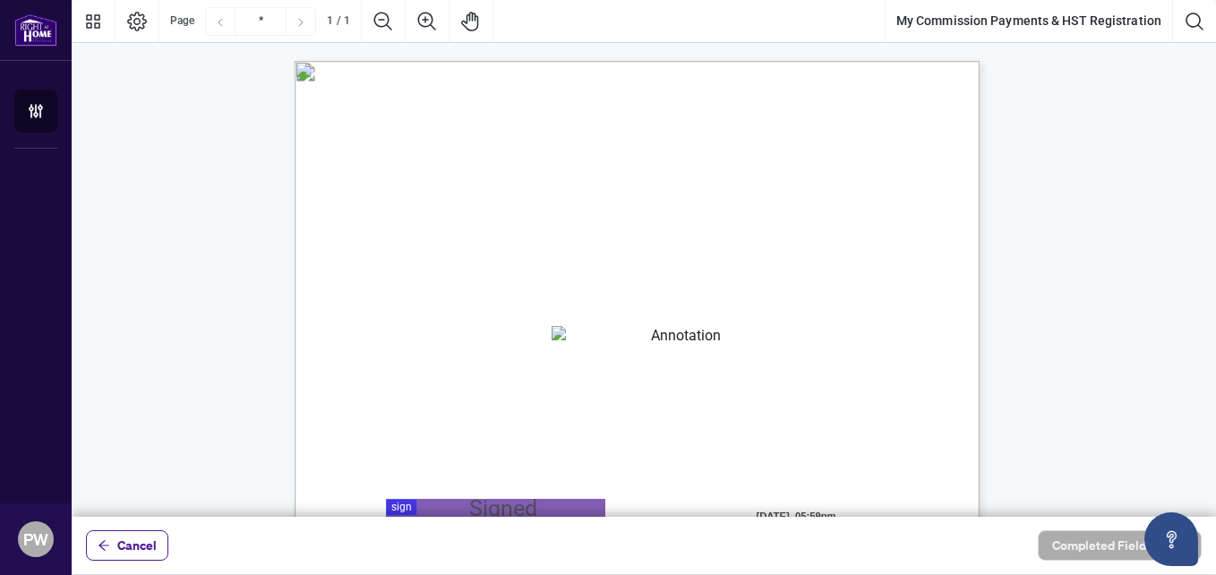
click at [690, 336] on textarea "01JYSTNGYVS2013FT3FSAZ2QTV" at bounding box center [678, 339] width 253 height 27
click at [691, 336] on textarea "01JYSTNGYVS2013FT3FSAZ2QTV" at bounding box center [678, 339] width 253 height 27
click at [647, 341] on textarea "01JYSTNGYVS2013FT3FSAZ2QTV" at bounding box center [678, 339] width 253 height 27
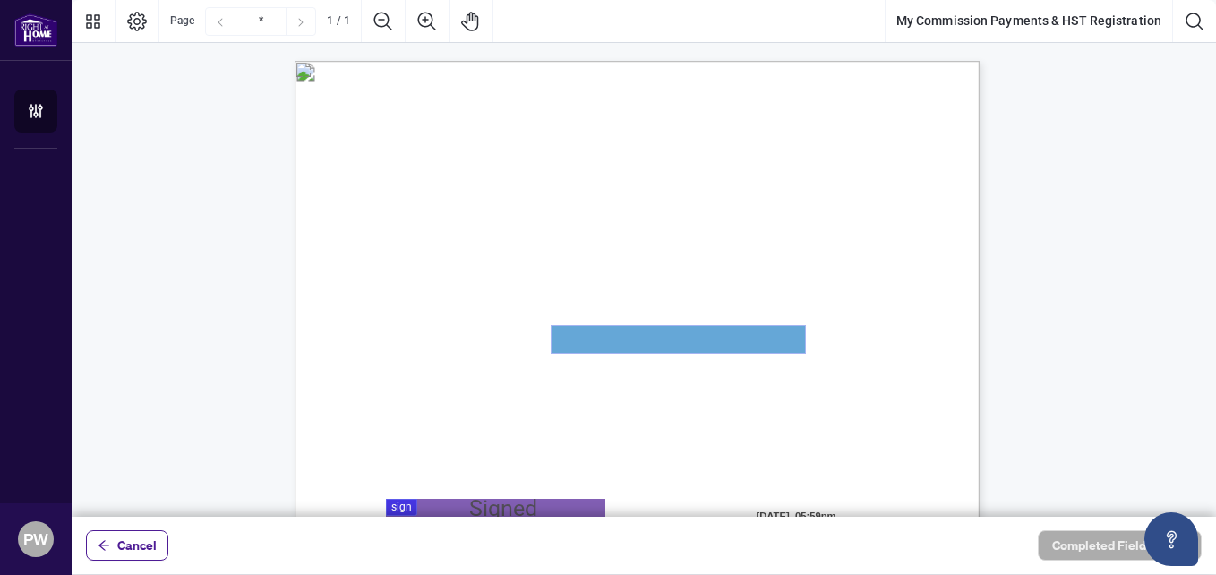
click at [647, 341] on textarea "01JYSTNGYVS2013FT3FSAZ2QTV" at bounding box center [678, 339] width 253 height 27
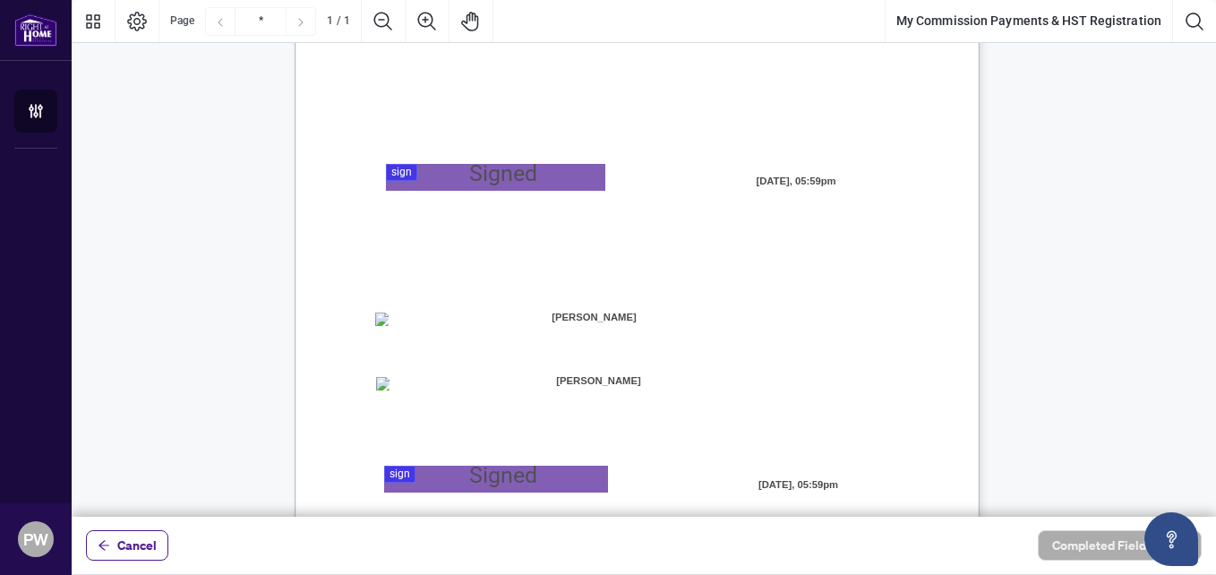
scroll to position [358, 0]
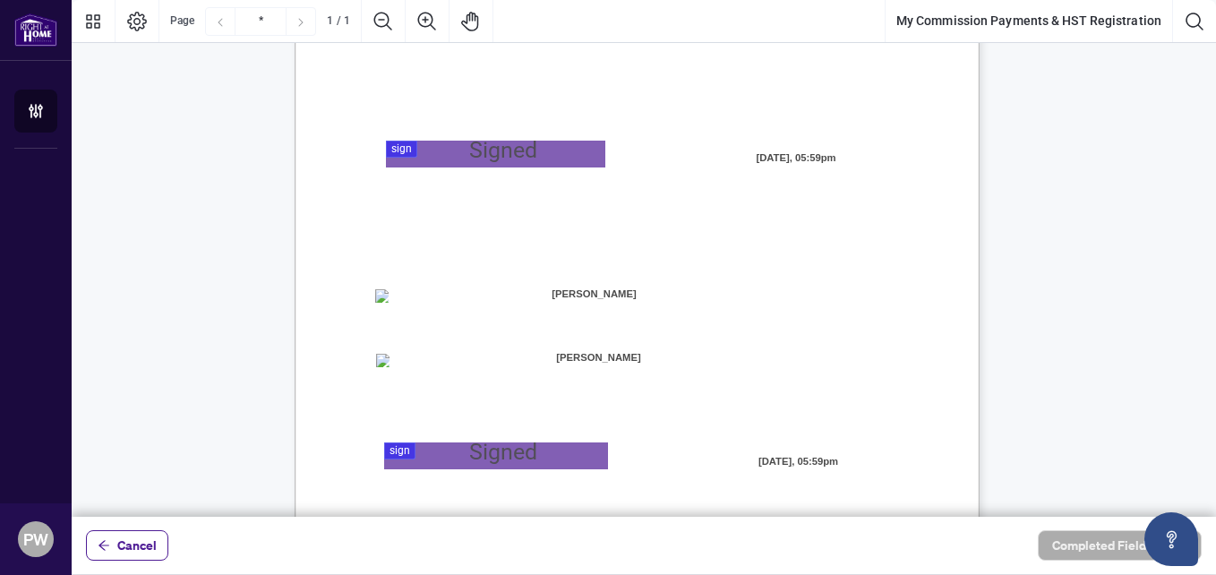
click at [430, 152] on div at bounding box center [644, 258] width 1144 height 517
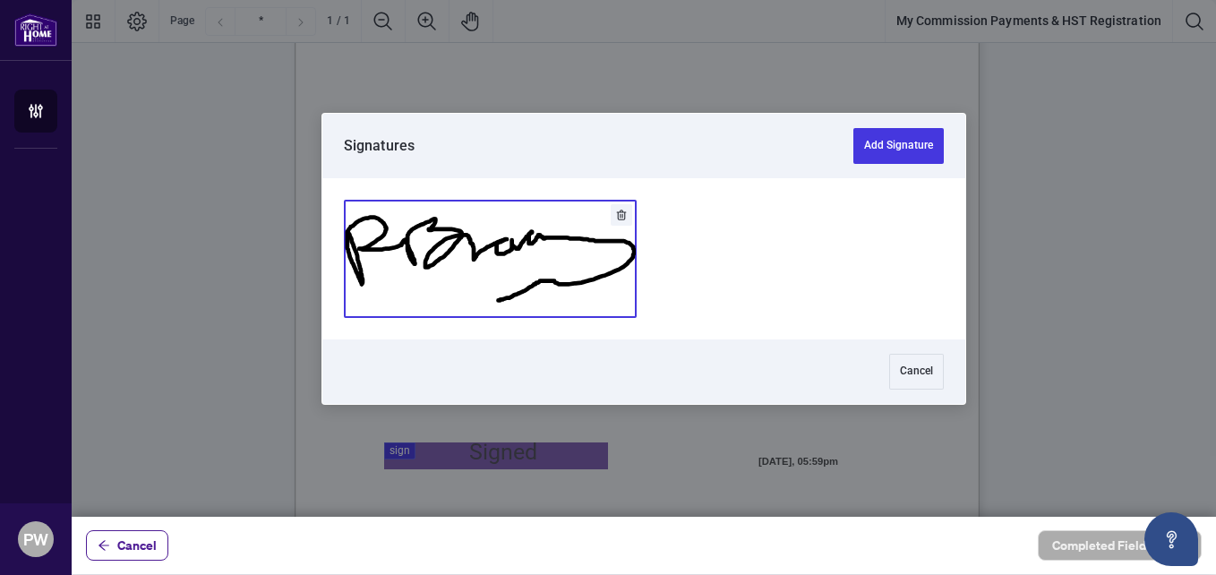
click at [463, 235] on button "Add Signature" at bounding box center [490, 259] width 291 height 116
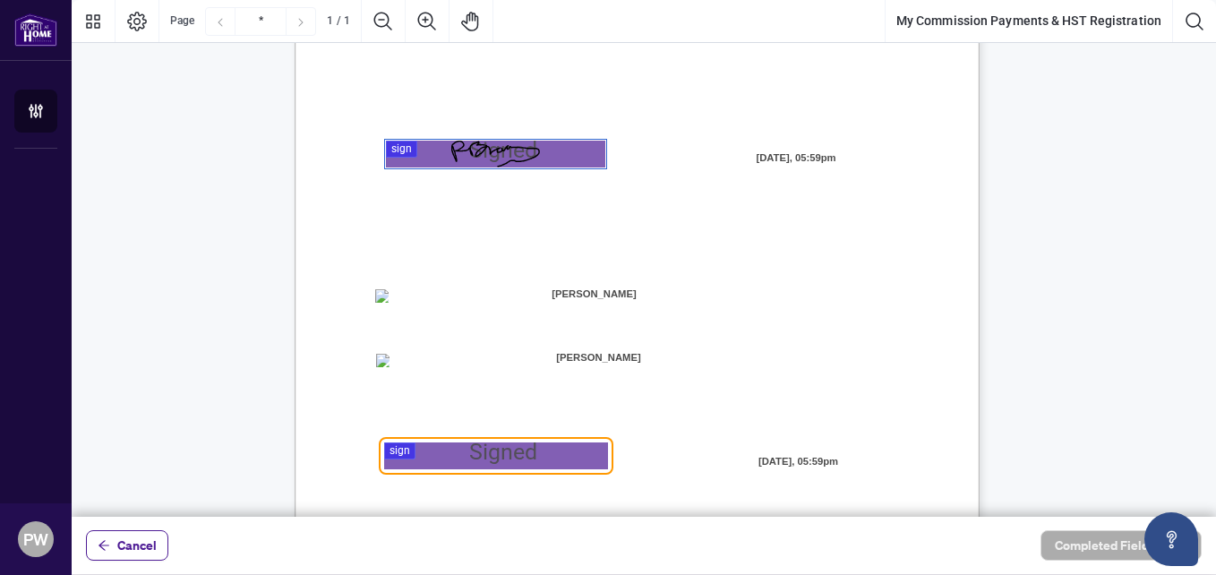
click at [391, 452] on div at bounding box center [644, 258] width 1144 height 517
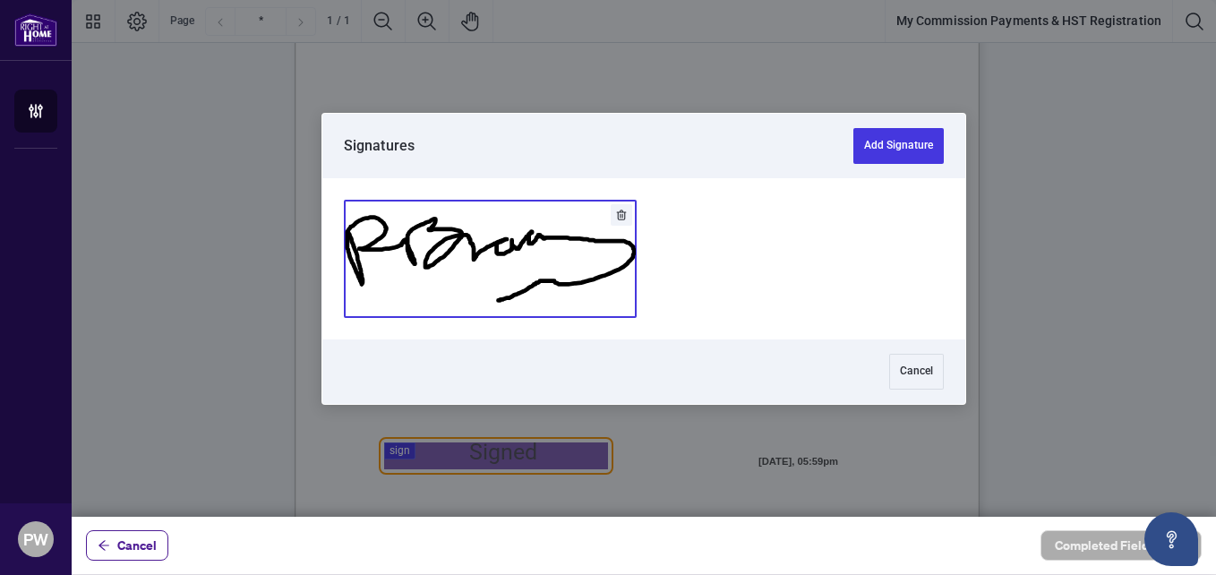
click at [512, 286] on button "Add Signature" at bounding box center [490, 259] width 291 height 116
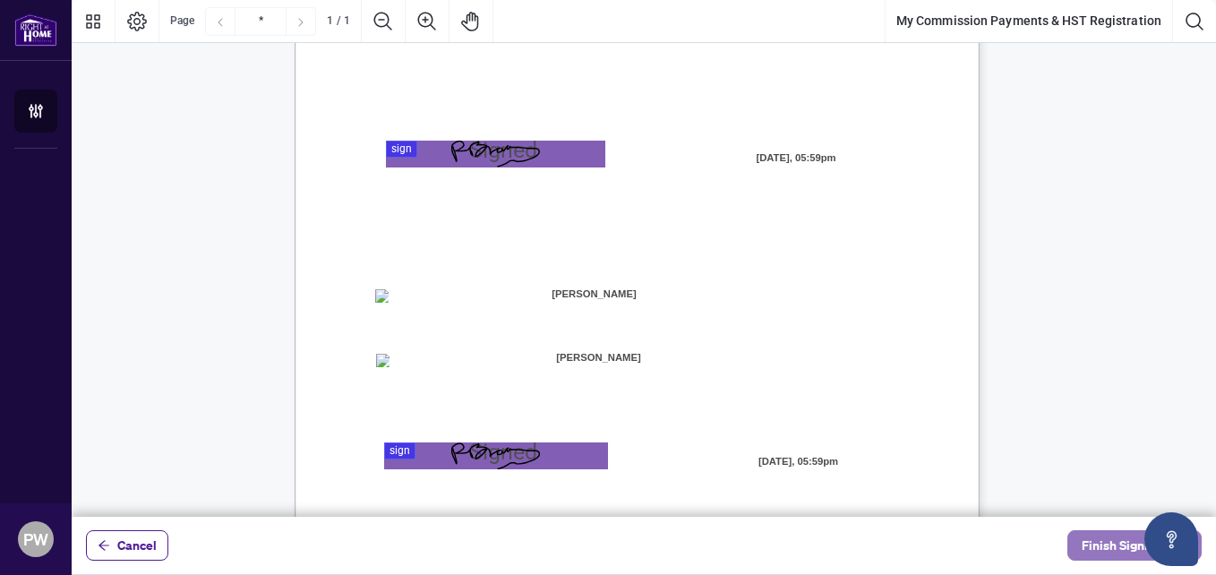
click at [1103, 543] on span "Finish Signing" at bounding box center [1122, 545] width 81 height 29
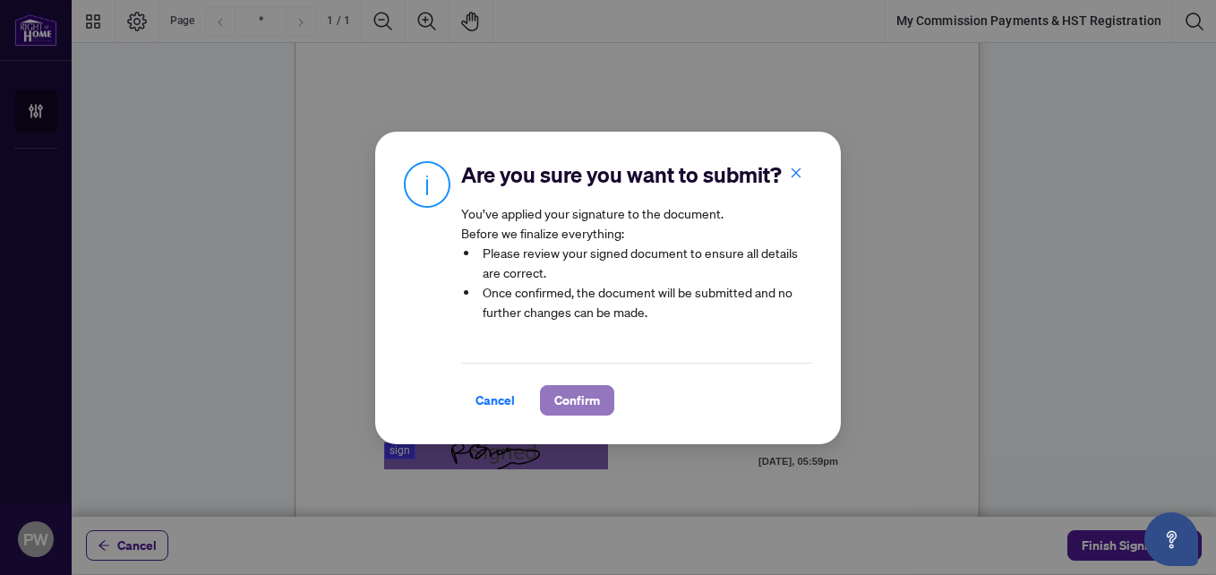
click at [597, 398] on span "Confirm" at bounding box center [577, 400] width 46 height 29
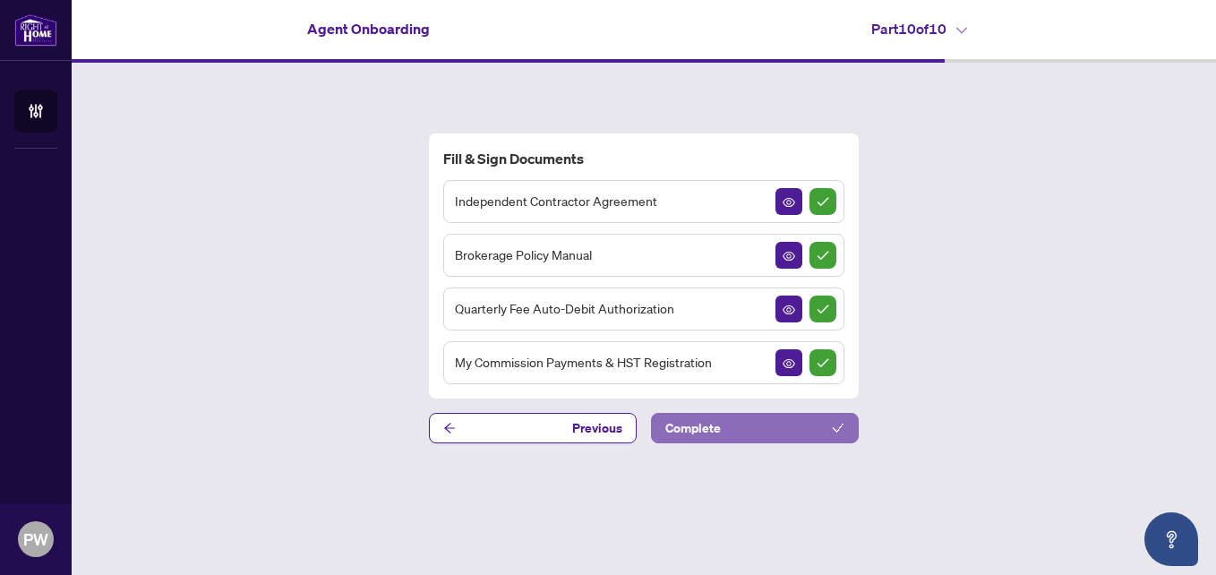
click at [731, 426] on button "Complete" at bounding box center [755, 428] width 208 height 30
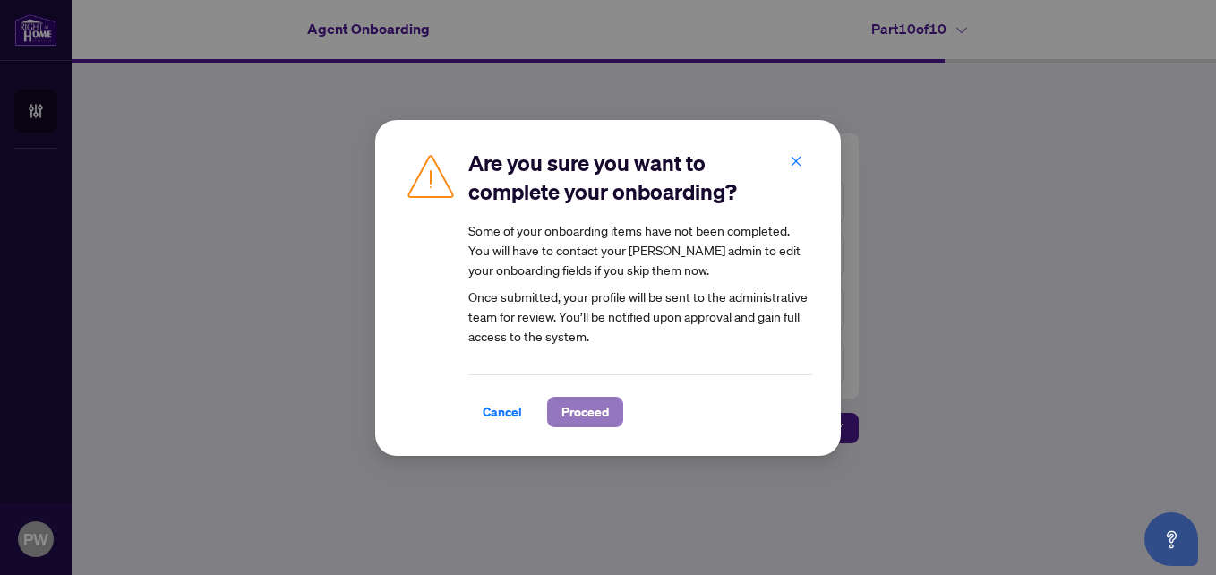
click at [594, 410] on span "Proceed" at bounding box center [584, 412] width 47 height 29
